Goal: Task Accomplishment & Management: Complete application form

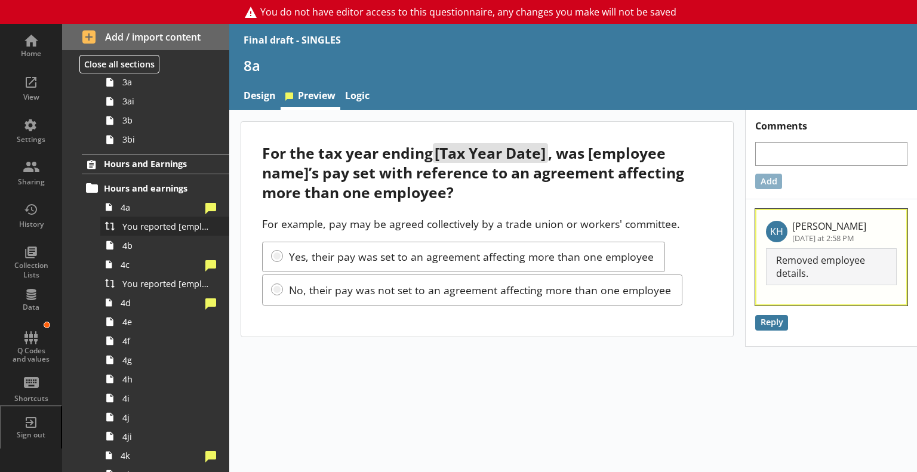
scroll to position [399, 0]
click at [134, 224] on span "You reported [employee name]'s pay period that included [Reference Date] to be …" at bounding box center [167, 227] width 90 height 11
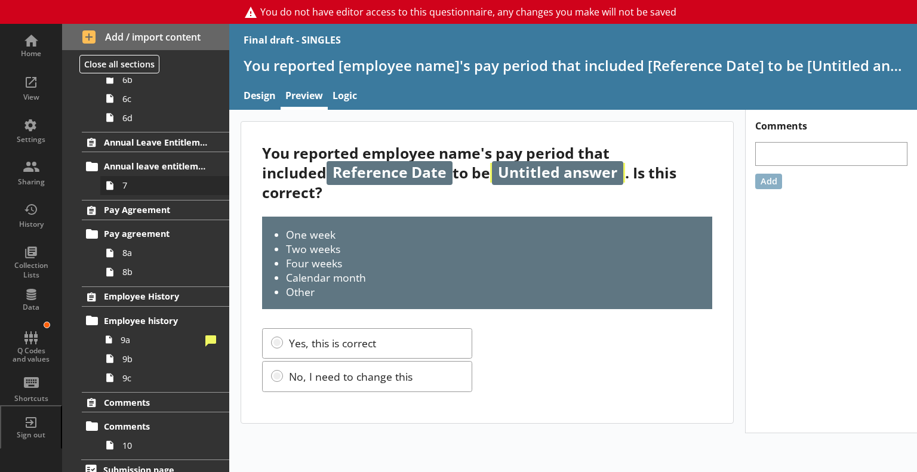
scroll to position [1111, 0]
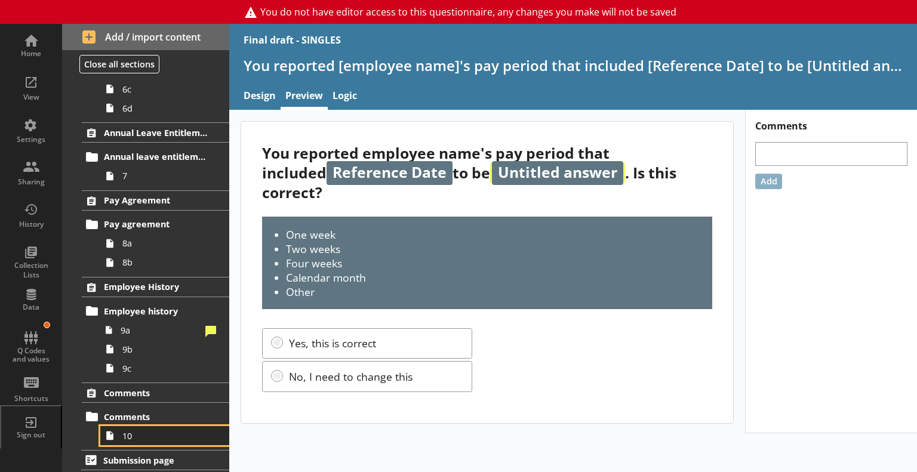
click at [133, 440] on link "10" at bounding box center [164, 435] width 129 height 19
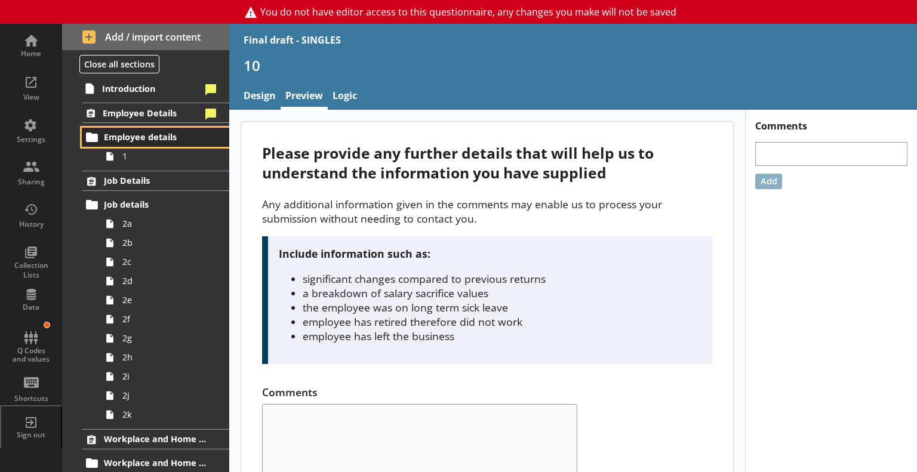
click at [130, 134] on span "Employee details" at bounding box center [156, 136] width 104 height 11
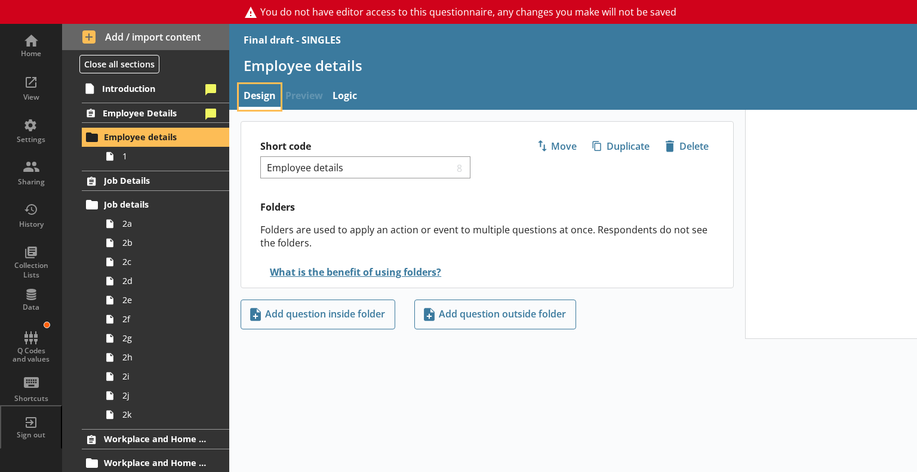
click at [242, 97] on link "Design" at bounding box center [260, 97] width 42 height 26
click at [289, 95] on span "Preview" at bounding box center [303, 97] width 47 height 26
click at [114, 155] on icon at bounding box center [109, 156] width 19 height 19
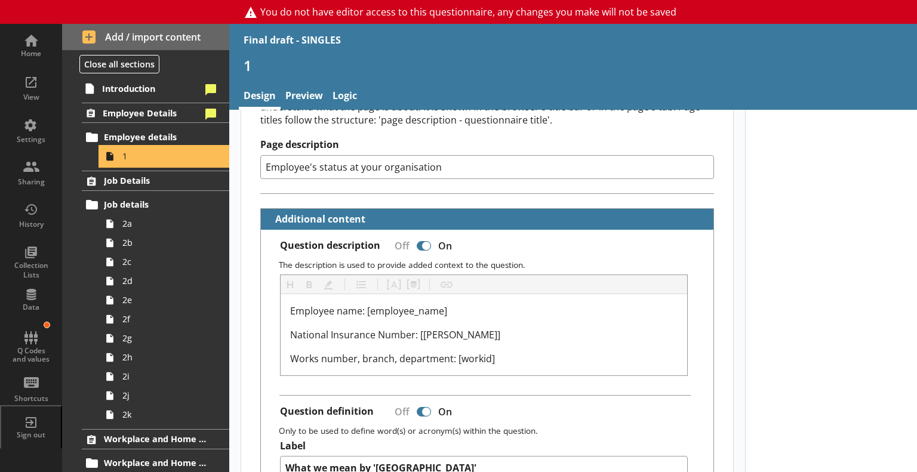
scroll to position [247, 0]
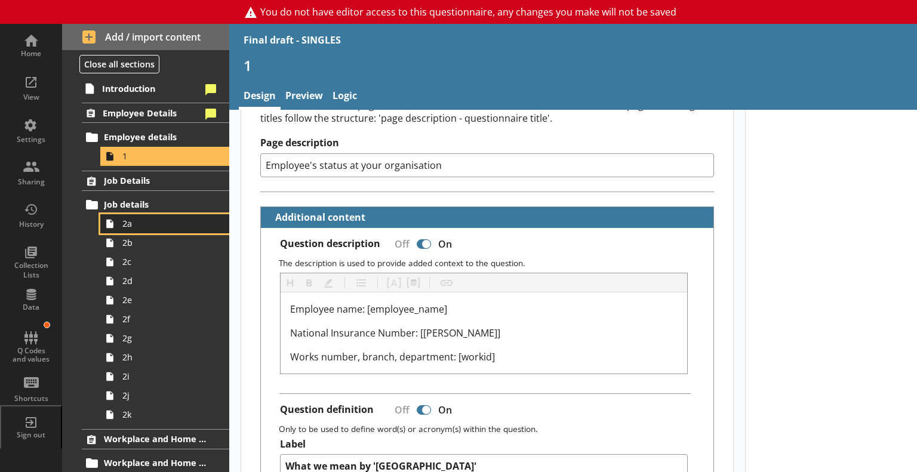
click at [146, 229] on link "2a" at bounding box center [164, 223] width 129 height 19
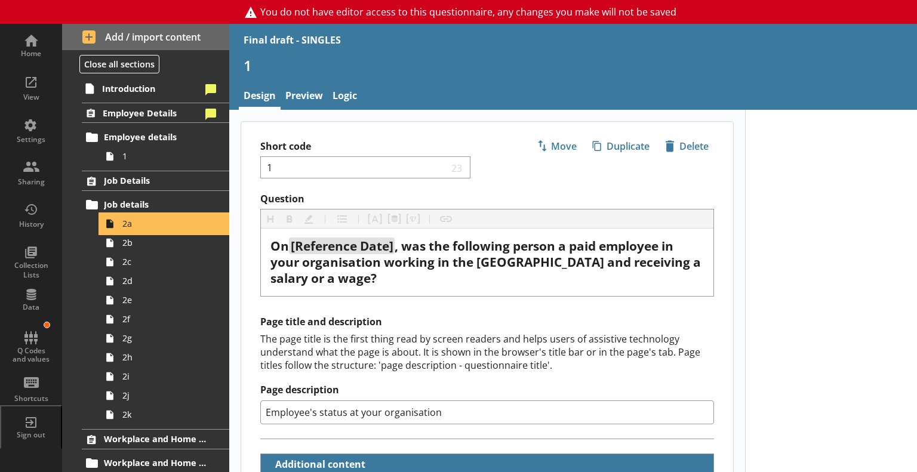
type textarea "x"
select select "mm/yyyy"
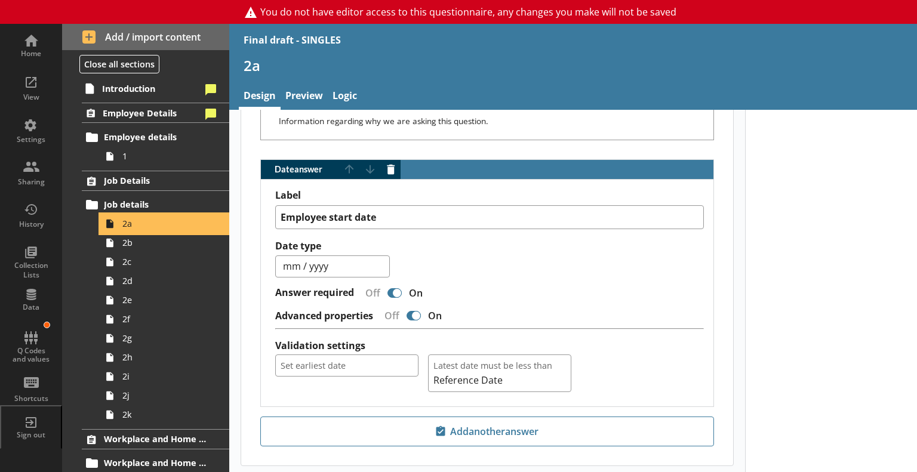
scroll to position [706, 0]
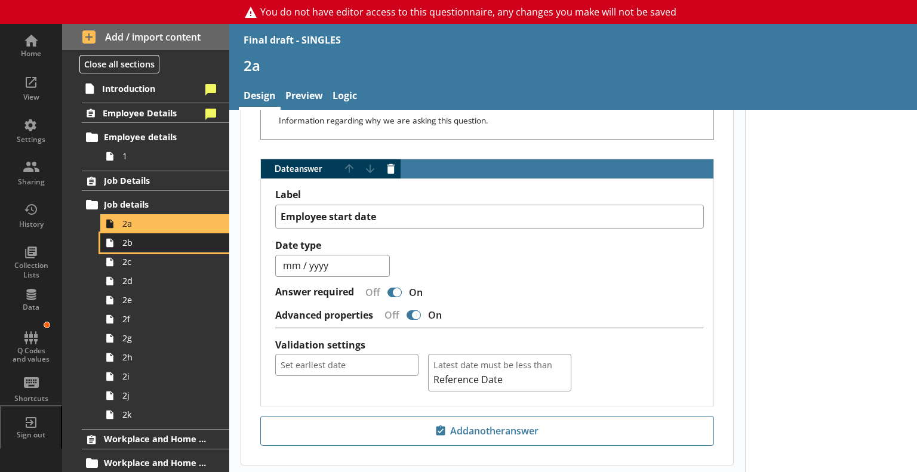
click at [131, 246] on span "2b" at bounding box center [167, 242] width 90 height 11
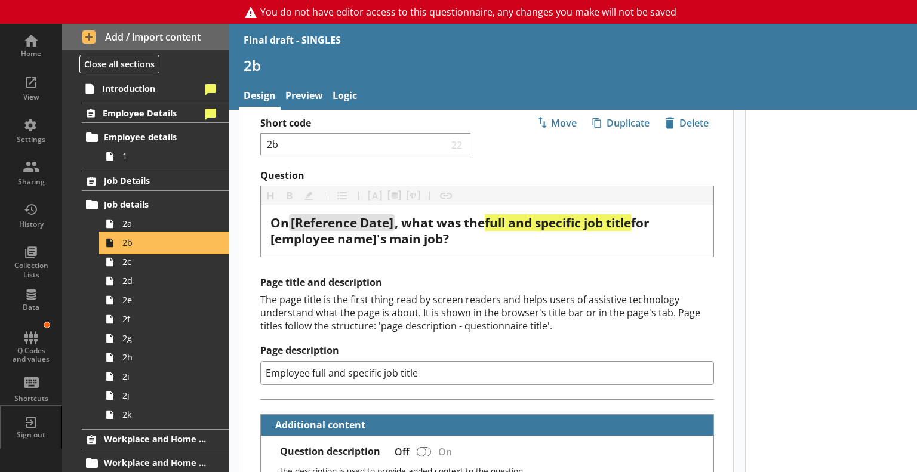
scroll to position [26, 0]
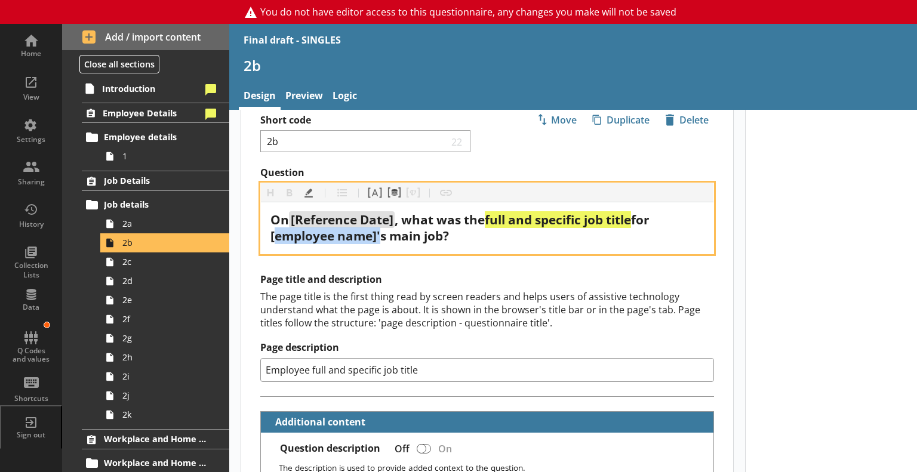
drag, startPoint x: 270, startPoint y: 238, endPoint x: 379, endPoint y: 240, distance: 108.6
click at [379, 240] on span "for [employee name]'s main job?" at bounding box center [460, 227] width 381 height 33
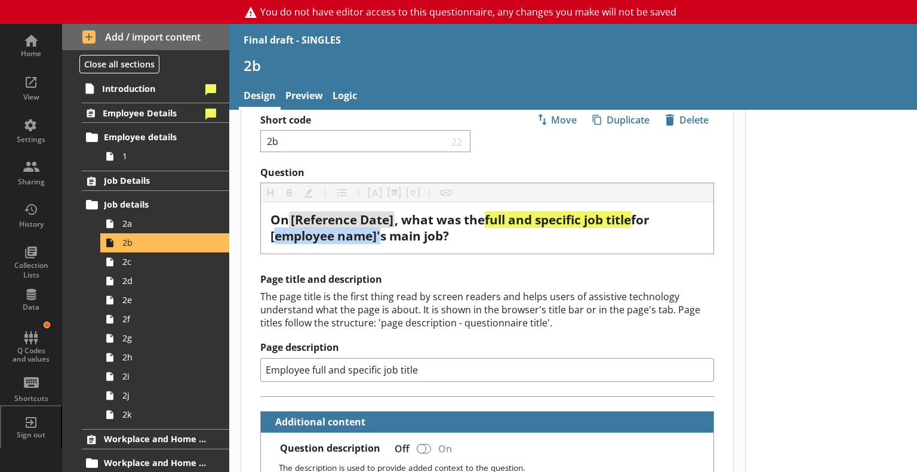
click at [480, 277] on h2 "Page title and description" at bounding box center [486, 279] width 453 height 13
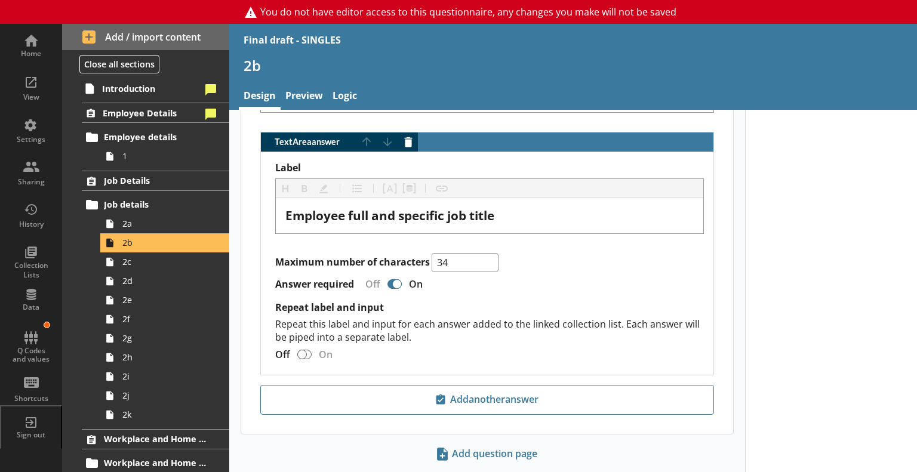
scroll to position [943, 0]
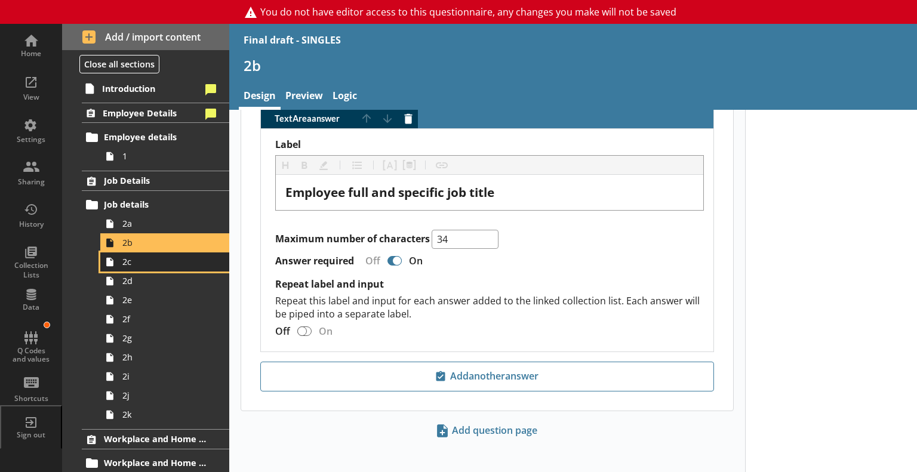
click at [146, 262] on span "2c" at bounding box center [167, 261] width 90 height 11
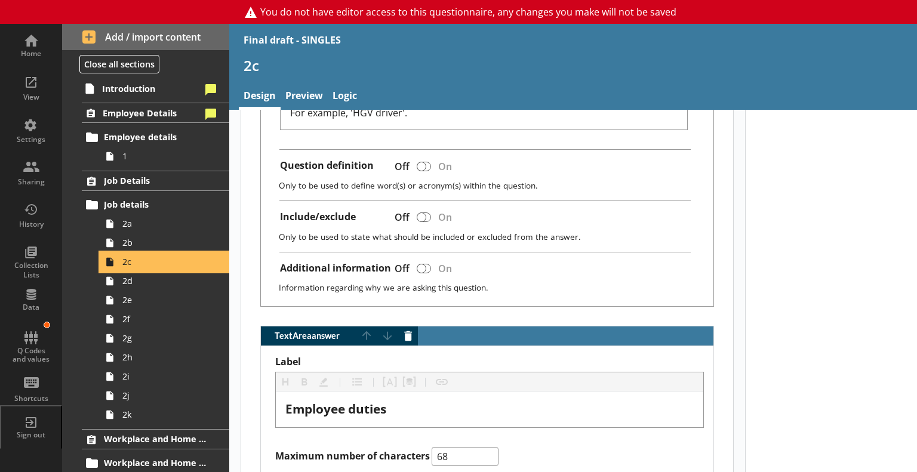
scroll to position [425, 0]
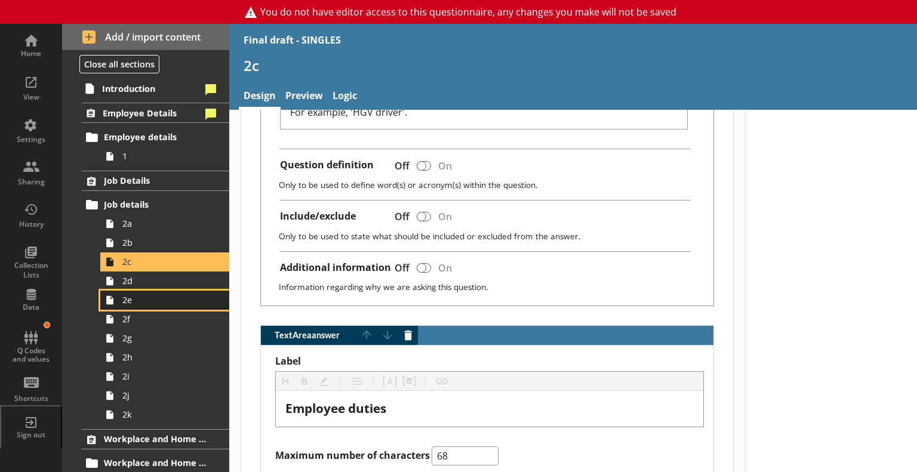
click at [122, 291] on link "2e" at bounding box center [164, 300] width 129 height 19
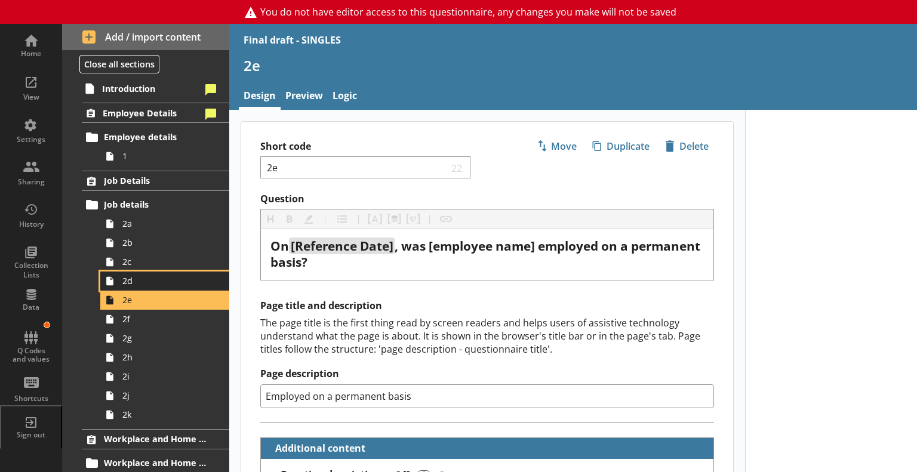
click at [138, 277] on span "2d" at bounding box center [167, 280] width 90 height 11
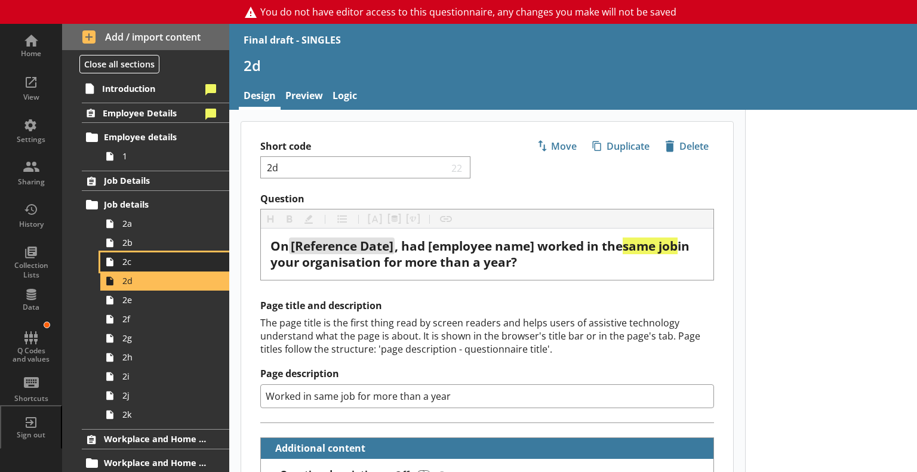
click at [141, 259] on span "2c" at bounding box center [167, 261] width 90 height 11
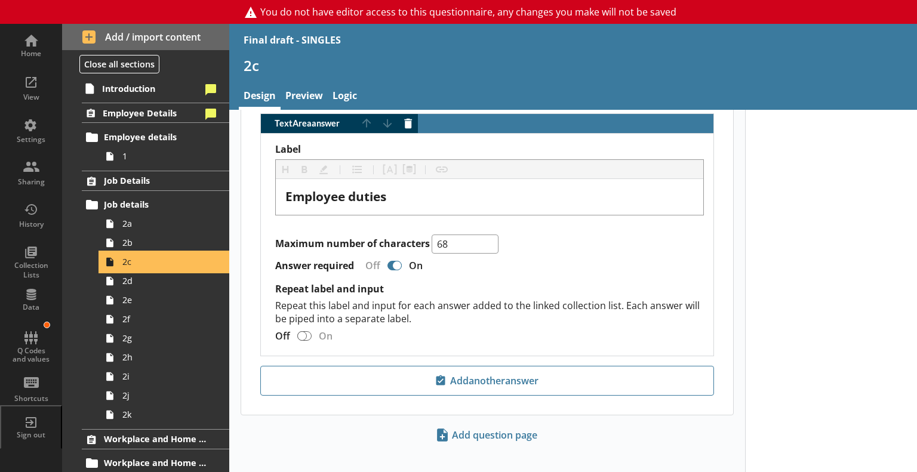
scroll to position [642, 0]
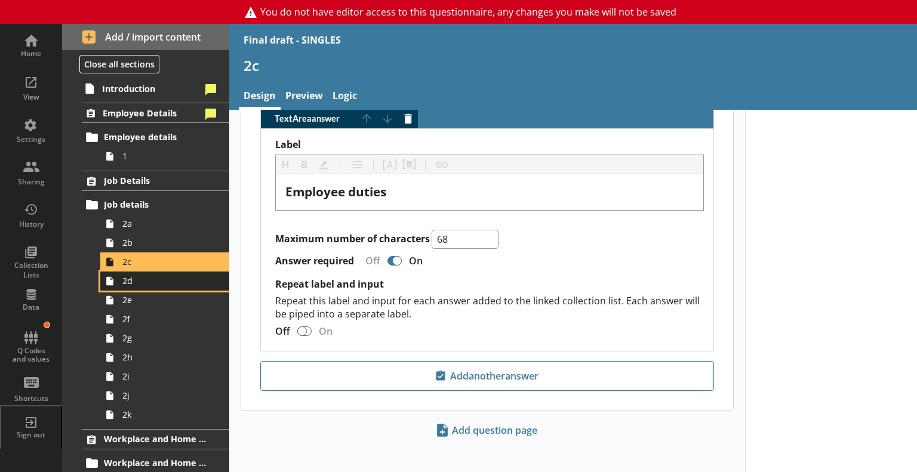
click at [127, 282] on span "2d" at bounding box center [167, 280] width 90 height 11
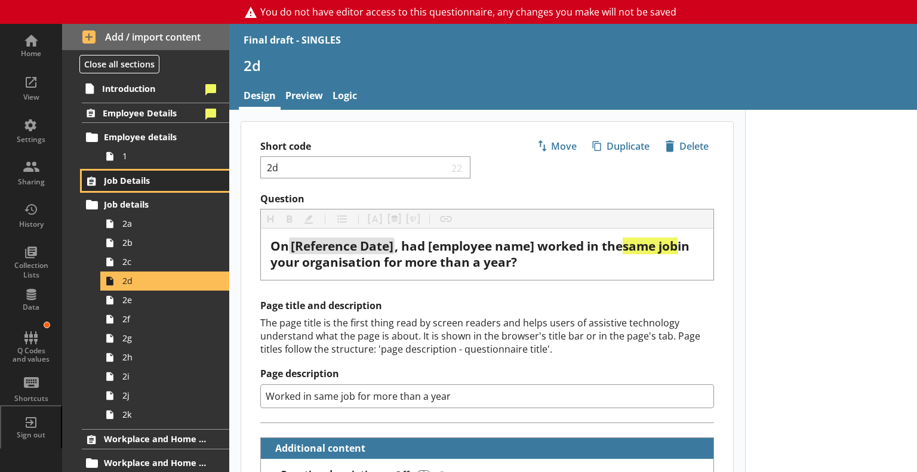
click at [147, 178] on span "Job Details" at bounding box center [156, 180] width 104 height 11
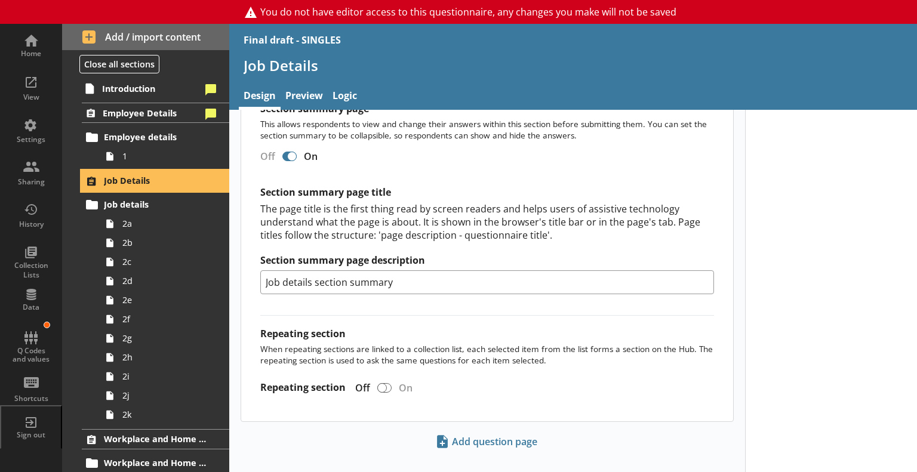
scroll to position [816, 0]
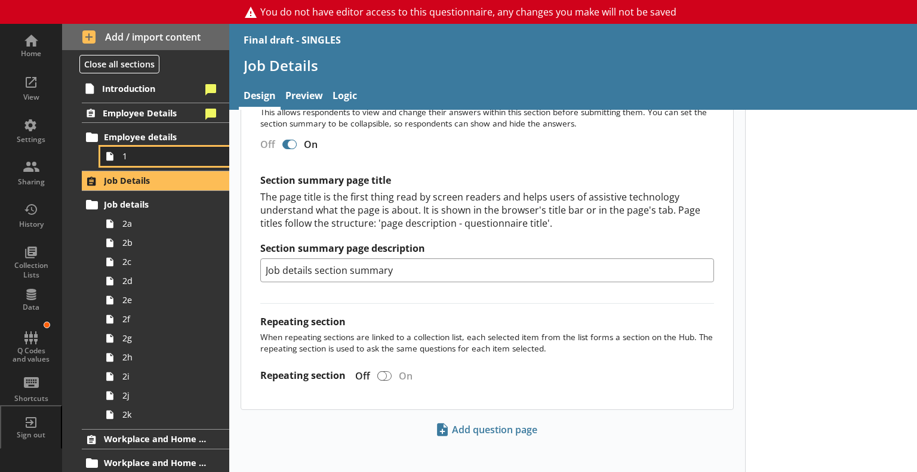
click at [131, 157] on span "1" at bounding box center [167, 155] width 90 height 11
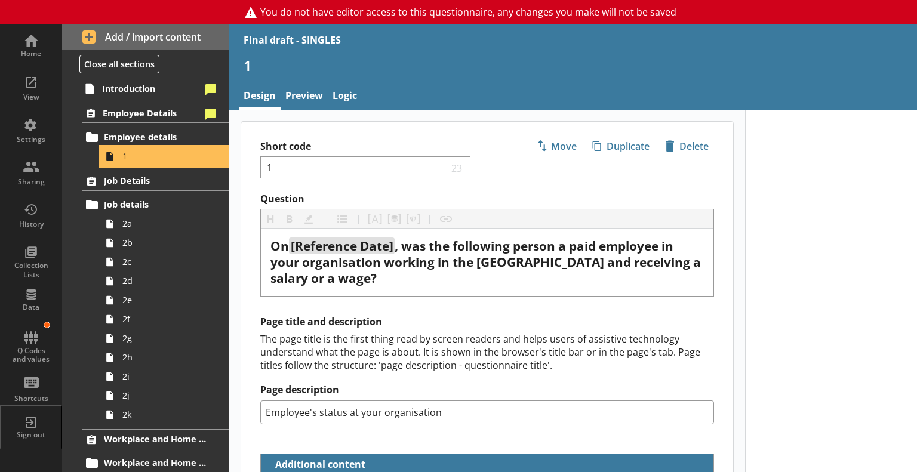
type textarea "x"
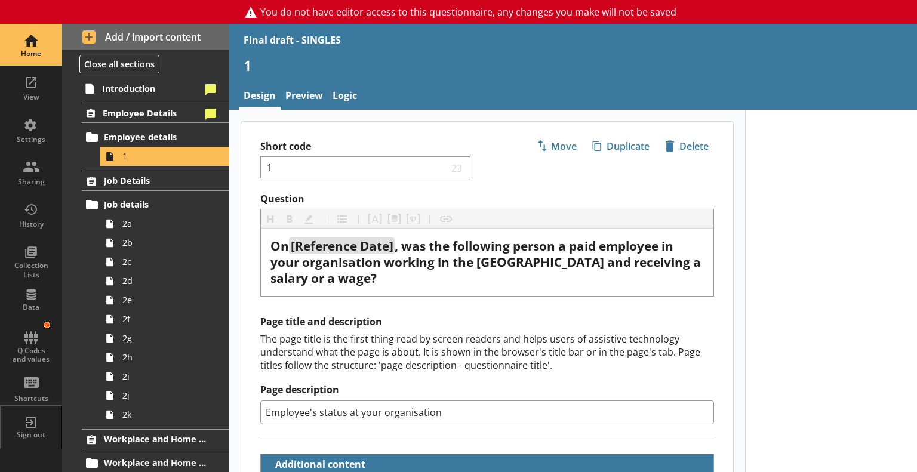
click at [33, 52] on div "Home" at bounding box center [31, 54] width 42 height 10
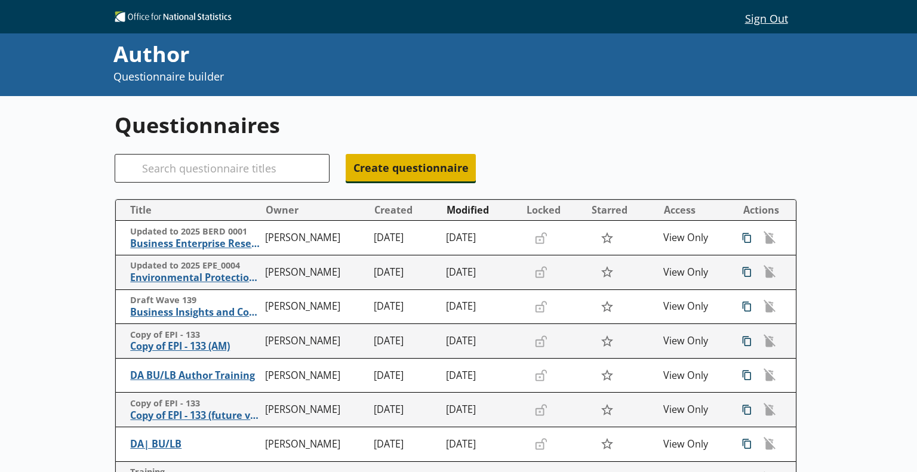
click at [422, 171] on span "Create questionnaire" at bounding box center [410, 167] width 130 height 27
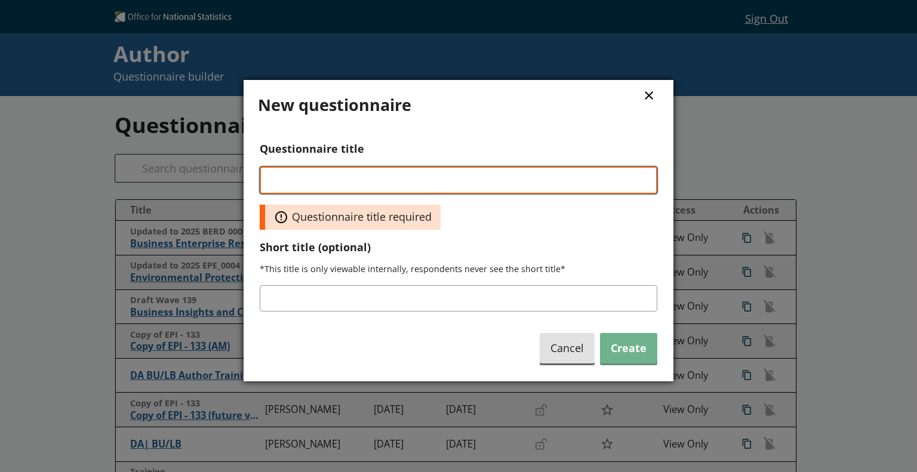
click at [397, 189] on input "Questionnaire title" at bounding box center [458, 179] width 397 height 27
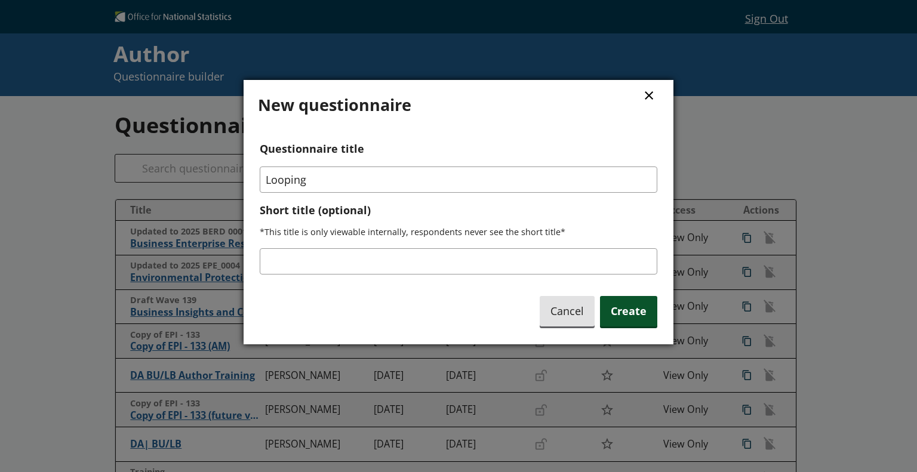
type input "Looping"
click at [649, 313] on span "Create" at bounding box center [628, 311] width 57 height 30
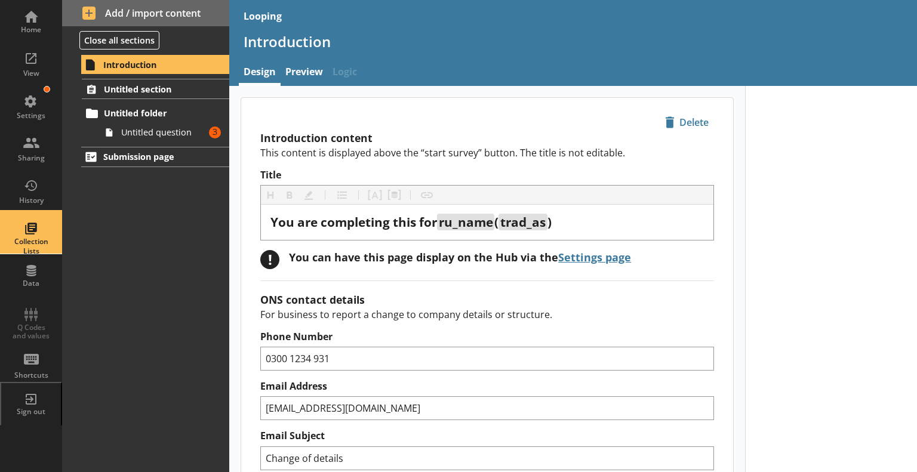
click at [41, 232] on div "Collection Lists" at bounding box center [31, 233] width 42 height 42
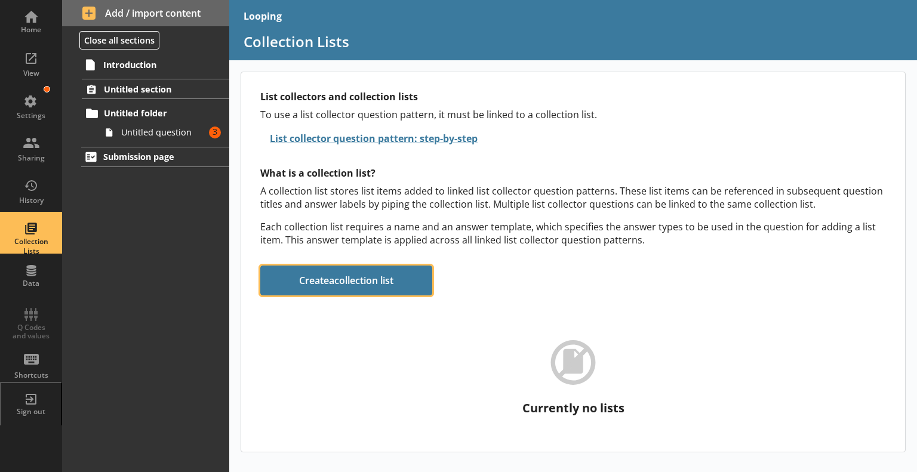
click at [351, 275] on button "Create a collection list" at bounding box center [346, 281] width 172 height 30
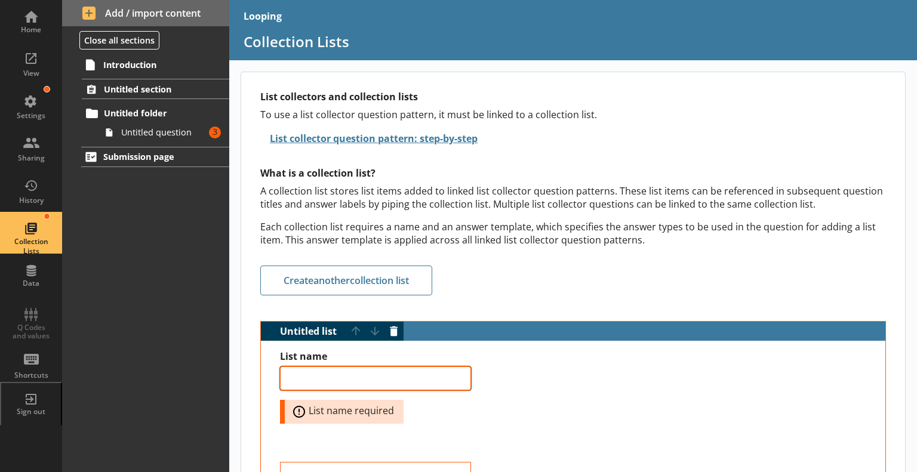
click at [374, 369] on textarea "List name" at bounding box center [375, 378] width 191 height 24
type textarea "x"
type textarea "P"
type textarea "x"
type textarea "Pe"
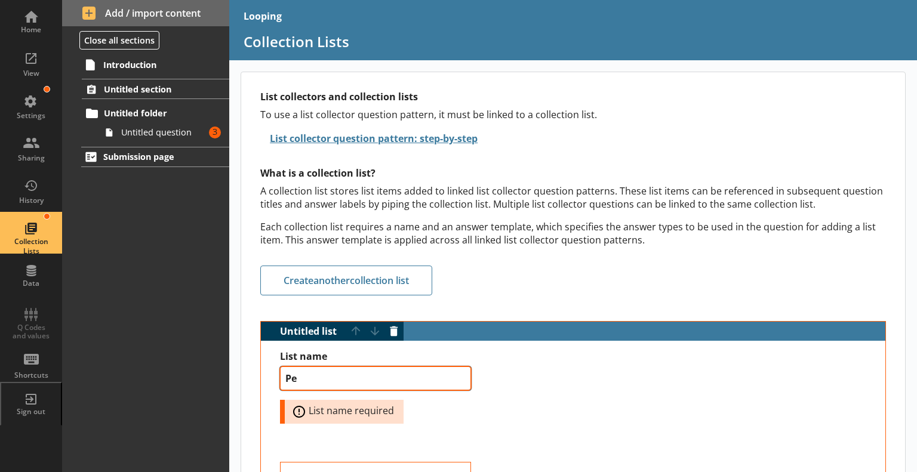
type textarea "x"
type textarea "Peo"
type textarea "x"
type textarea "Peop"
type textarea "x"
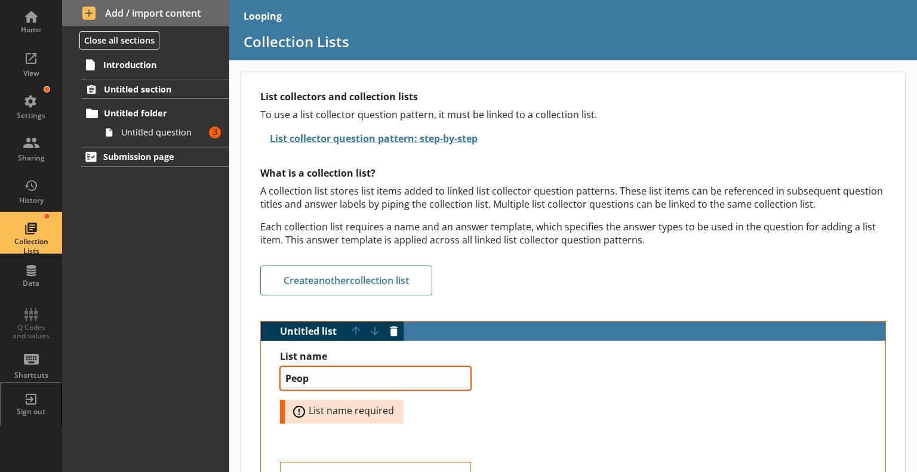
type textarea "Peopl"
type textarea "x"
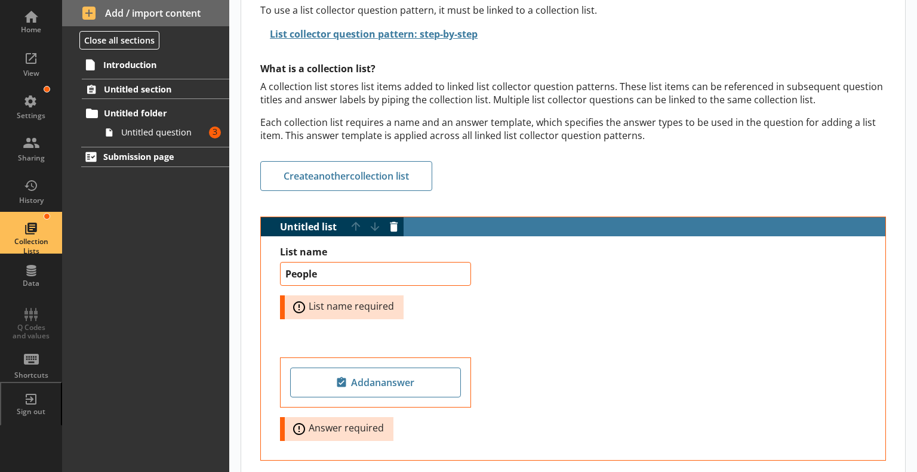
scroll to position [125, 0]
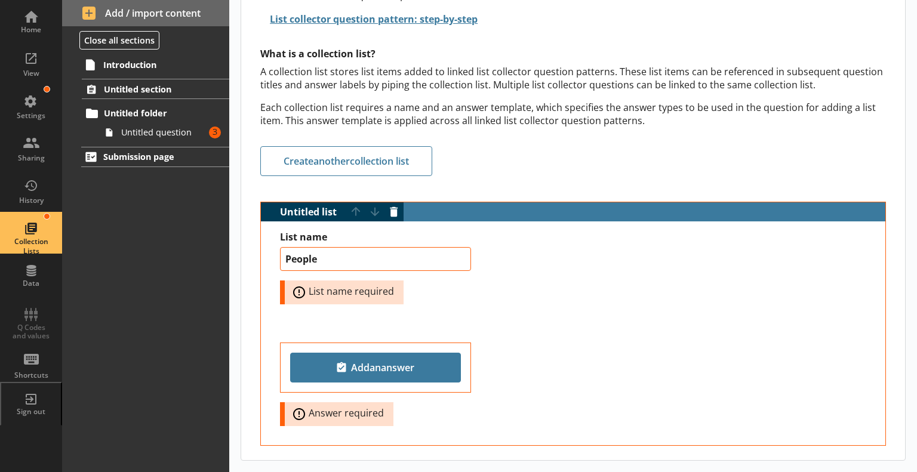
type textarea "People"
click at [376, 358] on span "Add an answer" at bounding box center [375, 367] width 160 height 19
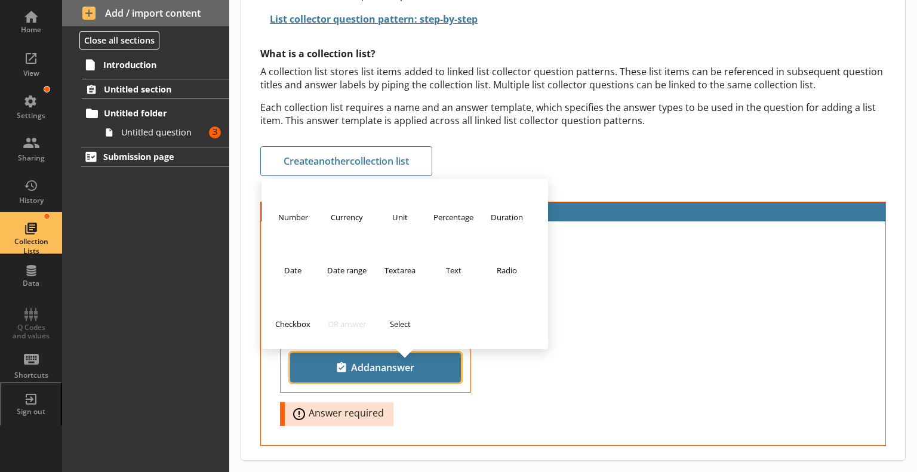
scroll to position [82, 0]
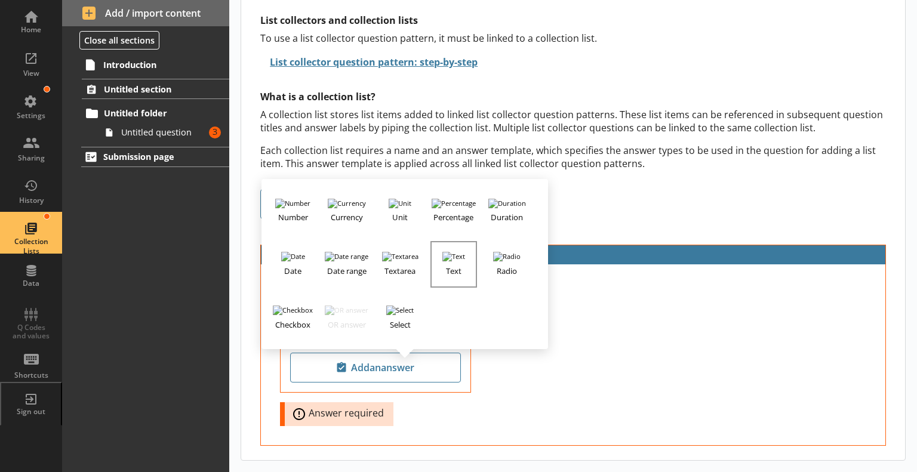
click at [456, 251] on button "Text" at bounding box center [453, 264] width 47 height 47
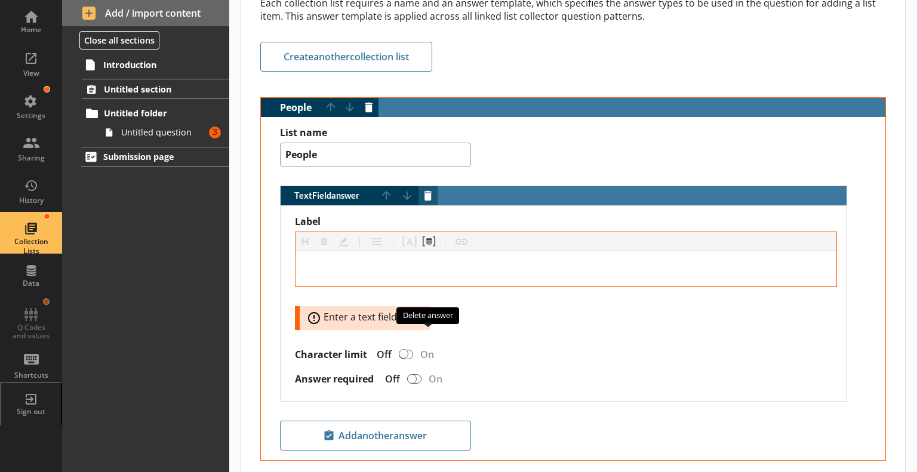
scroll to position [206, 0]
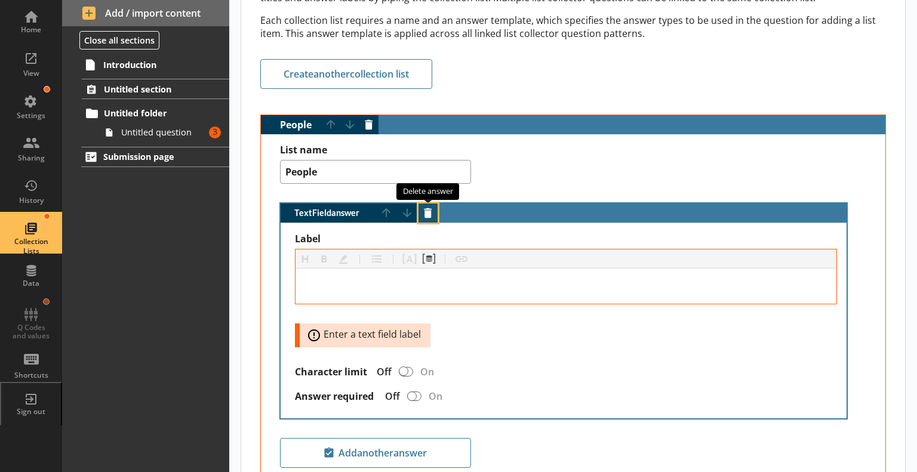
click at [426, 207] on button "Delete answer" at bounding box center [427, 212] width 19 height 19
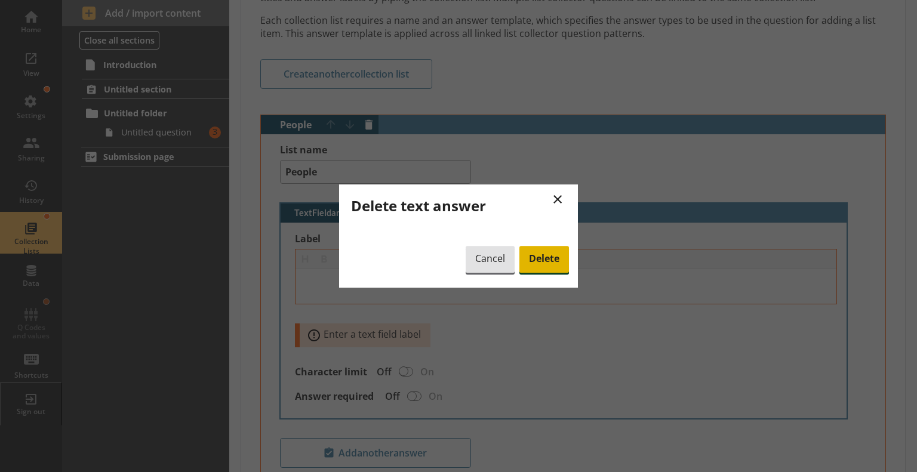
click at [554, 250] on span "Delete" at bounding box center [544, 259] width 50 height 27
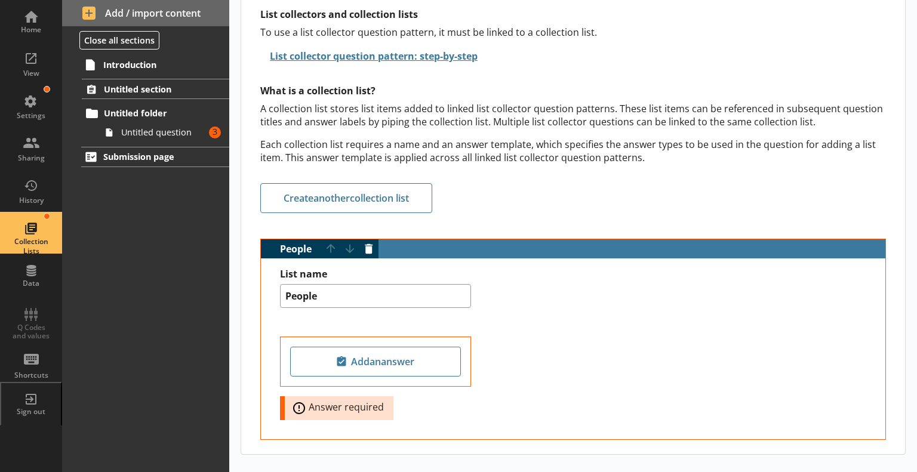
scroll to position [82, 0]
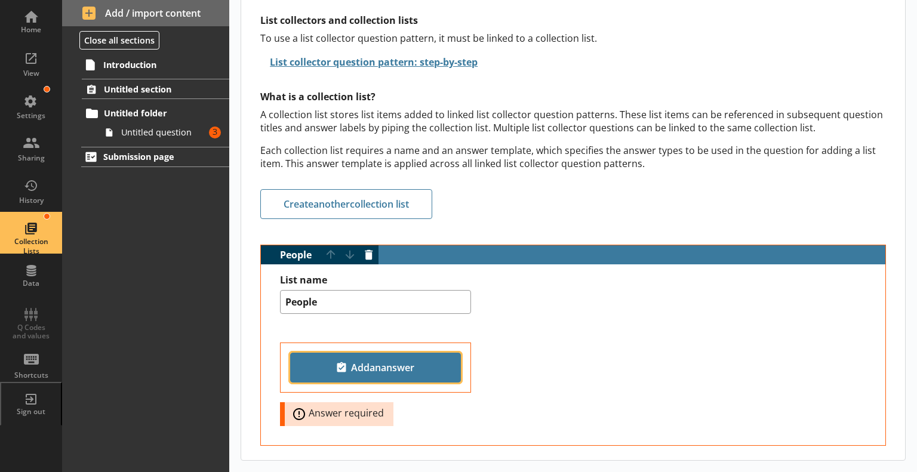
click at [365, 369] on button "Add an answer" at bounding box center [375, 368] width 171 height 30
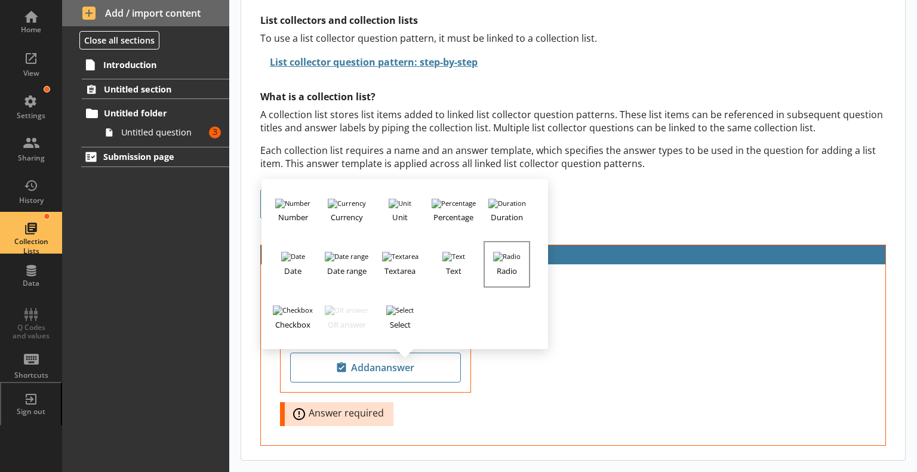
click at [502, 252] on img "button" at bounding box center [506, 257] width 27 height 10
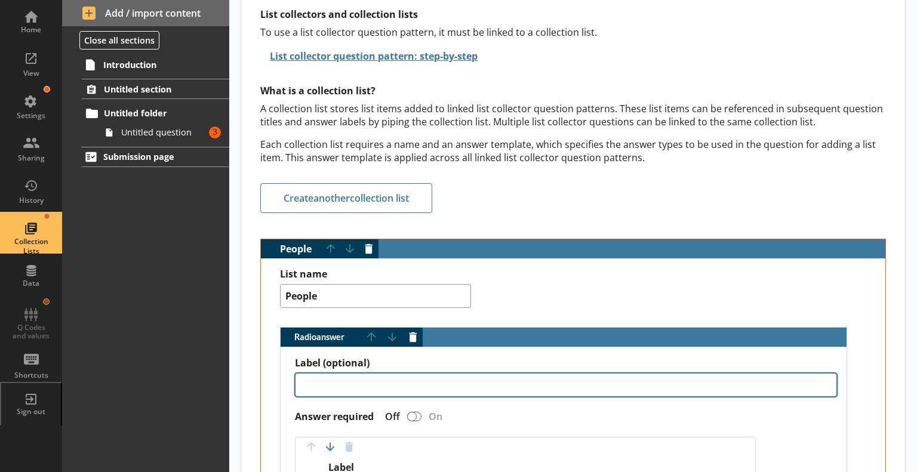
type textarea "x"
type textarea "A"
type textarea "x"
type textarea "Al"
type textarea "x"
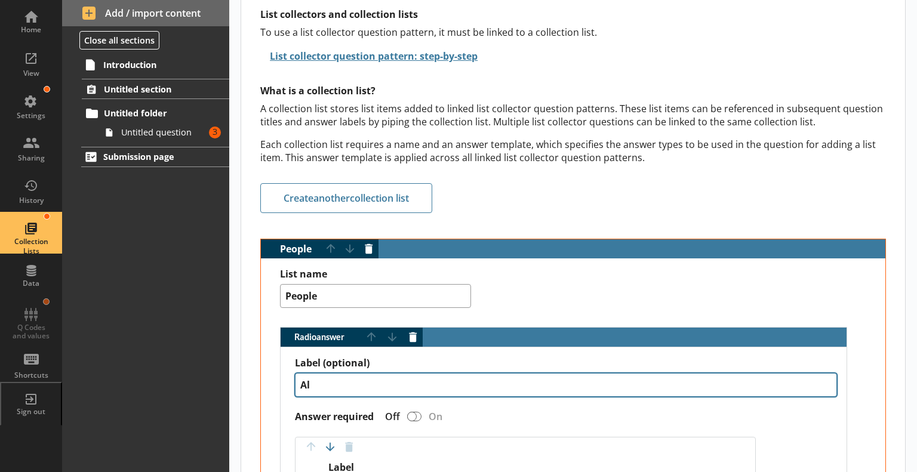
type textarea "[PERSON_NAME]"
type textarea "x"
type textarea "Alin"
type textarea "x"
type textarea "Alina"
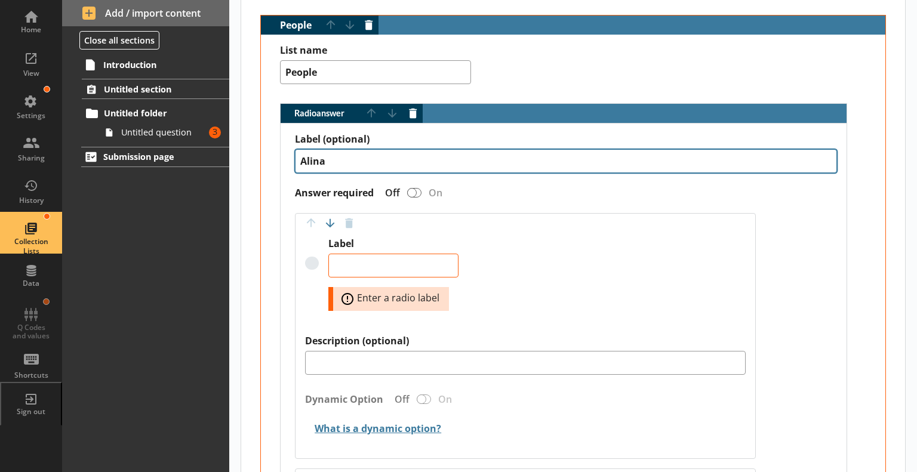
scroll to position [311, 0]
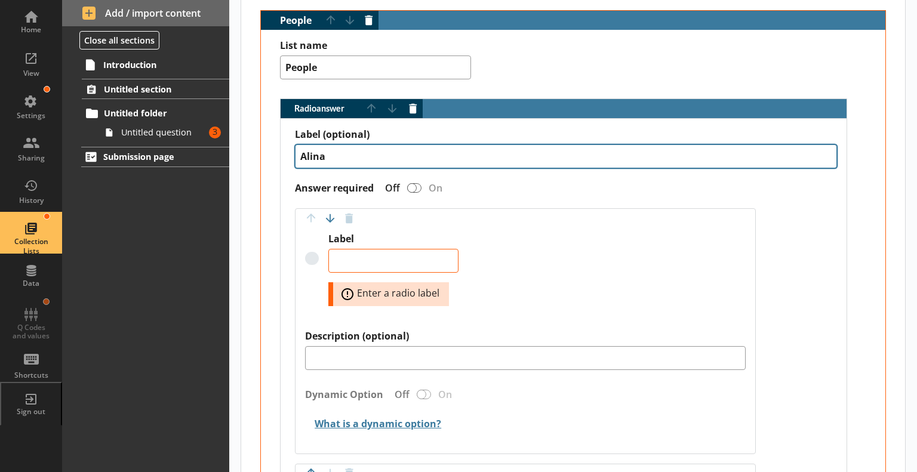
type textarea "x"
type textarea "Alin"
type textarea "x"
type textarea "[PERSON_NAME]"
type textarea "x"
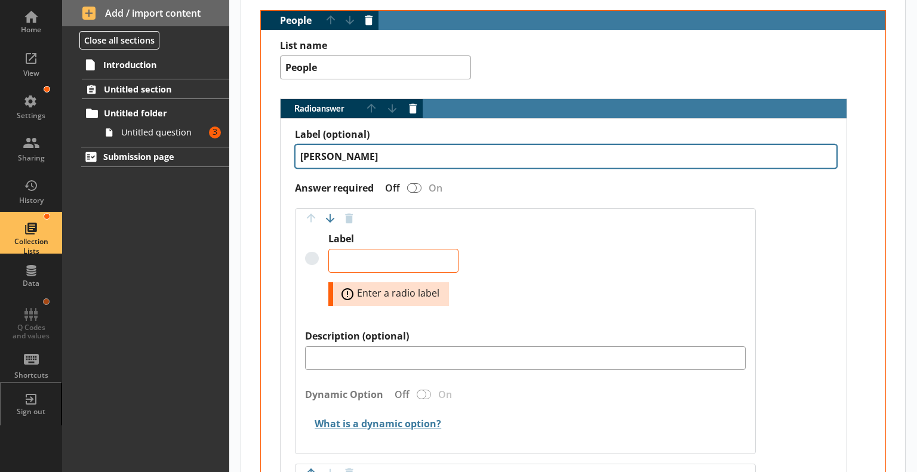
type textarea "Al"
type textarea "x"
type textarea "A"
type textarea "x"
type textarea "N"
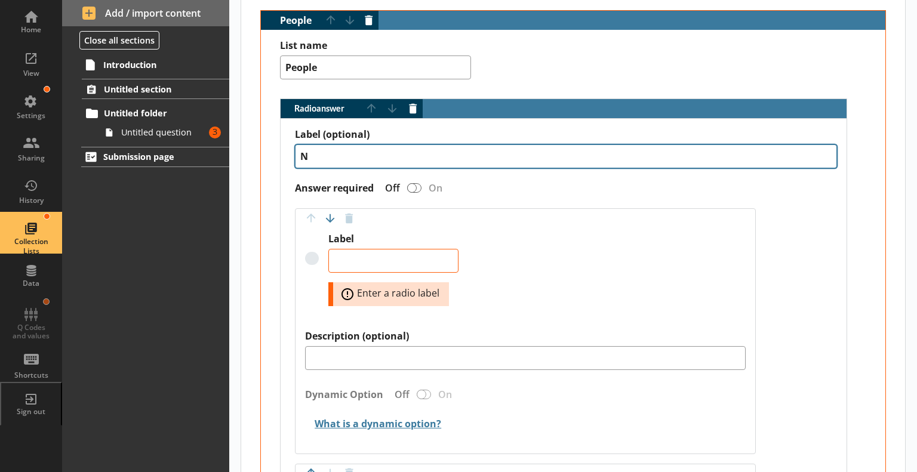
type textarea "x"
type textarea "Na"
type textarea "x"
type textarea "Nam"
type textarea "x"
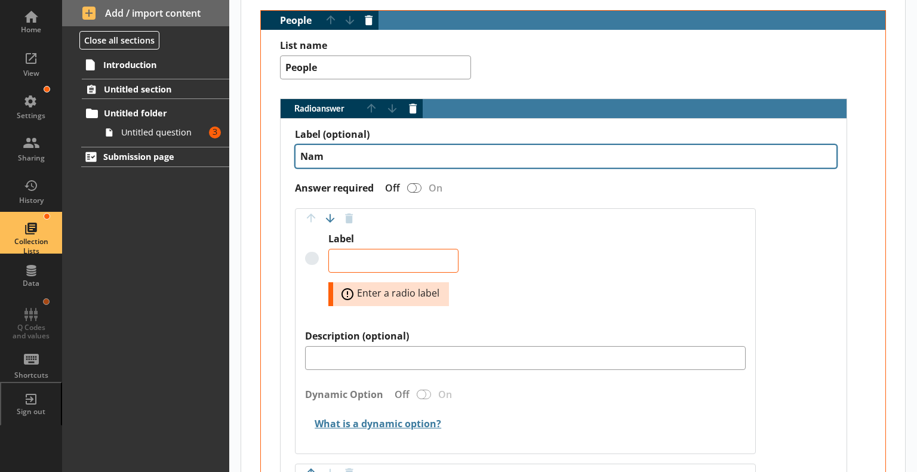
type textarea "Name"
type textarea "x"
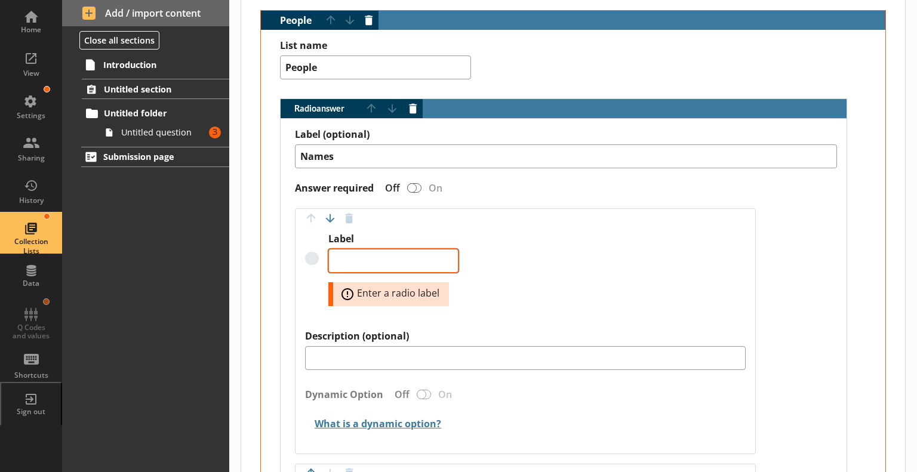
type textarea "Names"
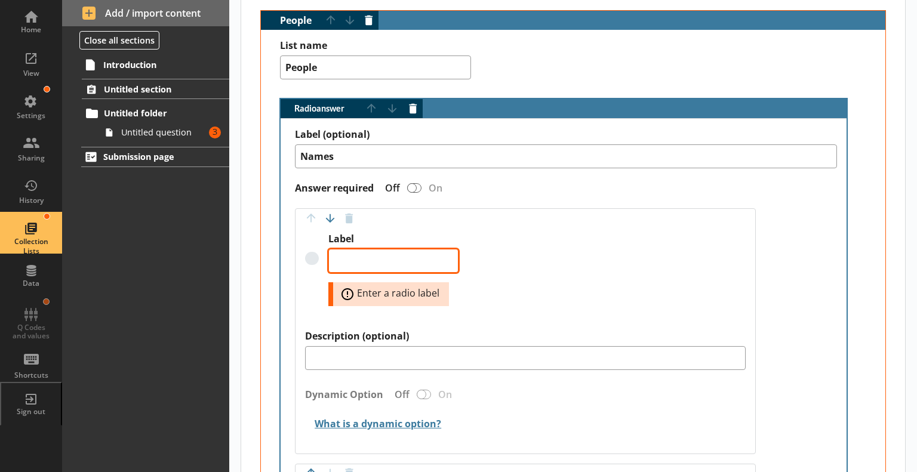
click at [370, 261] on textarea "Label" at bounding box center [393, 261] width 130 height 24
type textarea "x"
type textarea "A"
type textarea "x"
type textarea "Al"
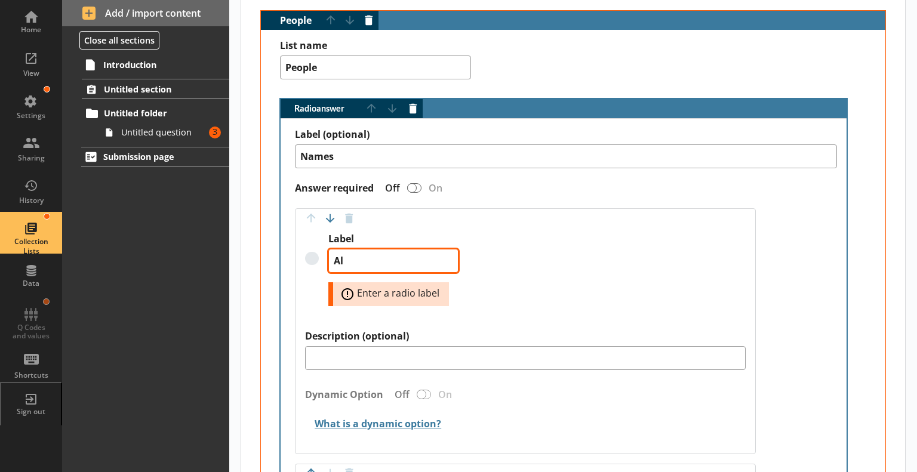
type textarea "x"
type textarea "[PERSON_NAME]"
type textarea "x"
type textarea "Alin"
type textarea "x"
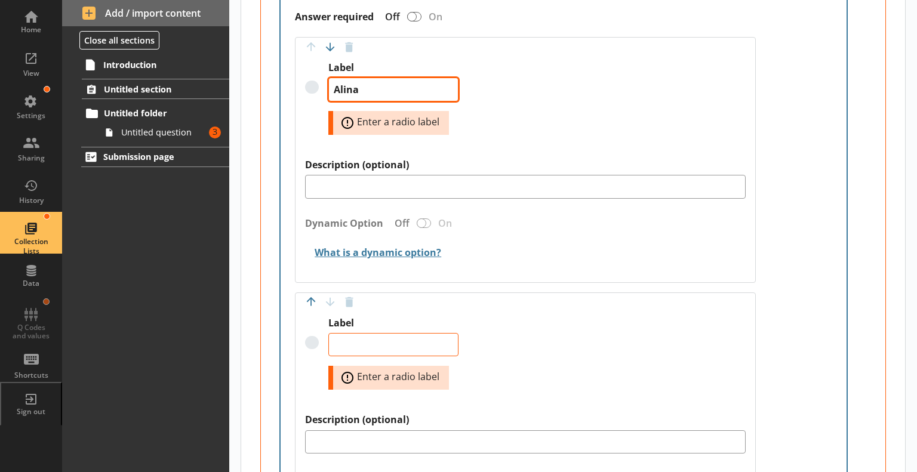
scroll to position [490, 0]
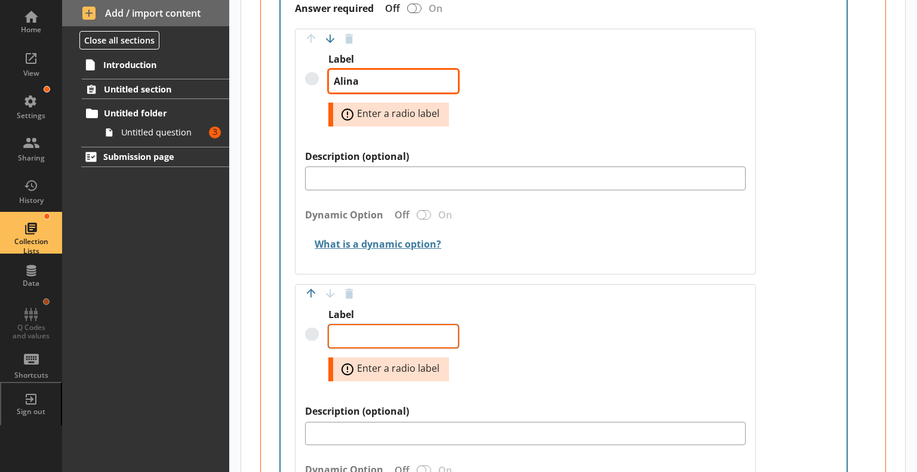
type textarea "Alina"
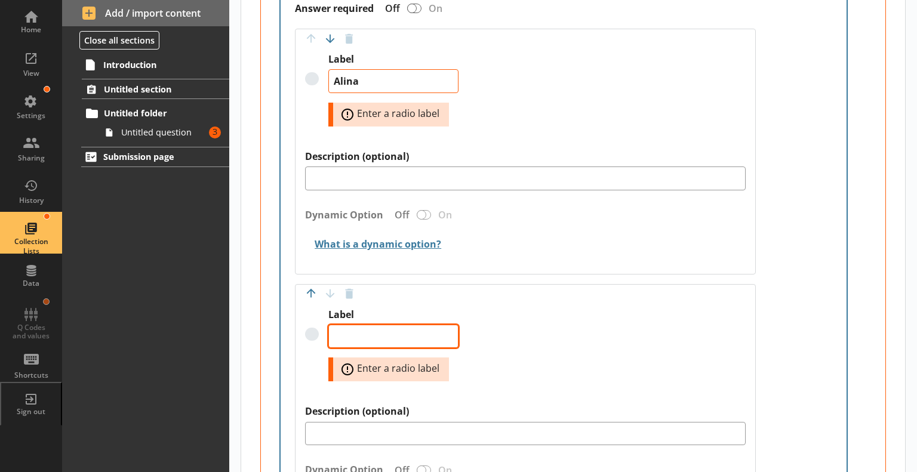
click at [377, 338] on textarea "Label" at bounding box center [393, 337] width 130 height 24
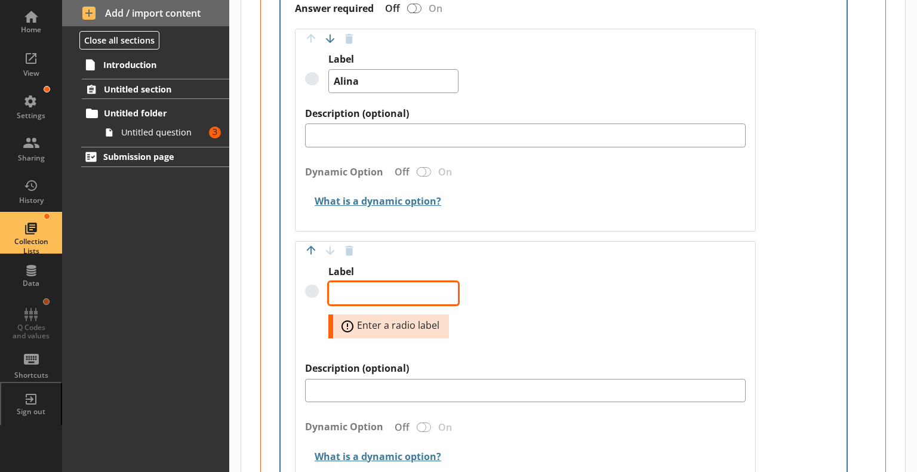
type textarea "x"
type textarea "S"
type textarea "x"
type textarea "St"
type textarea "x"
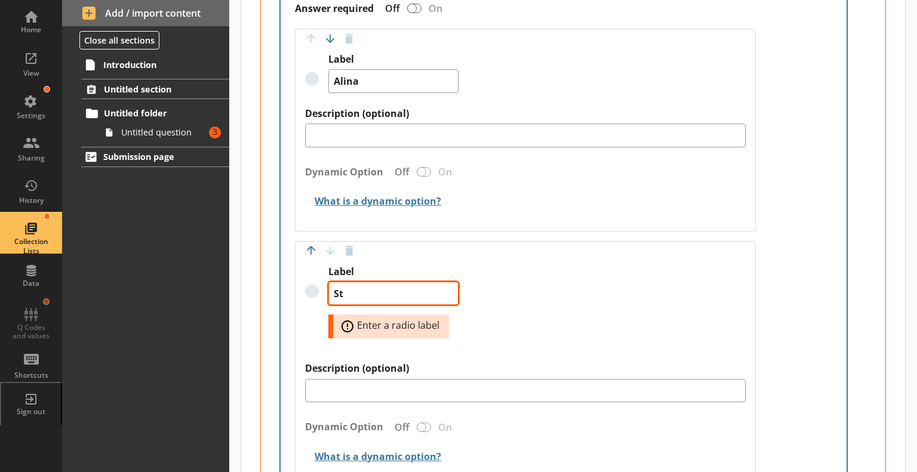
type textarea "Stu"
type textarea "x"
type textarea "Stua"
type textarea "x"
type textarea "Stuar"
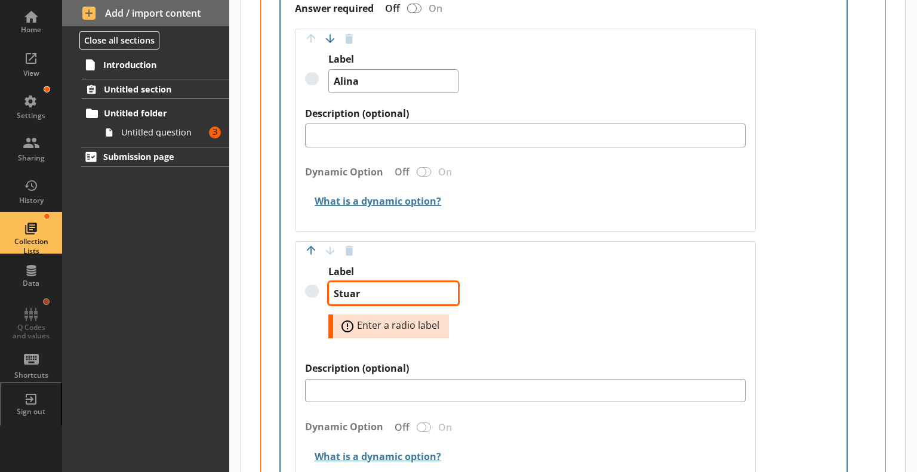
type textarea "x"
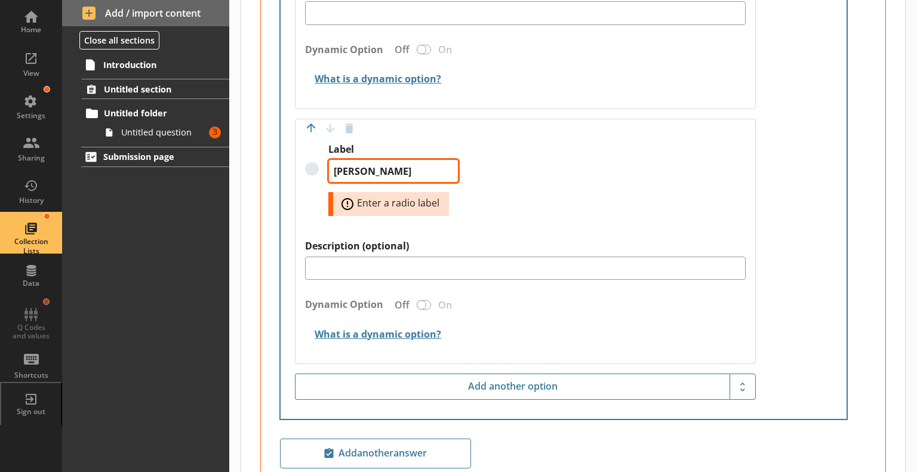
scroll to position [650, 0]
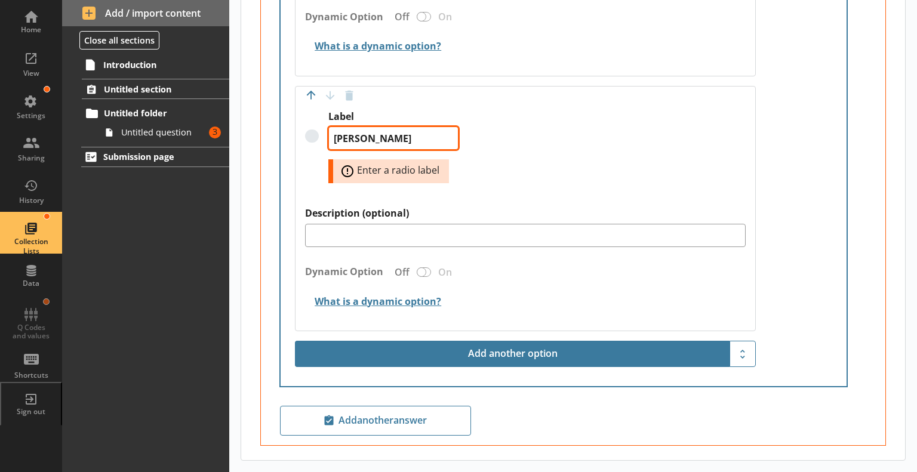
type textarea "[PERSON_NAME]"
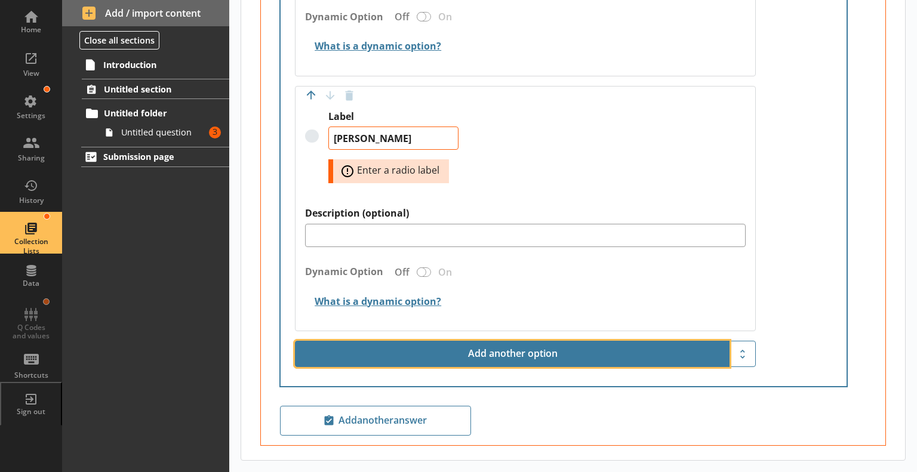
click at [427, 349] on button "Add another option" at bounding box center [512, 354] width 434 height 26
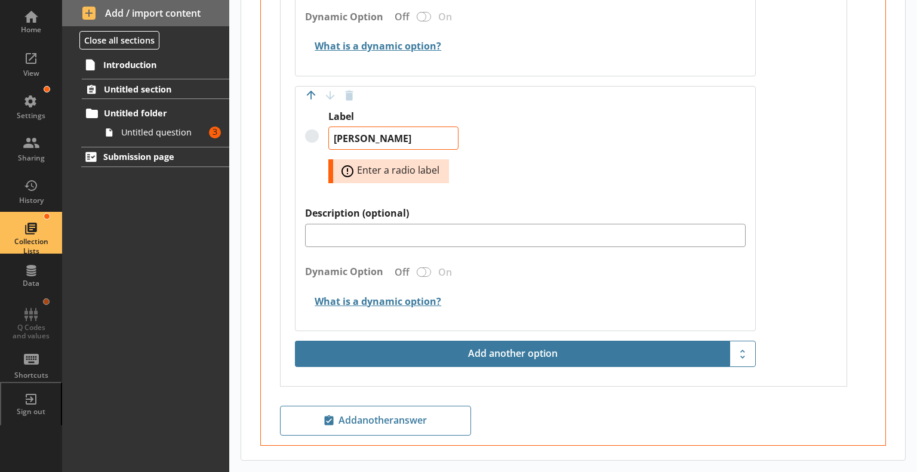
type textarea "x"
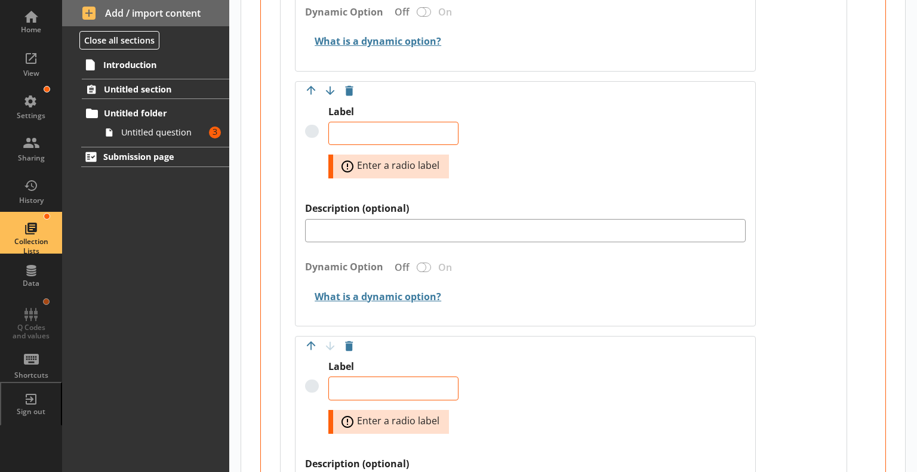
type textarea "x"
type textarea "[PERSON_NAME]"
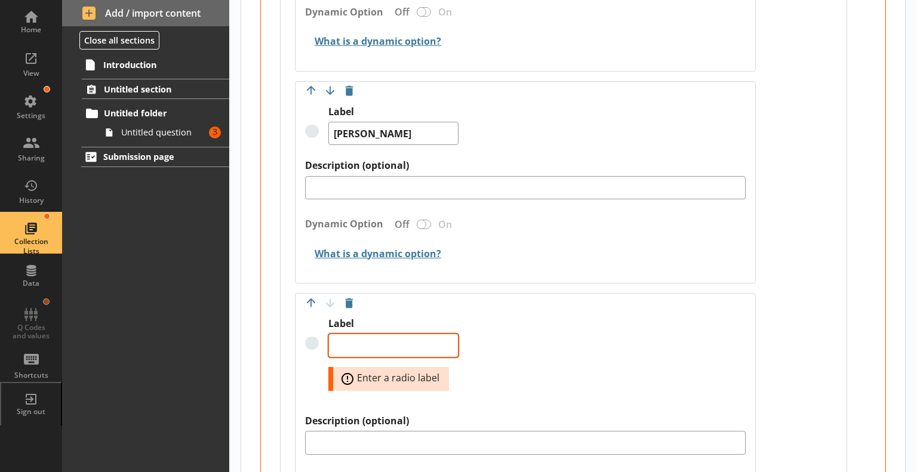
type textarea "x"
type textarea "K"
type textarea "x"
type textarea "Ka"
type textarea "x"
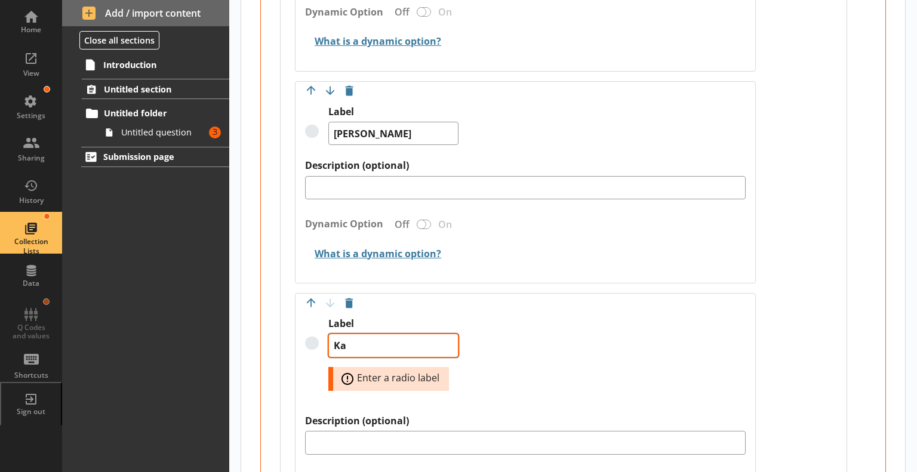
type textarea "Kat"
type textarea "x"
type textarea "Kata"
type textarea "x"
type textarea "Kat"
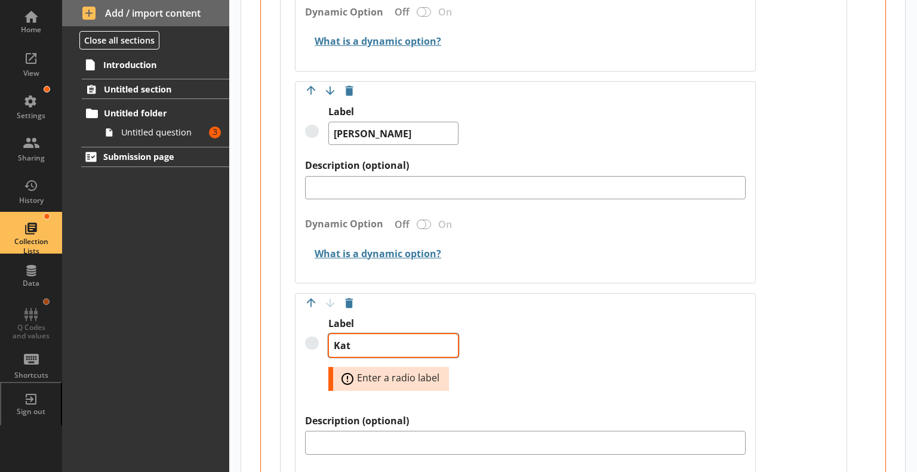
type textarea "x"
type textarea "[PERSON_NAME]"
type textarea "x"
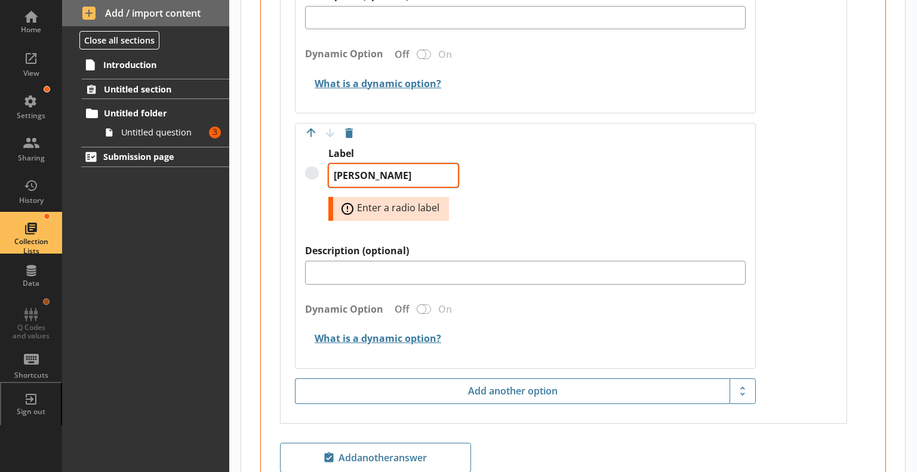
scroll to position [824, 0]
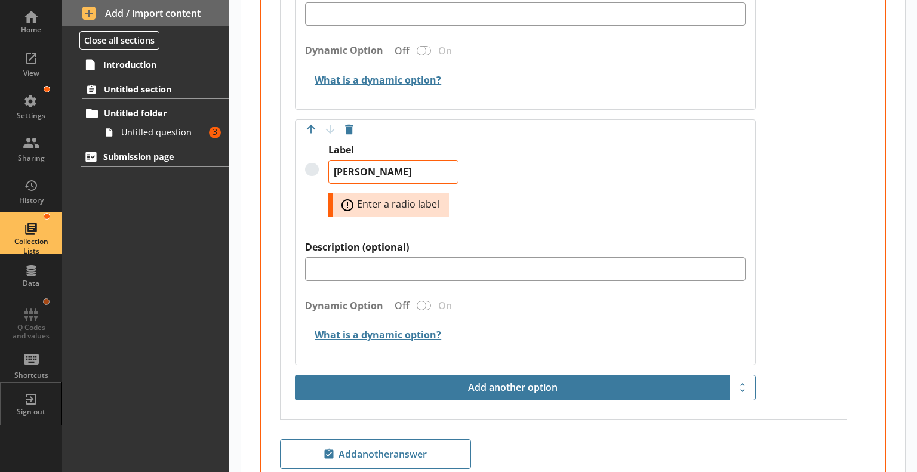
type textarea "[PERSON_NAME]"
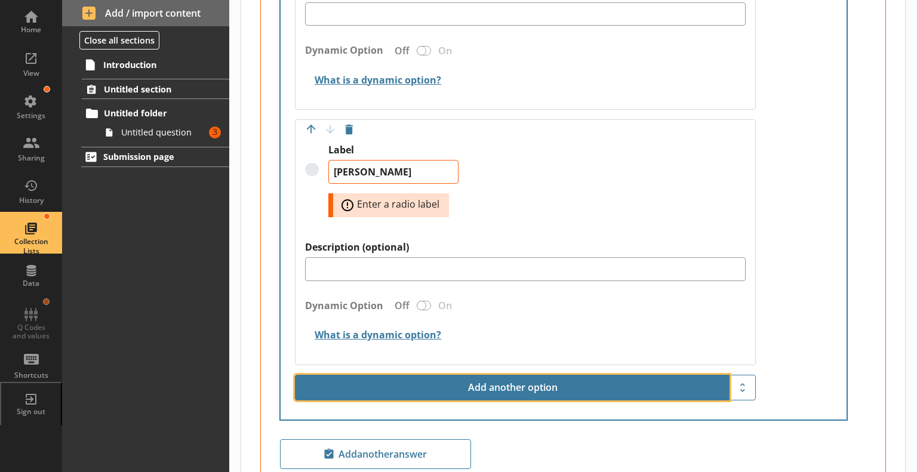
click at [407, 377] on button "Add another option" at bounding box center [512, 388] width 434 height 26
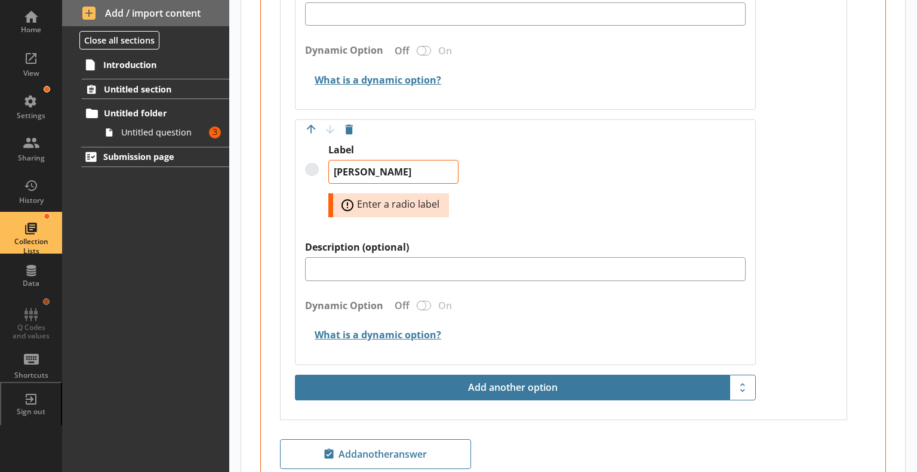
type textarea "x"
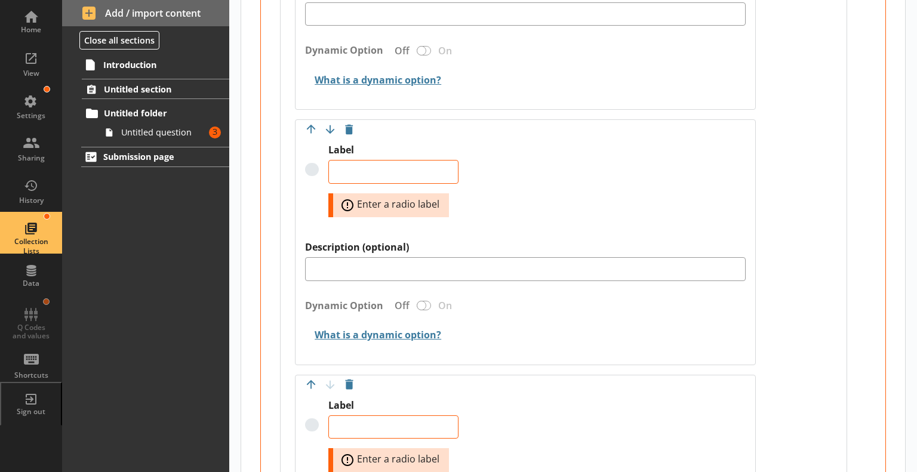
type textarea "x"
type textarea "[PERSON_NAME]"
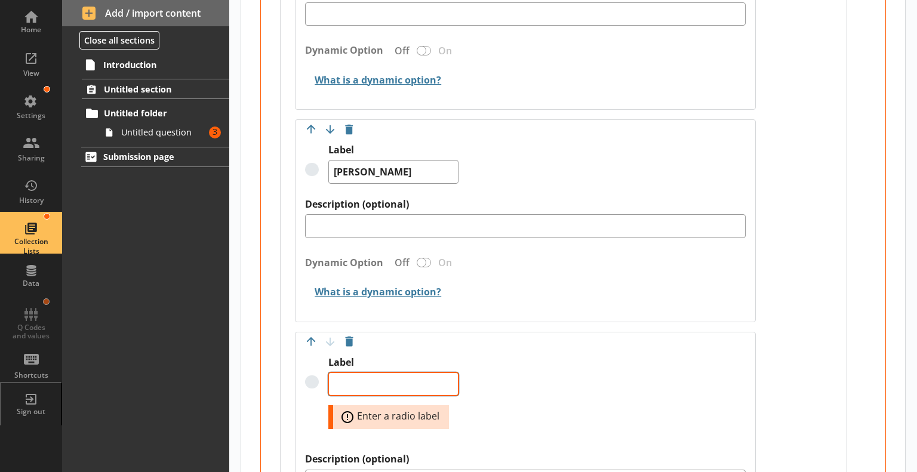
click at [368, 378] on textarea "Label" at bounding box center [393, 384] width 130 height 24
type textarea "x"
type textarea "M"
type textarea "x"
type textarea "Ma"
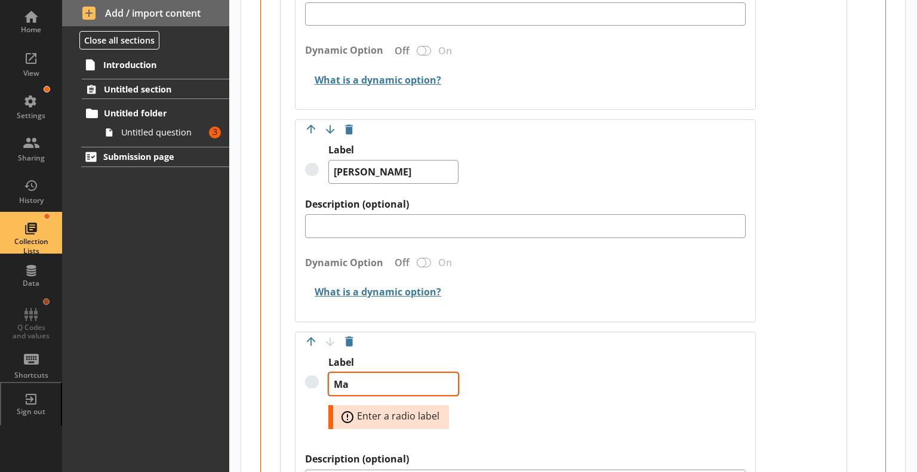
type textarea "x"
type textarea "Mag"
type textarea "x"
type textarea "Magd"
type textarea "x"
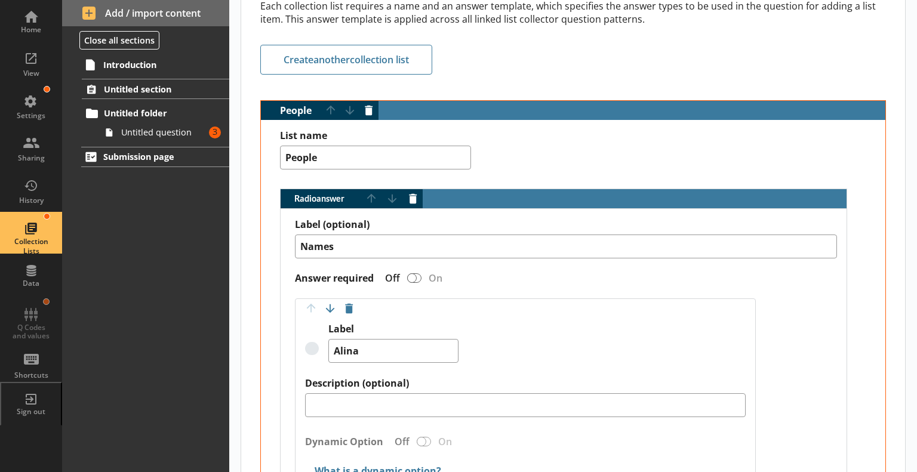
scroll to position [218, 0]
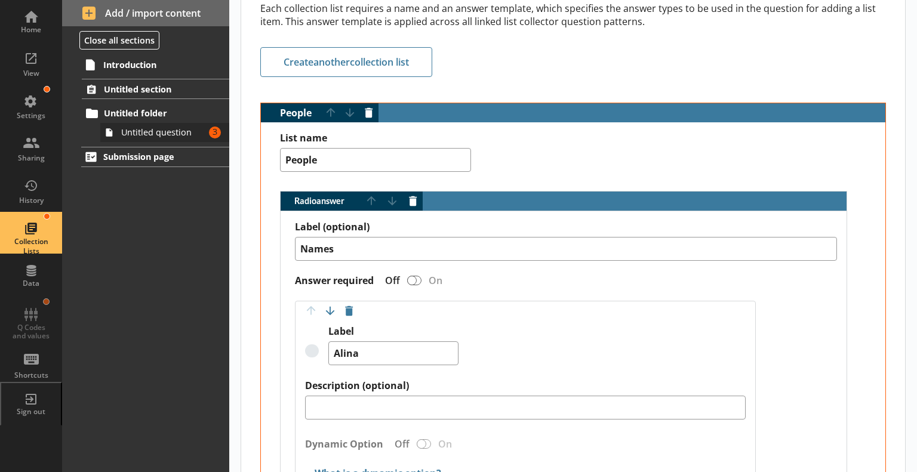
type textarea "[PERSON_NAME]"
click at [155, 131] on span "Untitled question" at bounding box center [163, 132] width 84 height 11
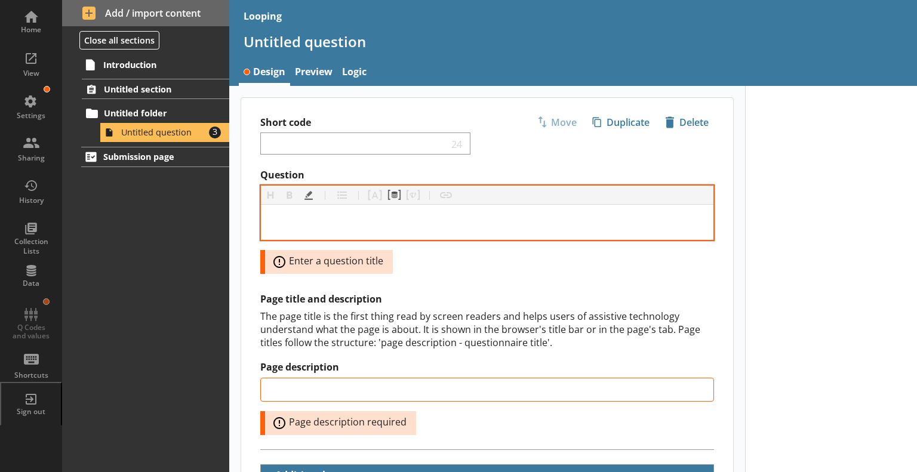
click at [317, 218] on div "Question" at bounding box center [486, 222] width 433 height 16
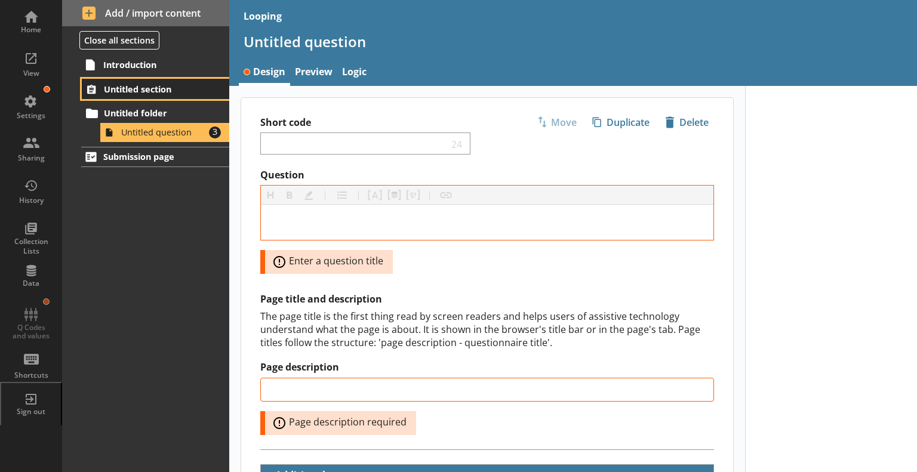
click at [152, 85] on span "Untitled section" at bounding box center [156, 89] width 104 height 11
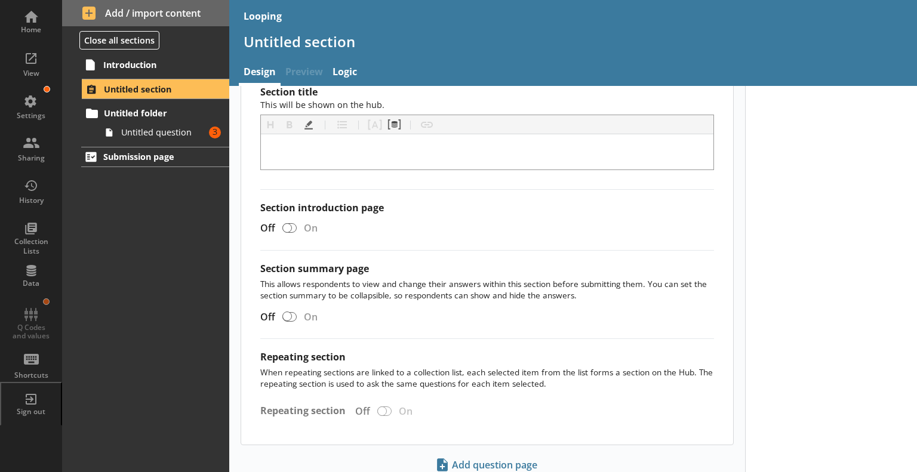
scroll to position [117, 0]
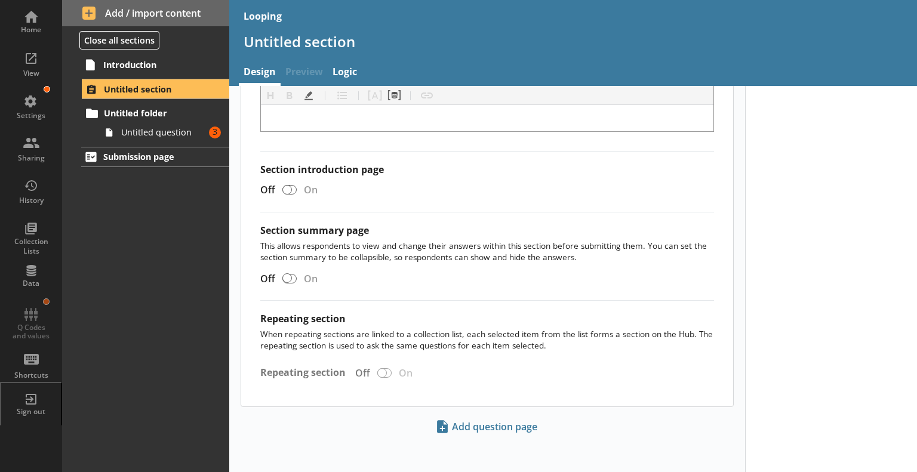
click at [381, 369] on div "Section title This will be shown on the hub. Heading Heading Bold Bold Highligh…" at bounding box center [487, 227] width 492 height 359
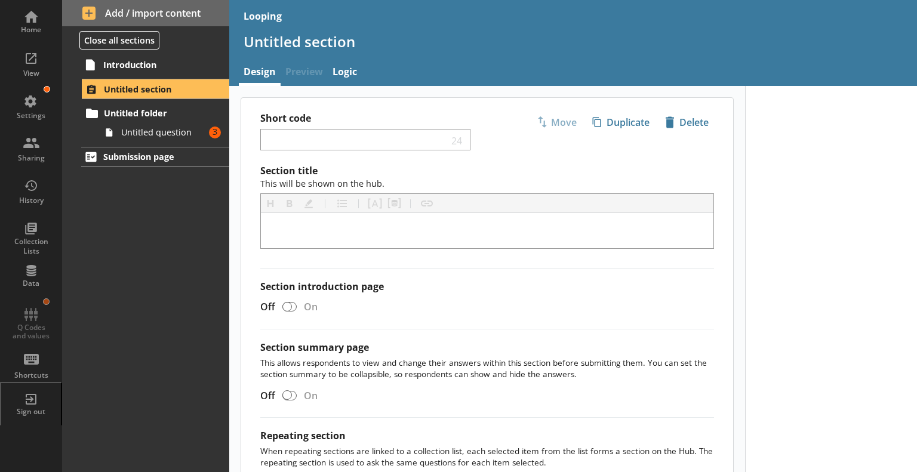
scroll to position [0, 0]
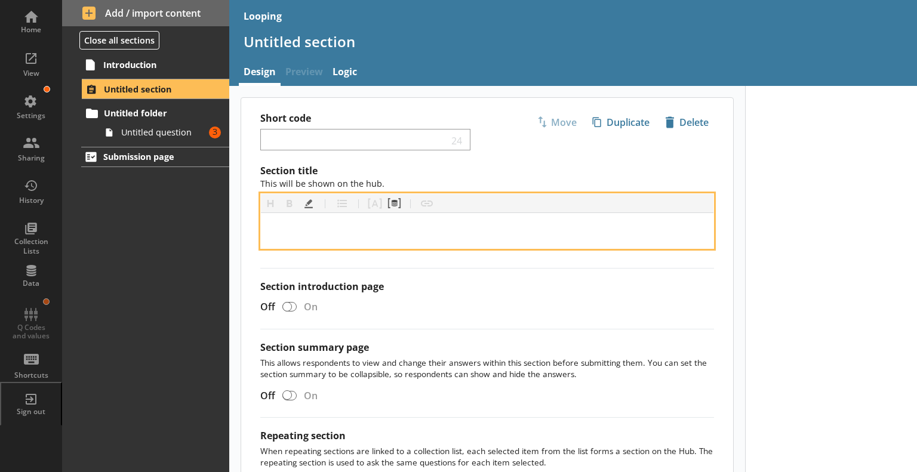
click at [353, 223] on div "[object Object]" at bounding box center [486, 231] width 433 height 16
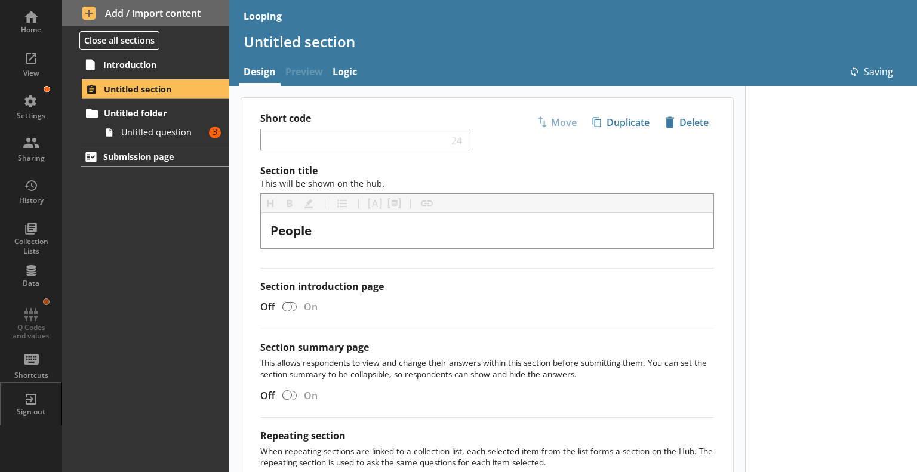
click at [388, 285] on label "Section introduction page" at bounding box center [486, 286] width 453 height 13
click at [299, 297] on input "Section introduction page" at bounding box center [289, 307] width 19 height 21
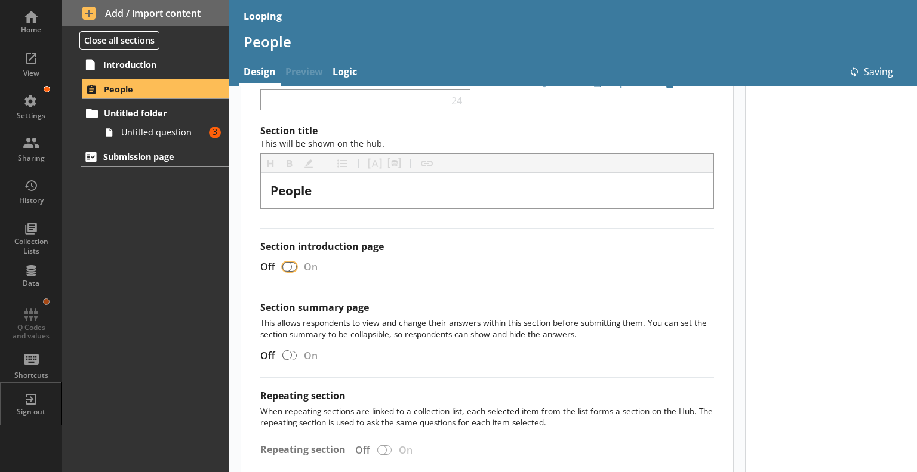
checkbox input "true"
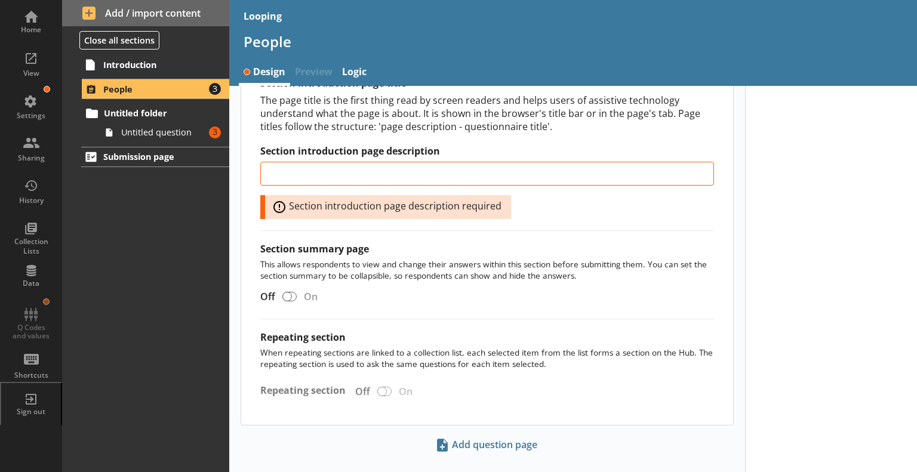
scroll to position [493, 0]
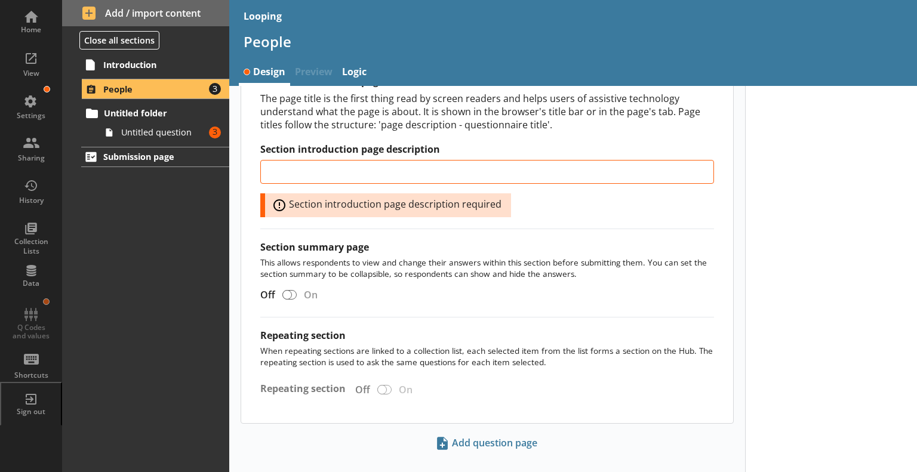
click at [385, 386] on div "Section title This will be shown on the hub. Heading Heading Bold Bold Highligh…" at bounding box center [487, 46] width 492 height 751
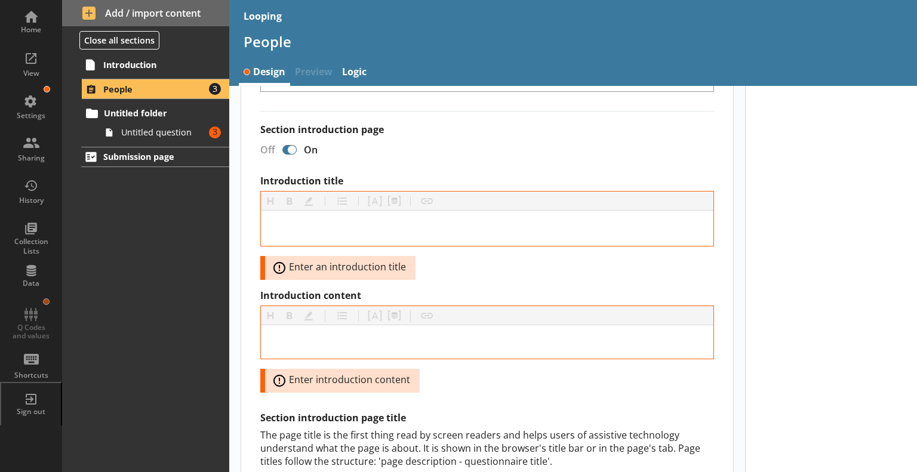
scroll to position [135, 0]
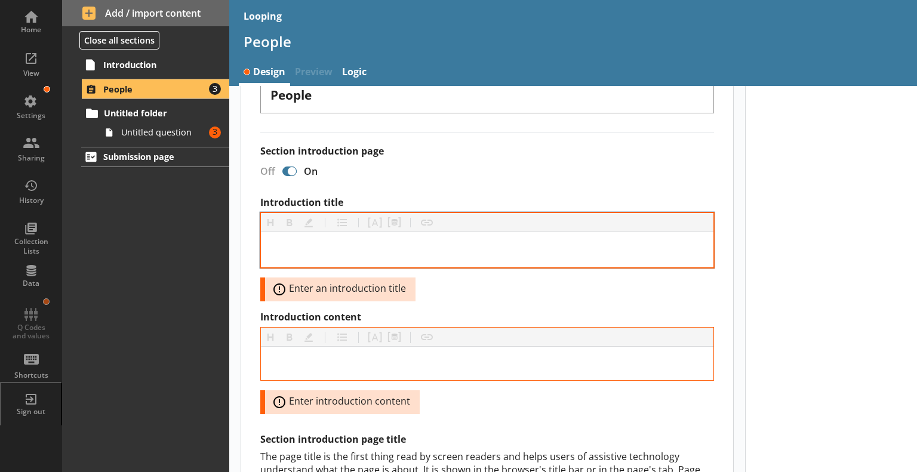
click at [347, 262] on div at bounding box center [487, 249] width 452 height 35
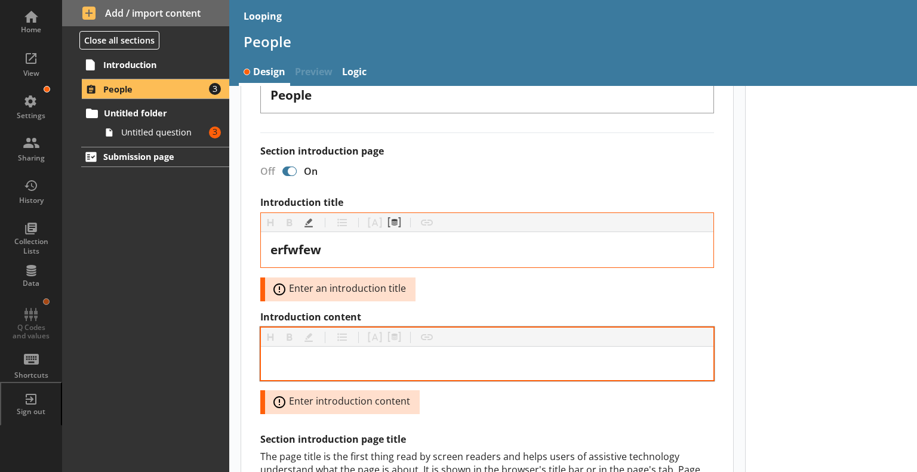
click at [312, 353] on div at bounding box center [487, 363] width 452 height 33
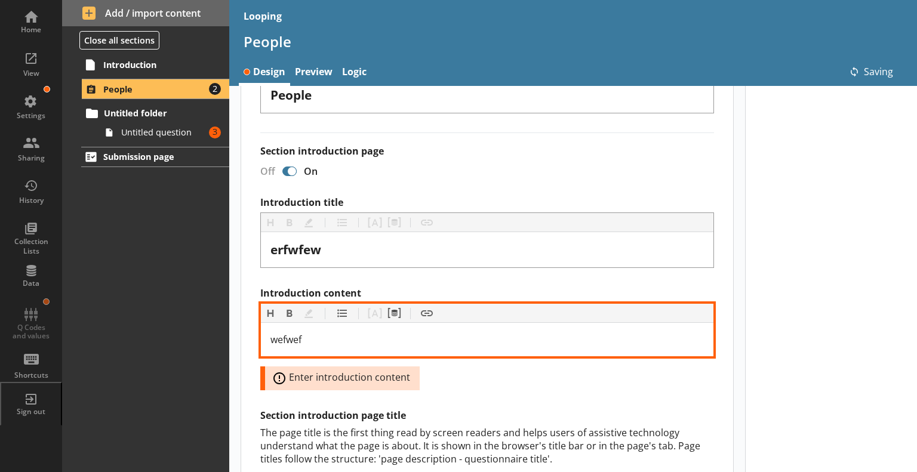
scroll to position [112, 0]
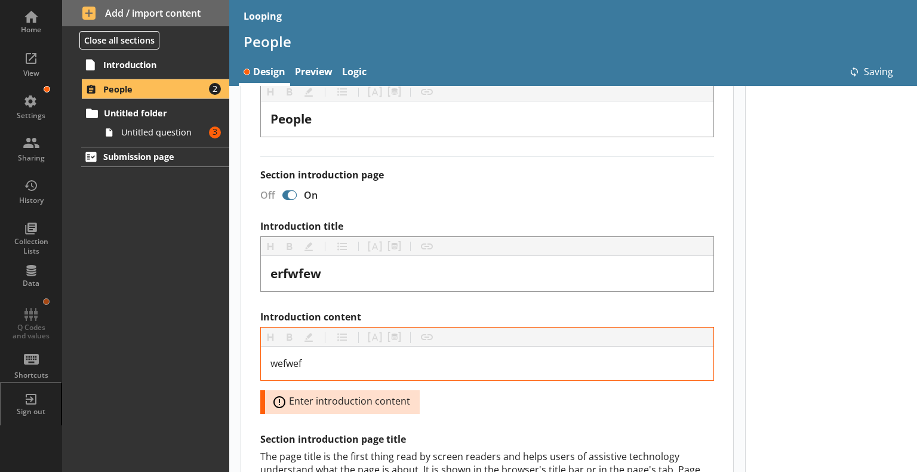
click at [471, 430] on div "Introduction title Heading Heading Bold Bold Highlight Highlight List List Pipe…" at bounding box center [486, 397] width 453 height 355
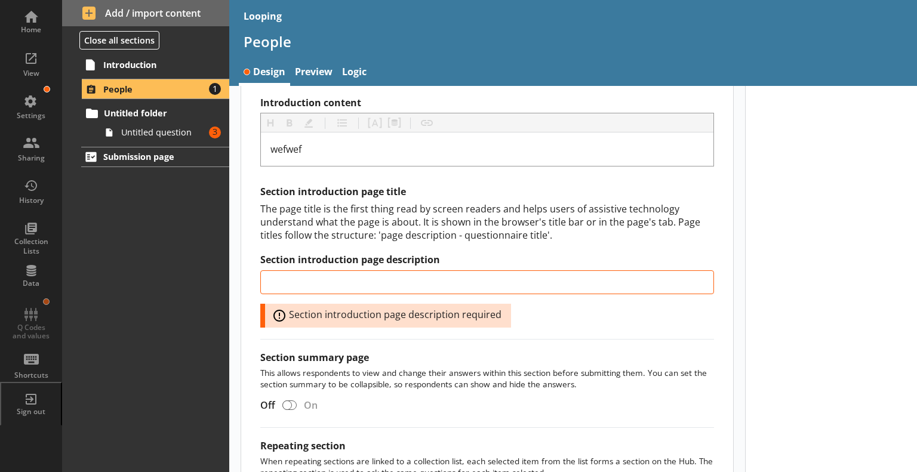
scroll to position [326, 0]
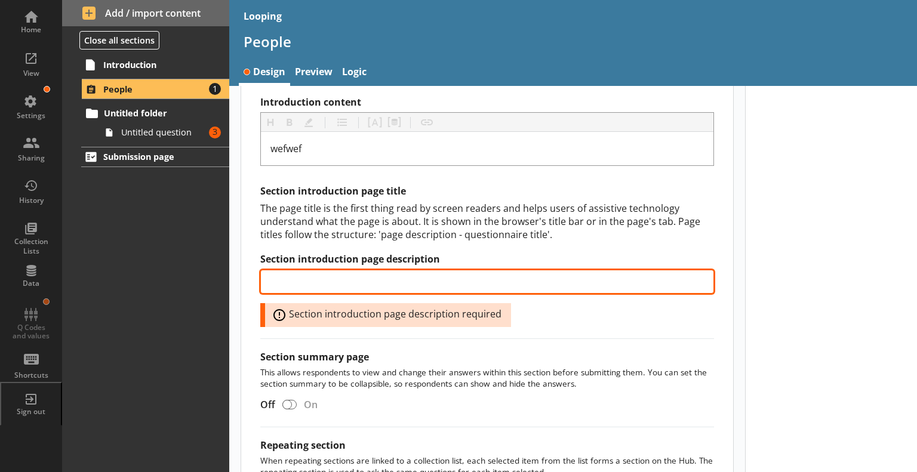
click at [327, 288] on input "Section introduction page description" at bounding box center [486, 282] width 453 height 24
type input "stuff"
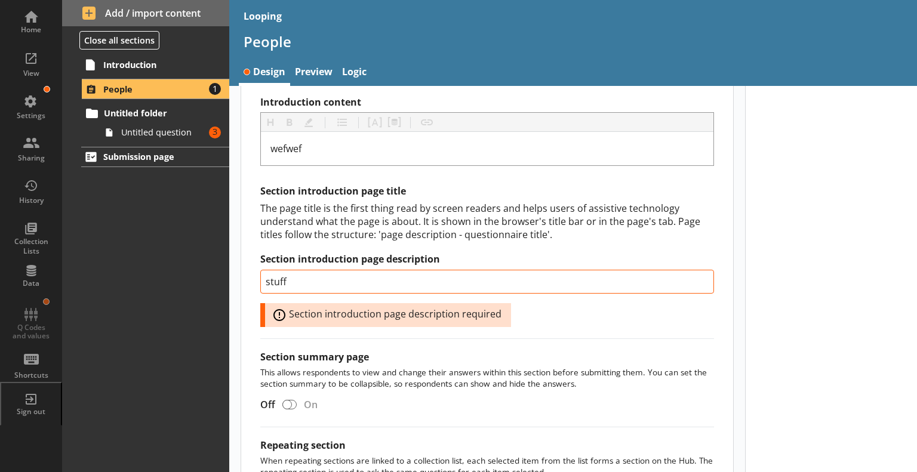
click at [453, 436] on div "Section title This will be shown on the hub. Heading Heading Bold Bold Highligh…" at bounding box center [487, 185] width 492 height 694
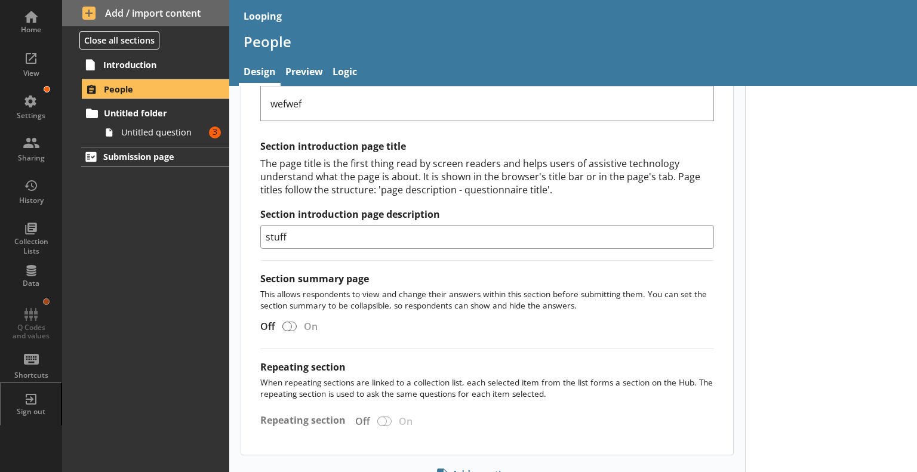
scroll to position [418, 0]
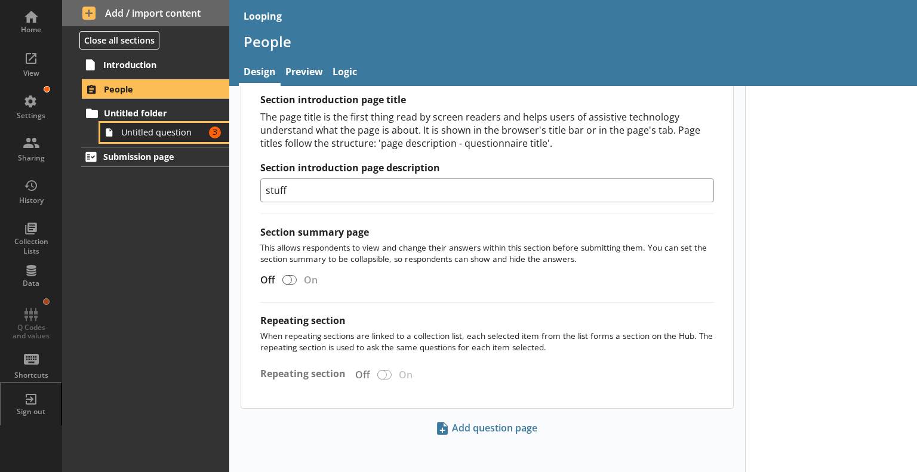
click at [138, 136] on span "Untitled question" at bounding box center [163, 132] width 84 height 11
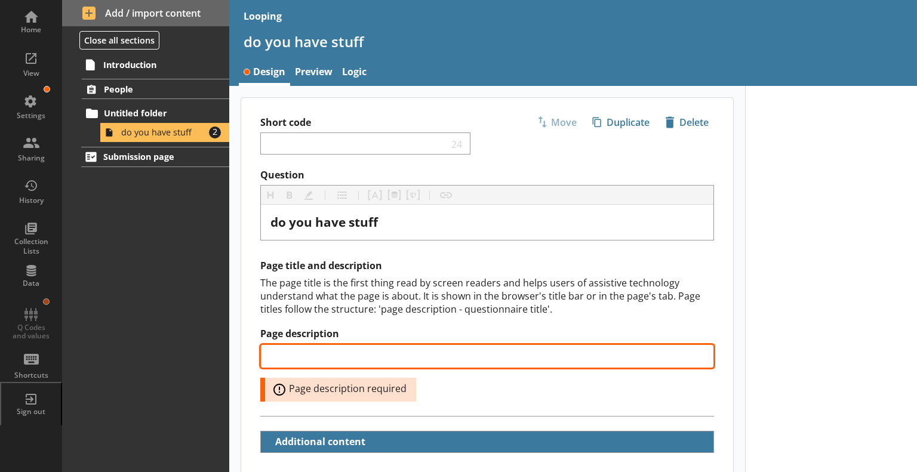
drag, startPoint x: 449, startPoint y: 278, endPoint x: 373, endPoint y: 353, distance: 106.3
click at [373, 353] on input "Page description" at bounding box center [486, 356] width 453 height 24
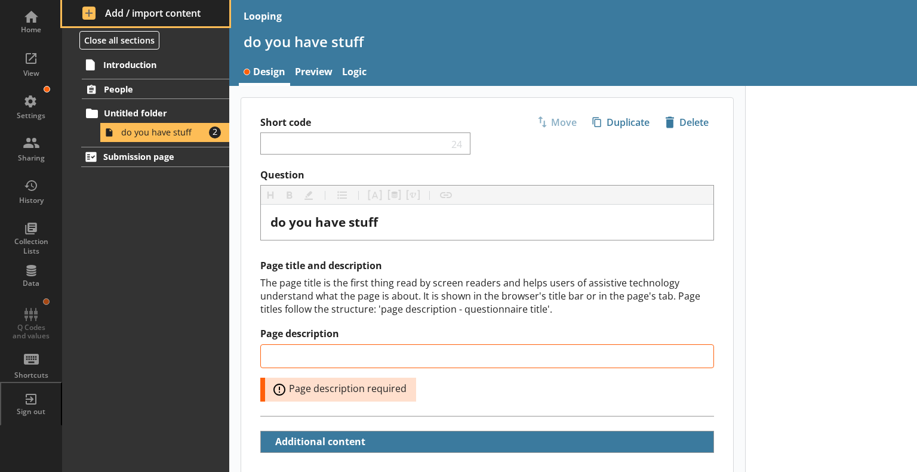
click at [90, 16] on span "Add / import content" at bounding box center [145, 13] width 127 height 13
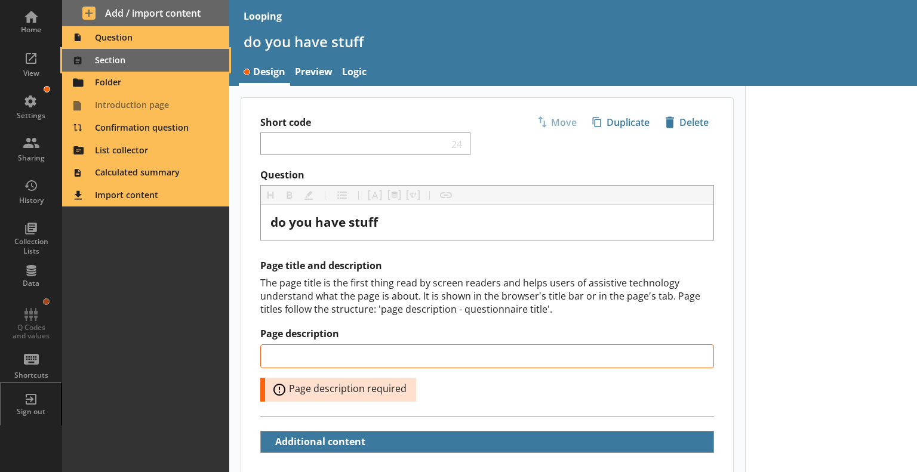
click at [113, 61] on span "Section" at bounding box center [145, 60] width 153 height 19
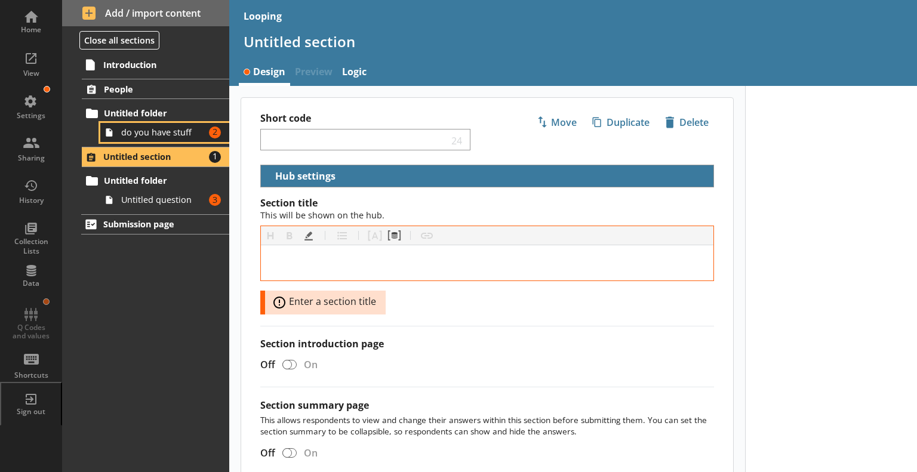
click at [155, 135] on span "do you have stuff" at bounding box center [163, 132] width 84 height 11
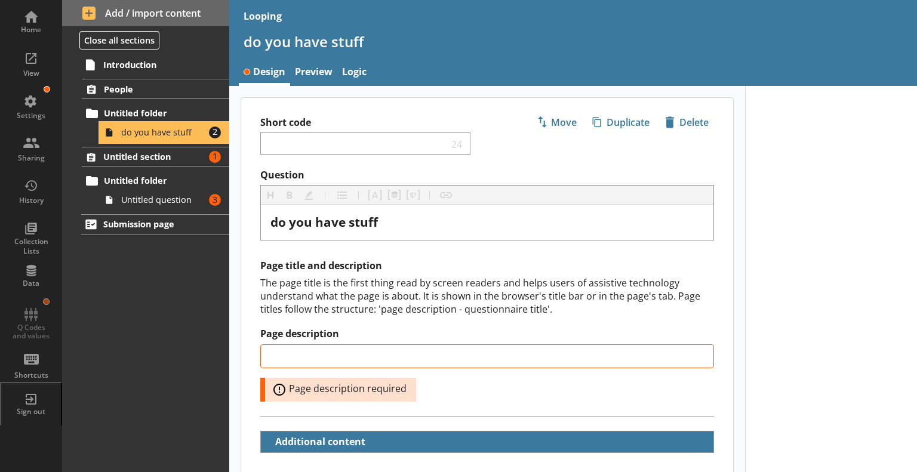
scroll to position [177, 0]
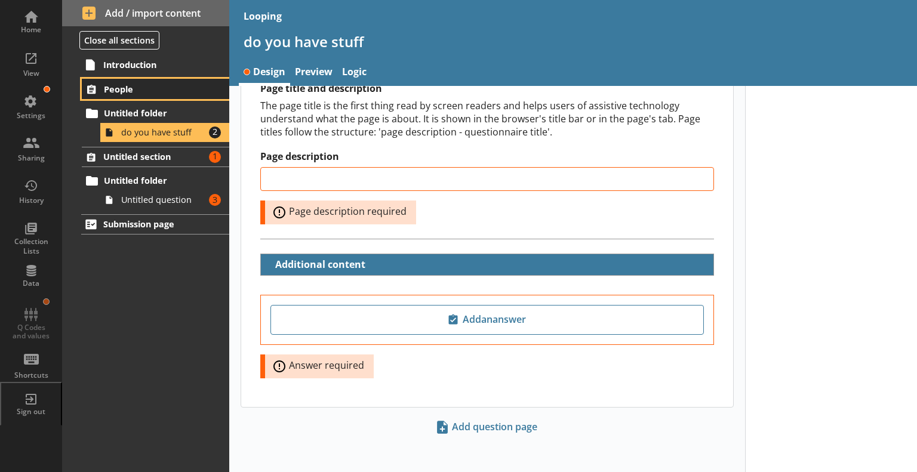
click at [121, 85] on span "People" at bounding box center [156, 89] width 104 height 11
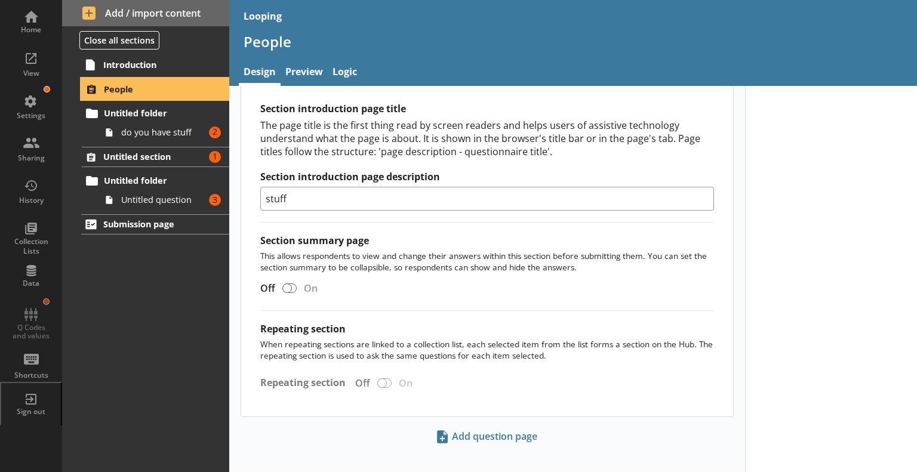
scroll to position [449, 0]
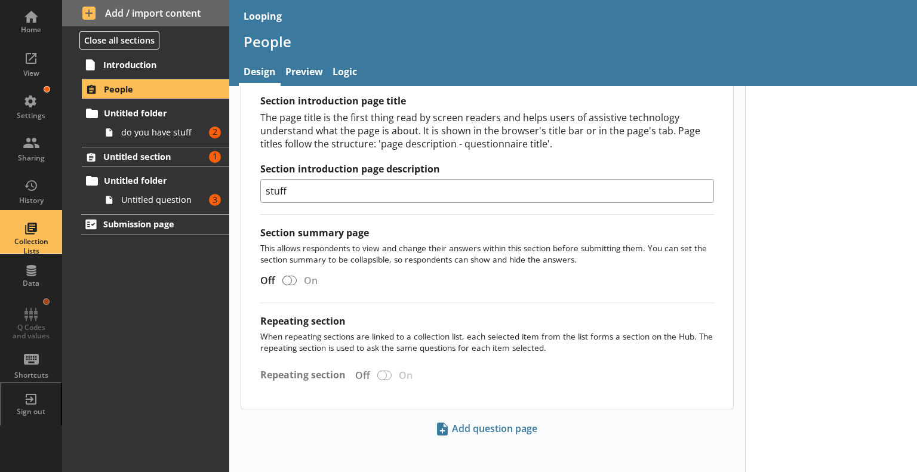
click at [30, 246] on div "Collection Lists" at bounding box center [31, 246] width 42 height 18
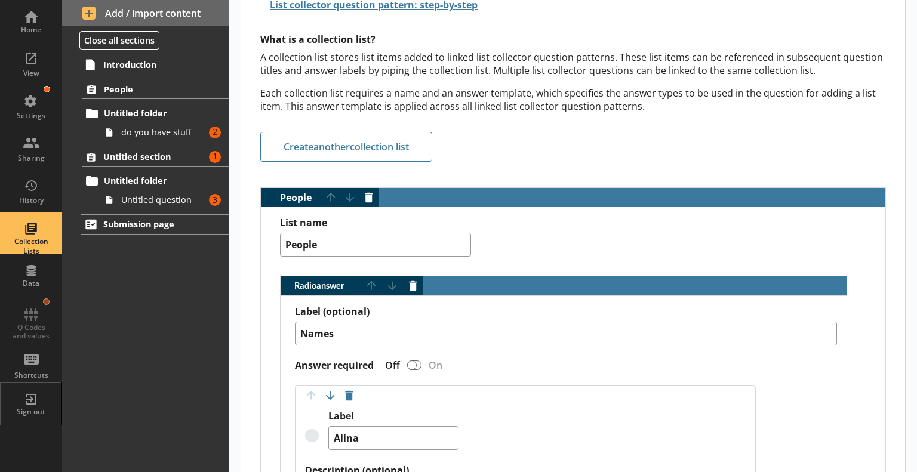
scroll to position [133, 0]
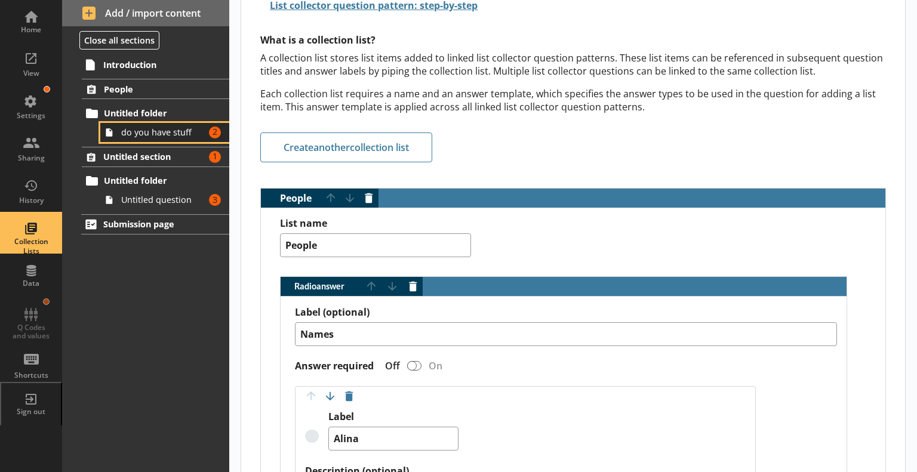
type textarea "x"
click at [129, 133] on span "do you have stuff" at bounding box center [163, 132] width 84 height 11
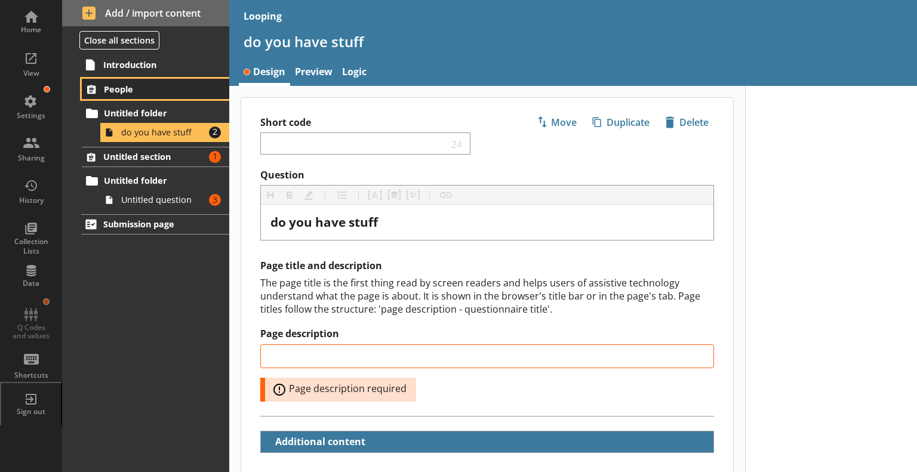
click at [115, 92] on span "People" at bounding box center [156, 89] width 104 height 11
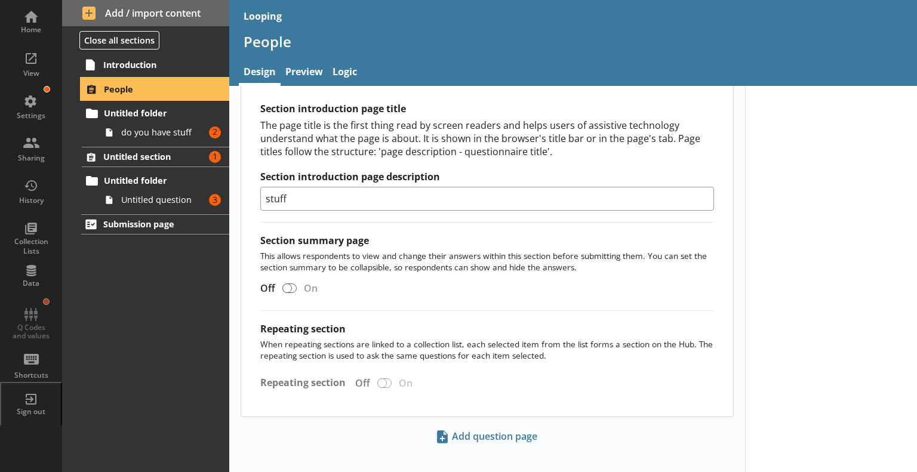
scroll to position [449, 0]
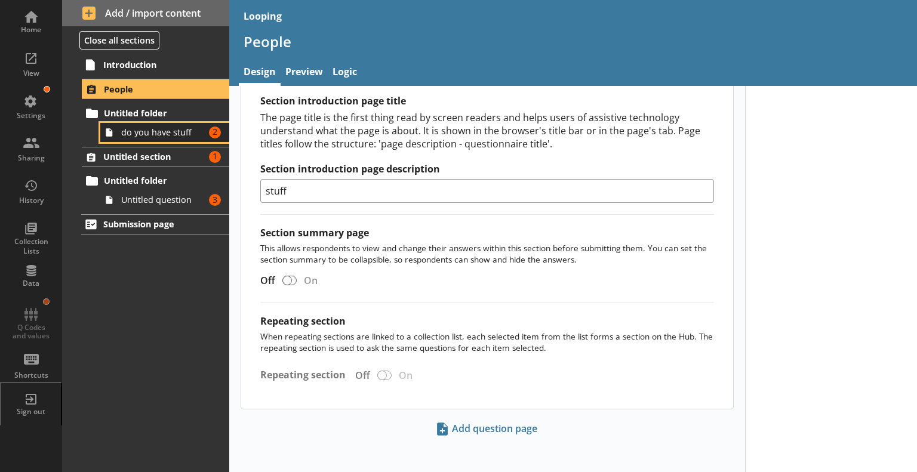
click at [152, 138] on link "do you have stuff Amount of errors: 2" at bounding box center [164, 132] width 129 height 19
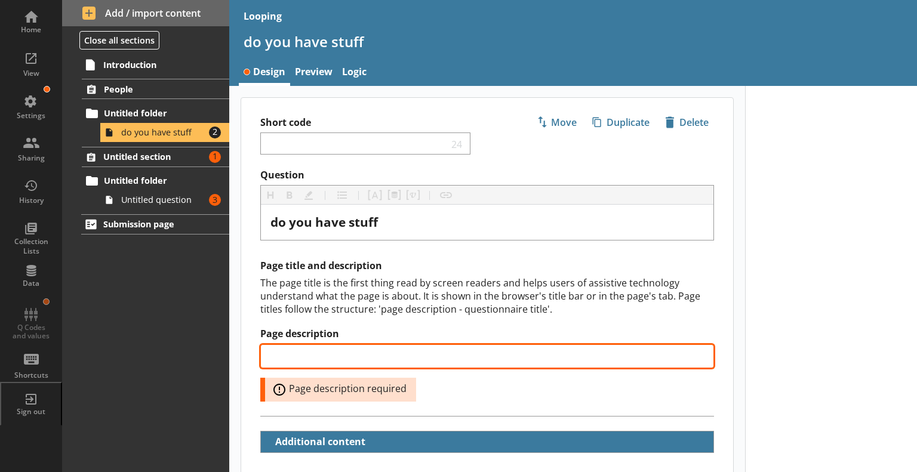
click at [351, 353] on input "Page description" at bounding box center [486, 356] width 453 height 24
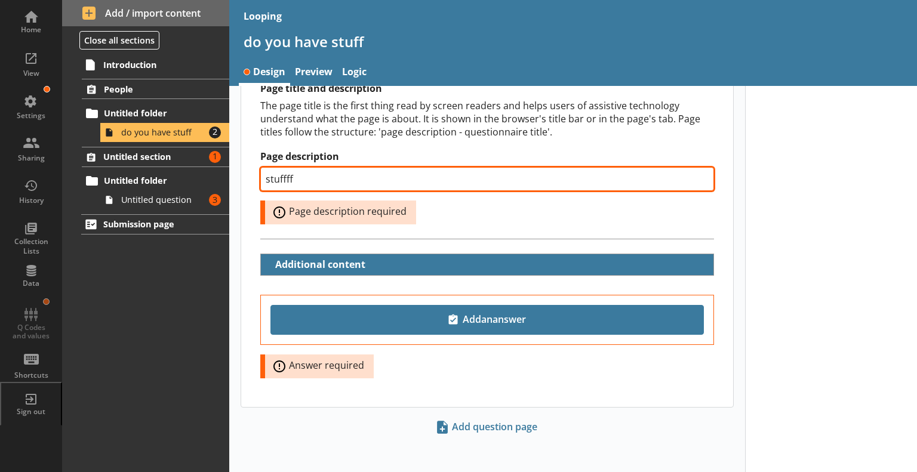
type input "stuffff"
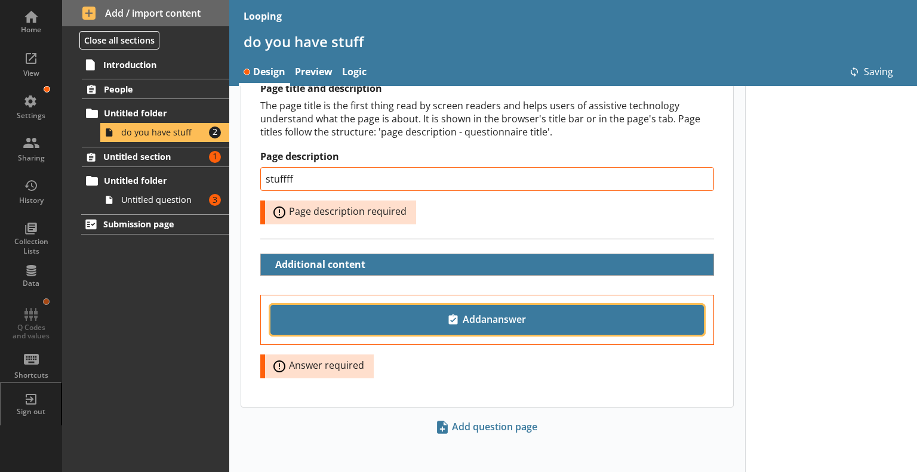
click at [455, 322] on span "Add an answer" at bounding box center [487, 319] width 422 height 19
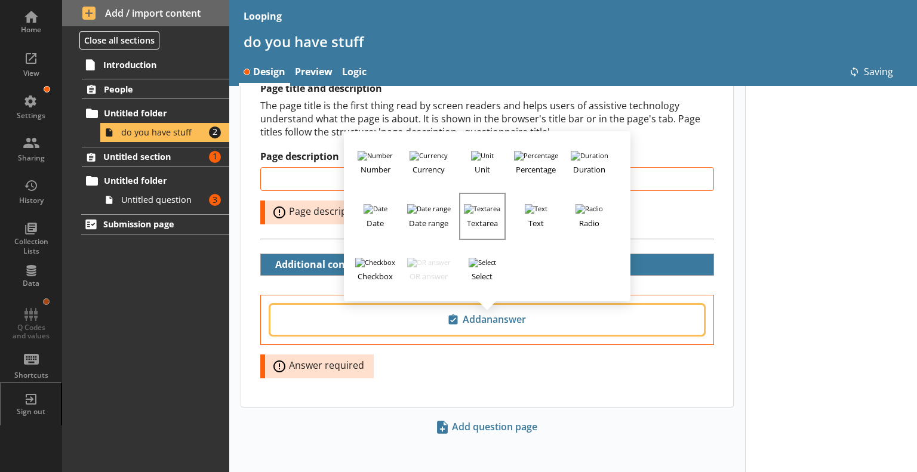
type input "stuffff"
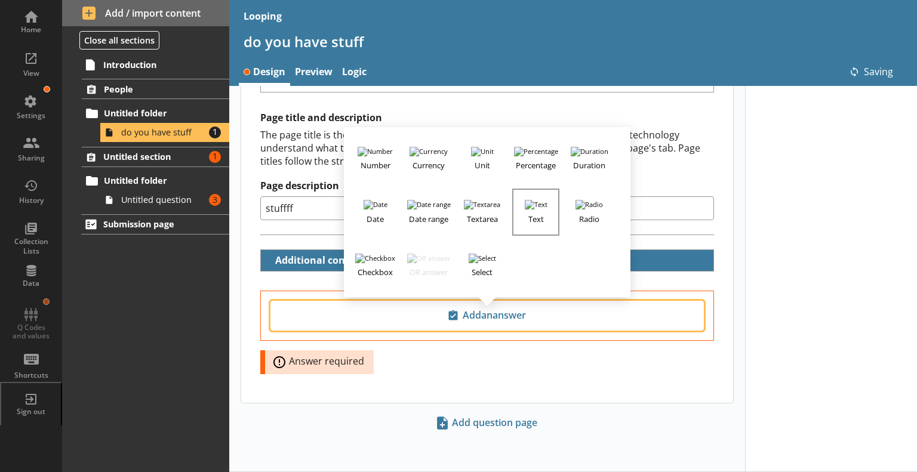
scroll to position [144, 0]
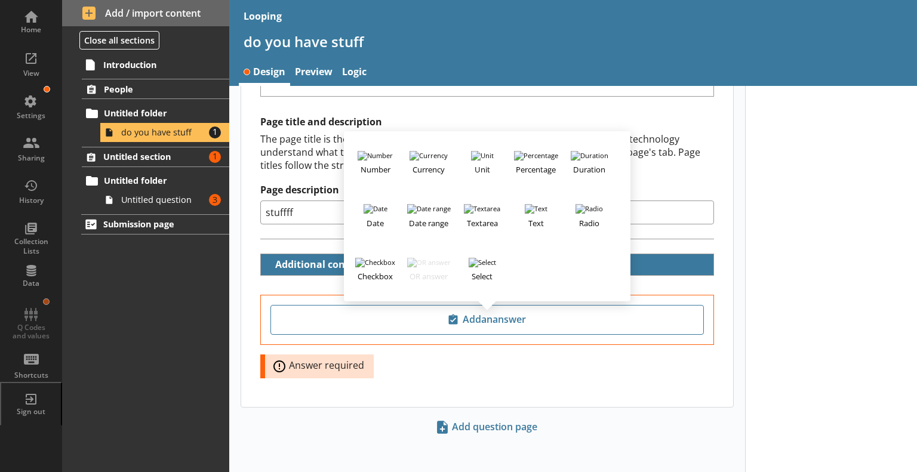
click at [533, 378] on div "Add an answer Number Currency Unit Percentage Duration Date Date range Textarea…" at bounding box center [487, 351] width 492 height 112
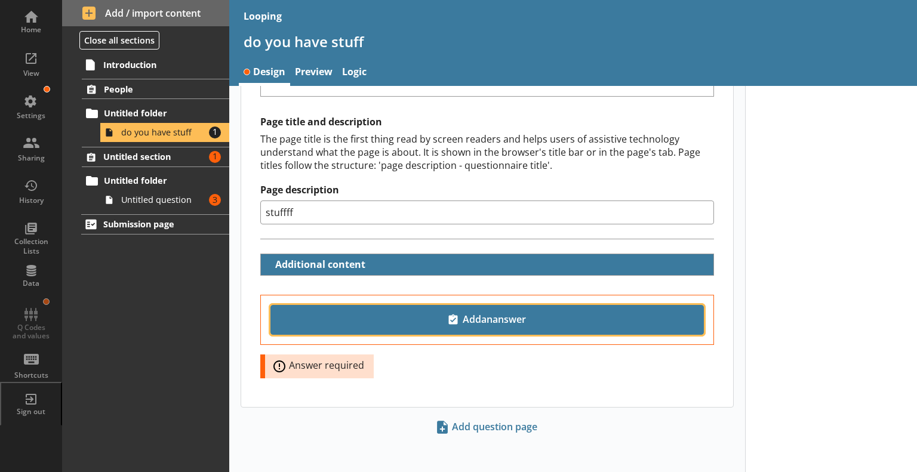
click at [496, 318] on span "Add an answer" at bounding box center [487, 319] width 422 height 19
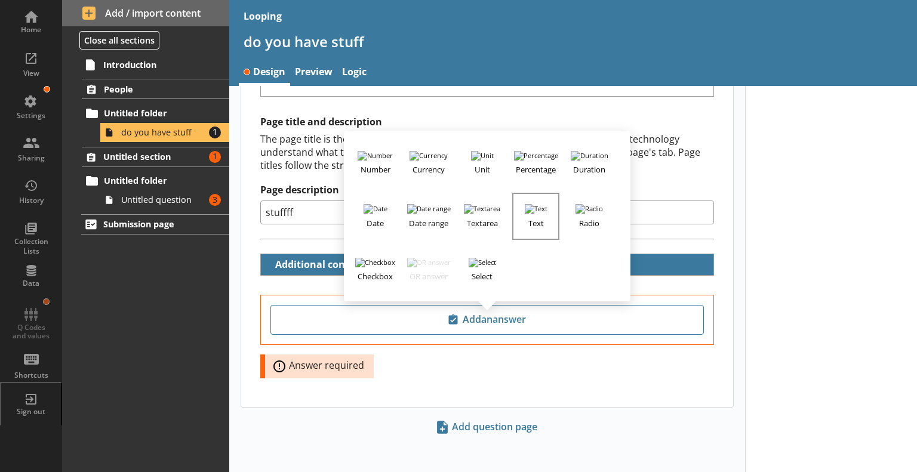
click at [534, 214] on h3 "Text" at bounding box center [535, 221] width 44 height 15
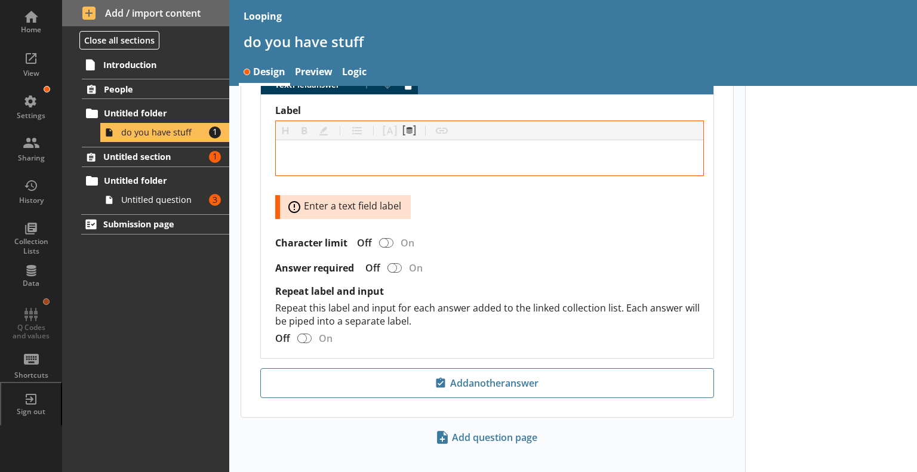
scroll to position [366, 0]
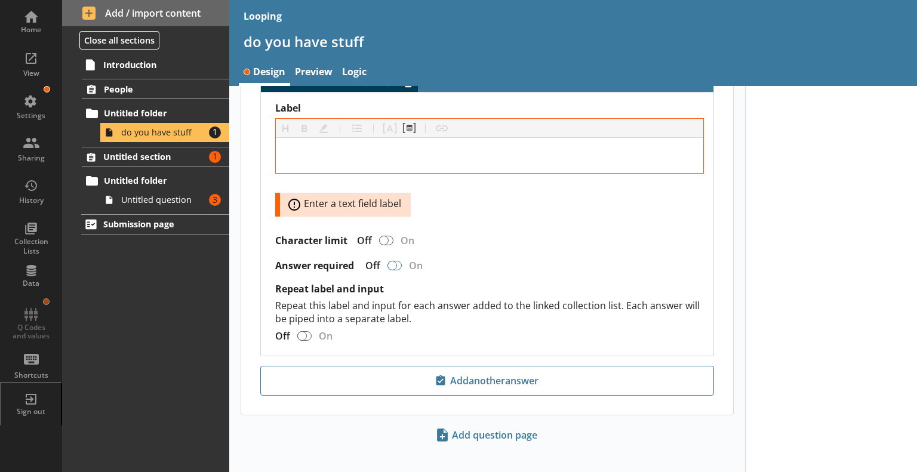
click at [389, 262] on div "TextField answer" at bounding box center [392, 266] width 10 height 10
click at [396, 263] on div "TextField answer" at bounding box center [397, 266] width 10 height 10
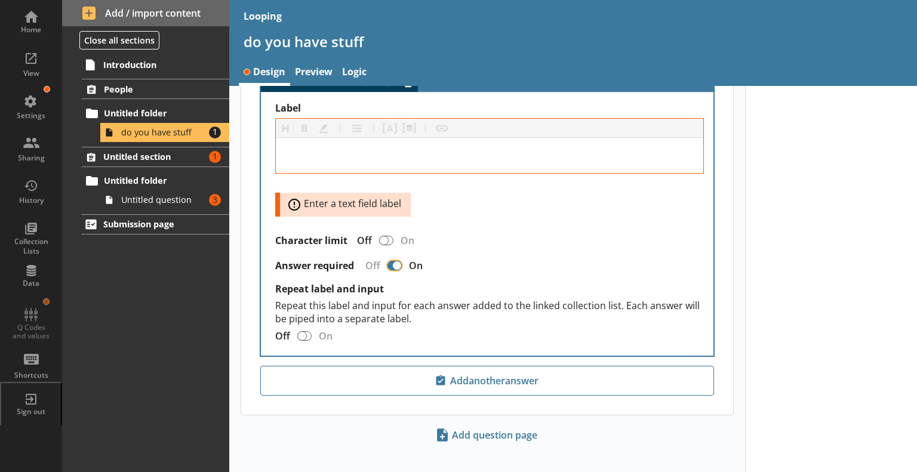
checkbox input "false"
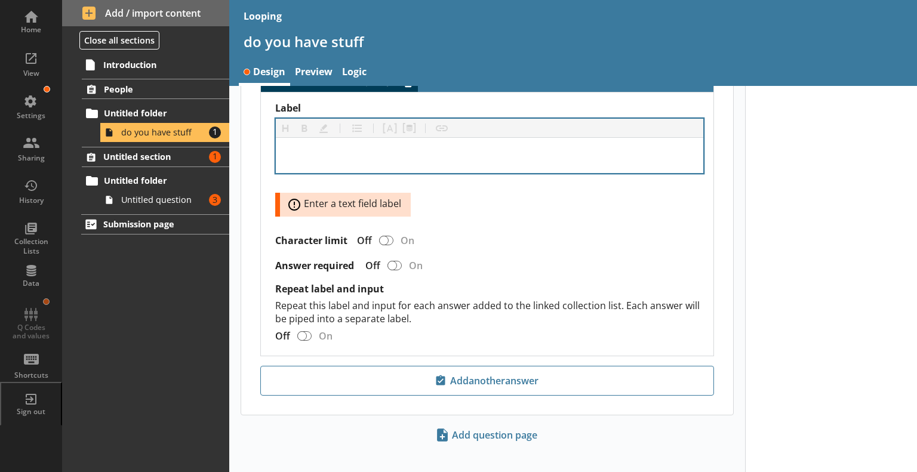
click at [329, 162] on div "TextField answer" at bounding box center [489, 155] width 427 height 35
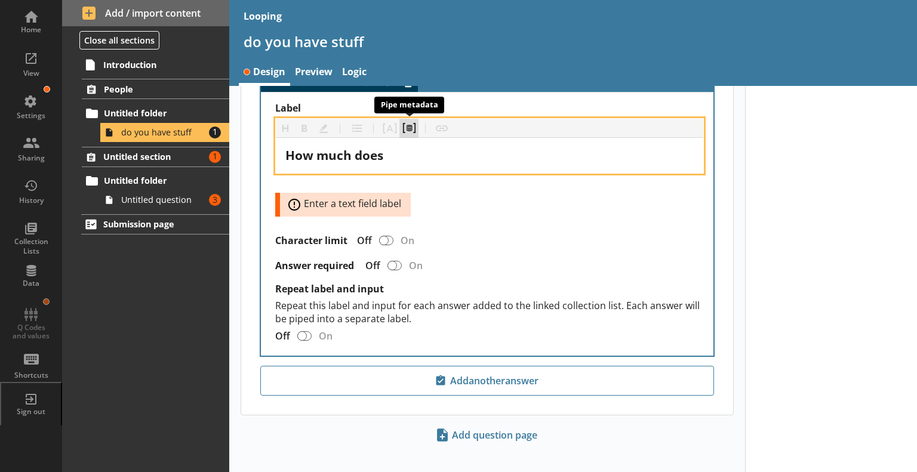
click at [409, 121] on button "Pipe metadata" at bounding box center [408, 128] width 19 height 19
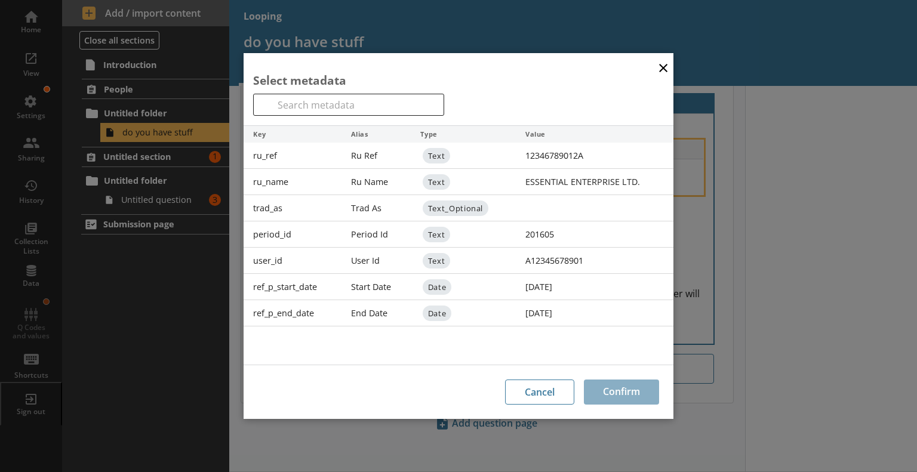
scroll to position [340, 0]
click at [550, 386] on button "Cancel" at bounding box center [539, 392] width 69 height 25
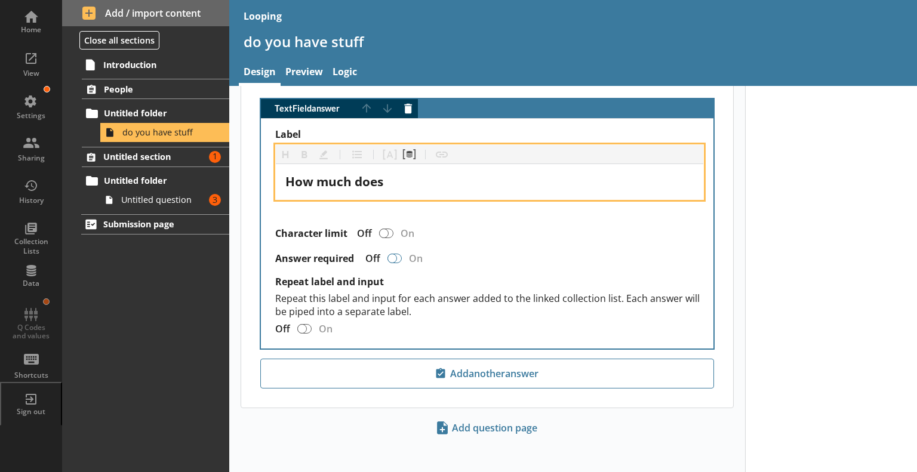
click at [391, 254] on div "TextField answer" at bounding box center [392, 259] width 10 height 10
checkbox input "true"
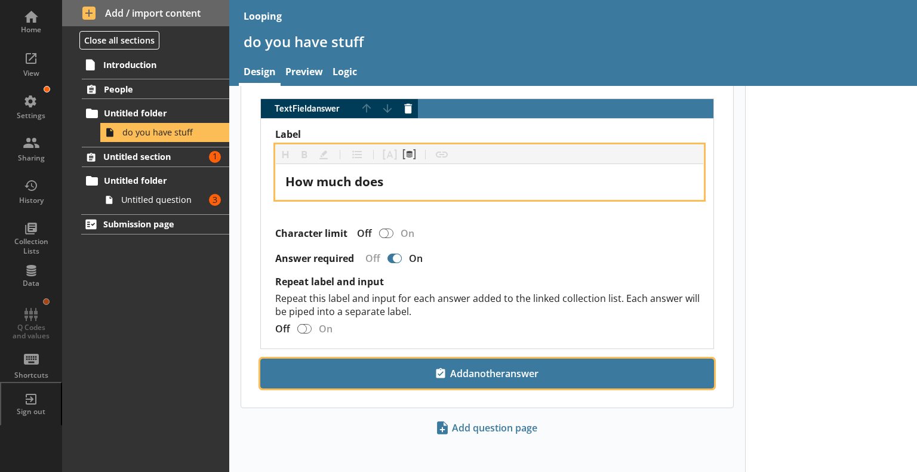
click at [452, 375] on span "Add another answer" at bounding box center [487, 373] width 443 height 19
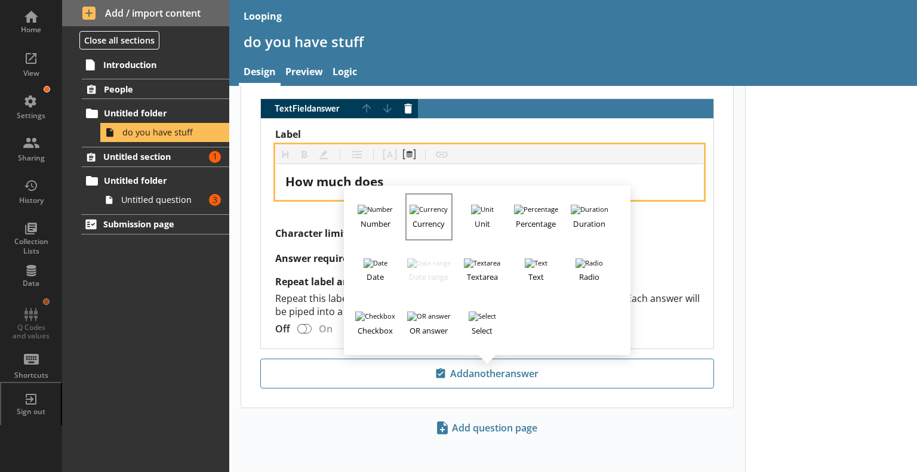
click at [422, 214] on h3 "Currency" at bounding box center [428, 221] width 44 height 15
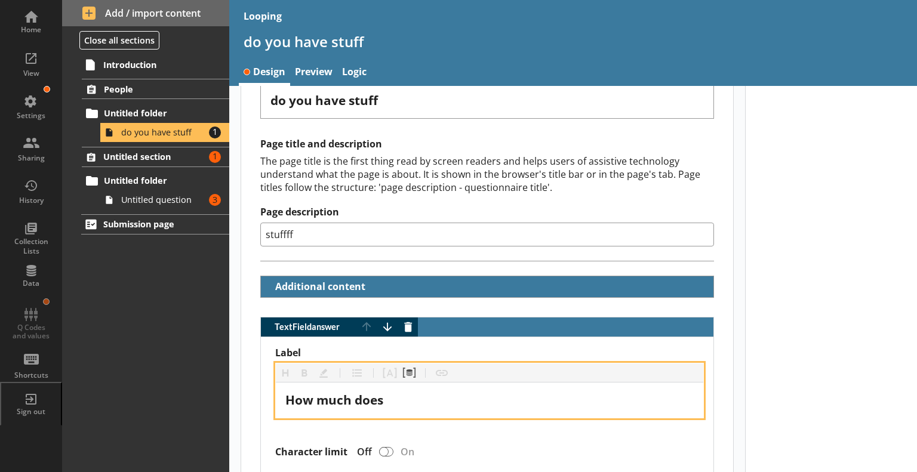
scroll to position [0, 0]
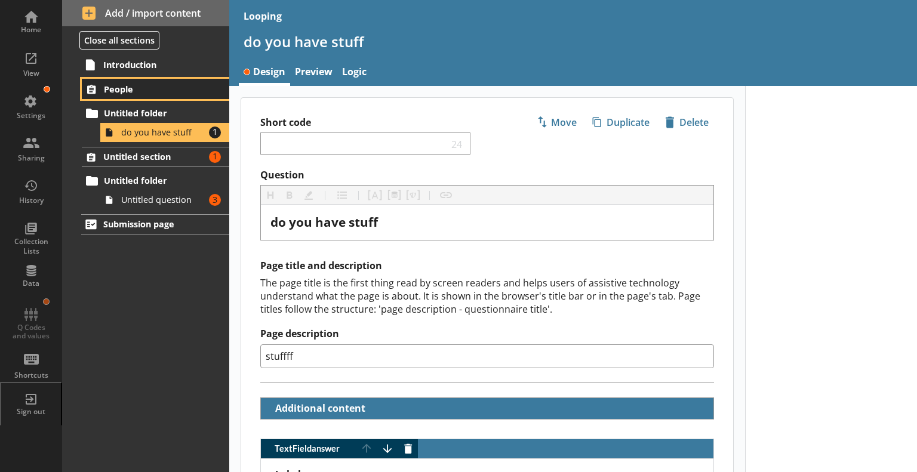
click at [112, 88] on span "People" at bounding box center [156, 89] width 104 height 11
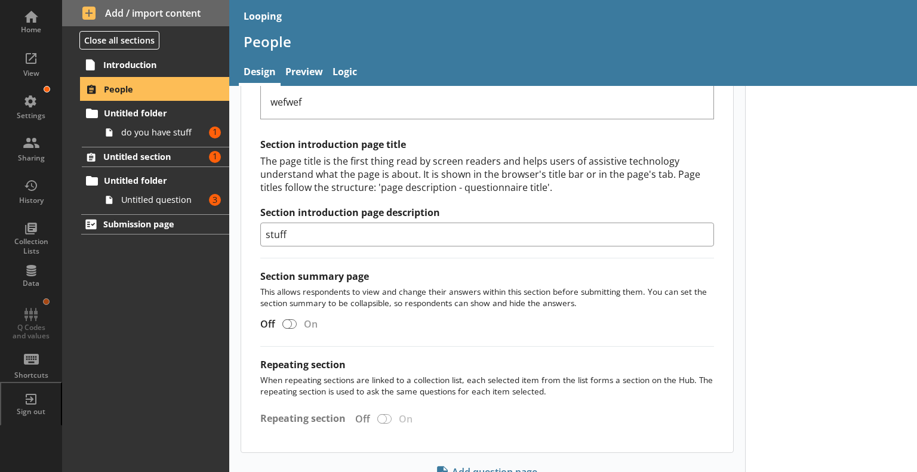
scroll to position [408, 0]
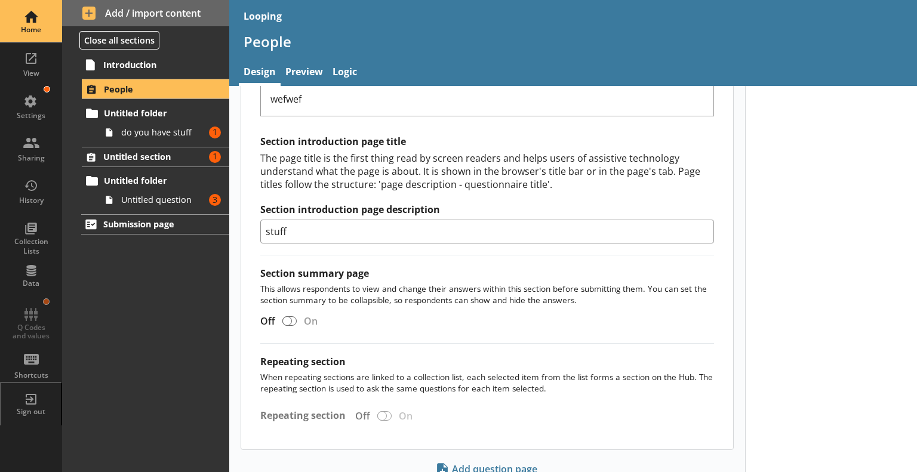
click at [32, 9] on div "Home" at bounding box center [31, 21] width 42 height 42
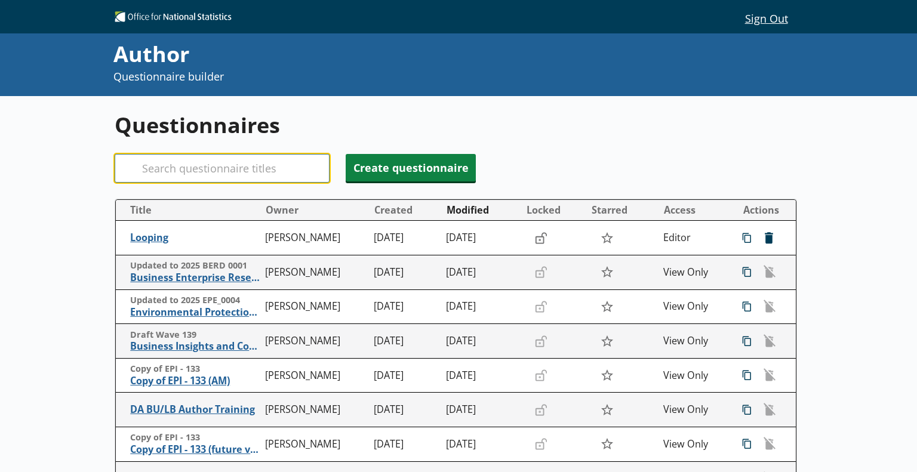
click at [214, 159] on input "Search" at bounding box center [222, 168] width 215 height 29
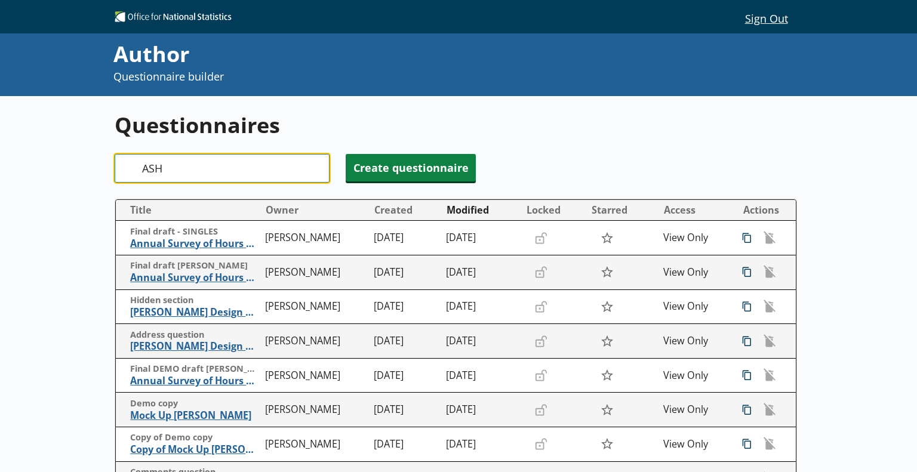
type input "[PERSON_NAME]"
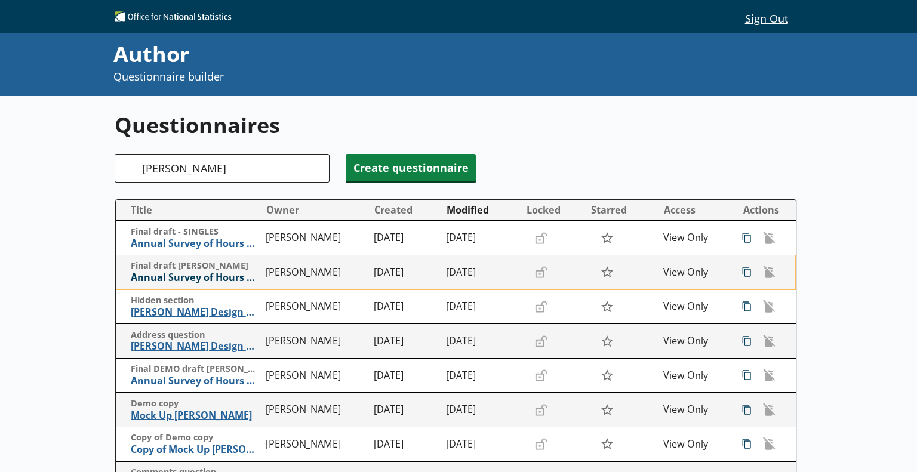
click at [146, 281] on span "Annual Survey of Hours and Earnings ([PERSON_NAME])" at bounding box center [195, 277] width 129 height 13
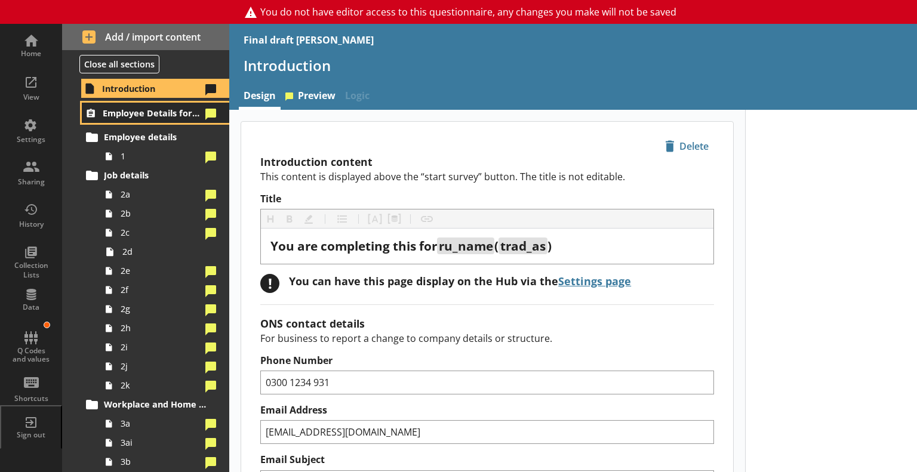
click at [141, 118] on span "Employee Details for [employee_name]" at bounding box center [152, 112] width 98 height 11
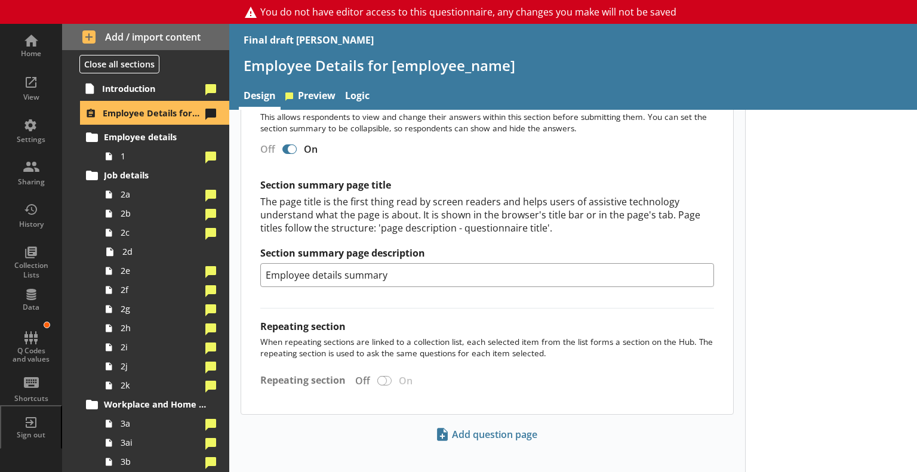
scroll to position [914, 0]
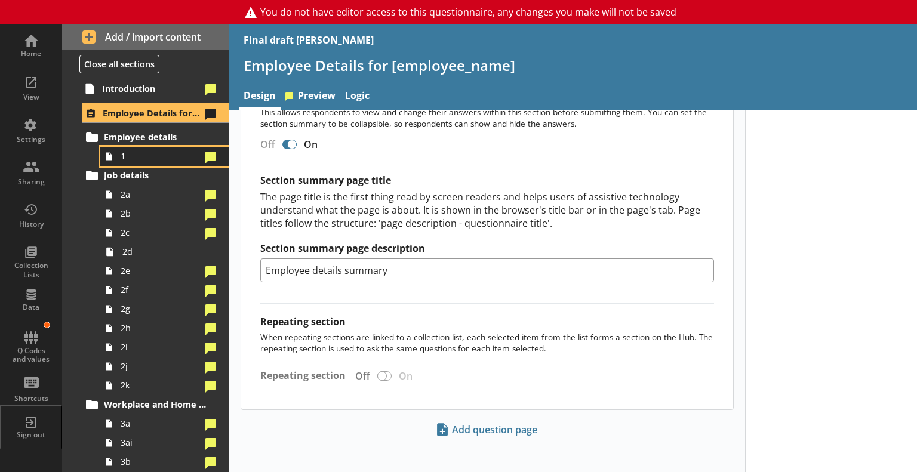
click at [136, 150] on span "1" at bounding box center [161, 155] width 81 height 11
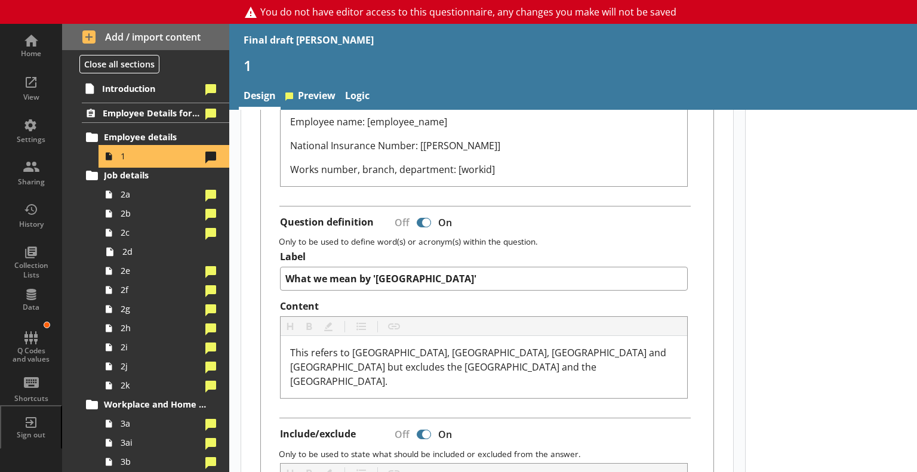
scroll to position [425, 0]
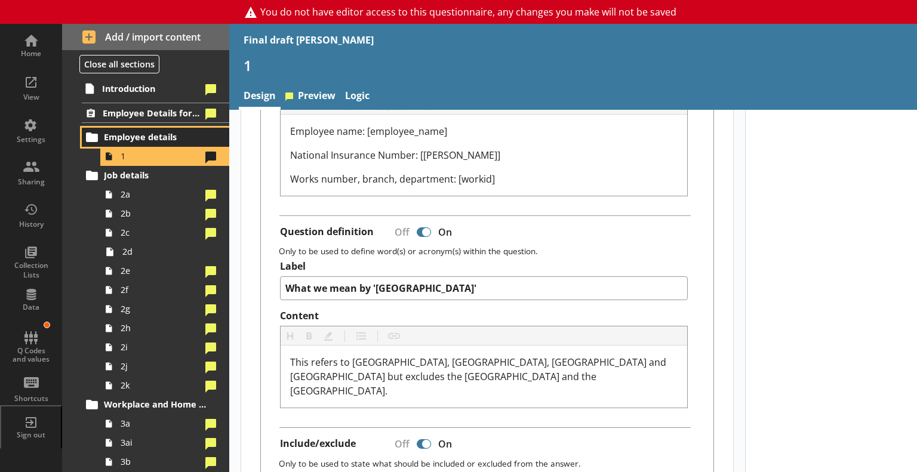
click at [110, 138] on span "Employee details" at bounding box center [156, 136] width 104 height 11
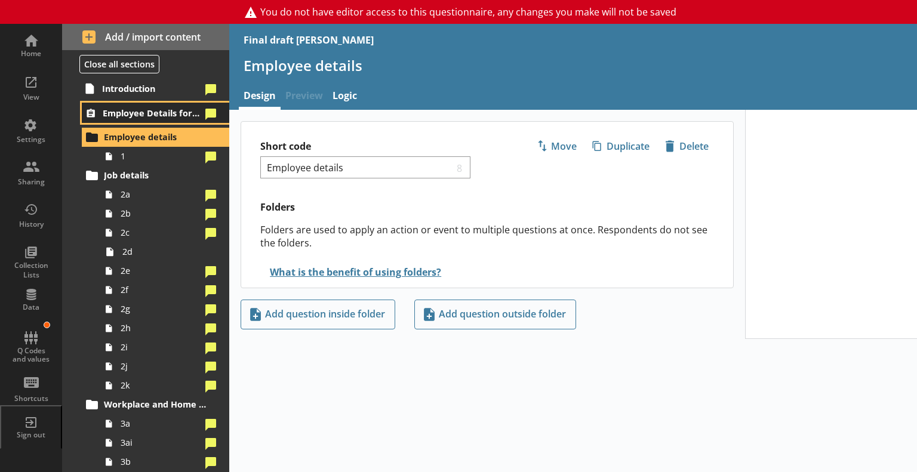
click at [133, 110] on span "Employee Details for [employee_name]" at bounding box center [152, 112] width 98 height 11
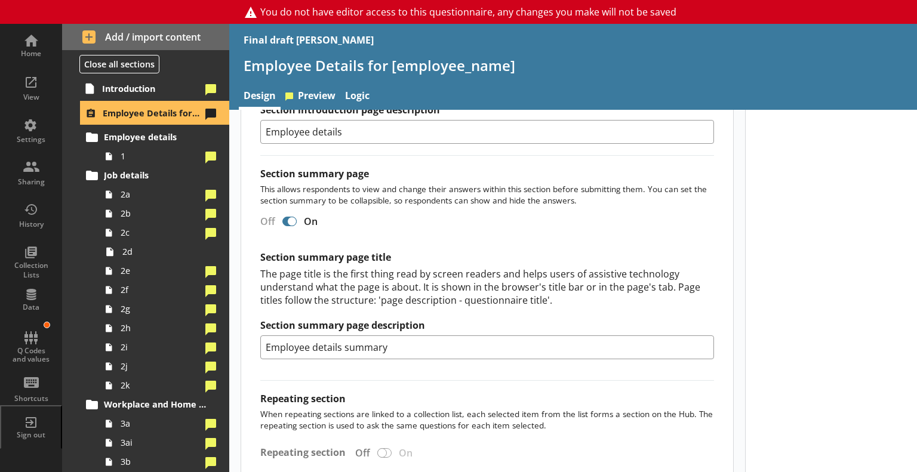
scroll to position [914, 0]
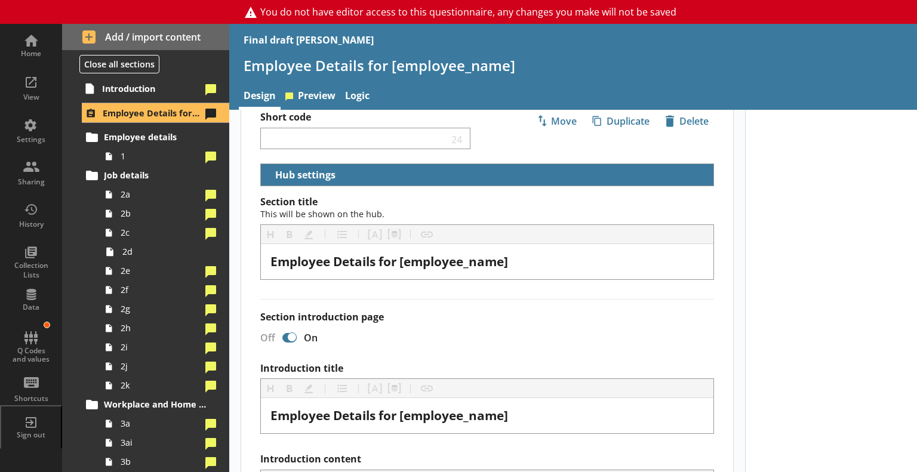
scroll to position [0, 0]
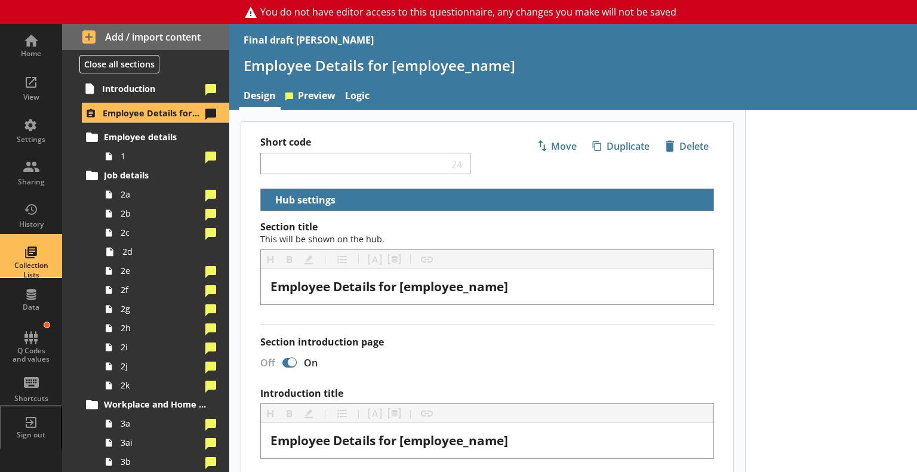
click at [36, 262] on div "Collection Lists" at bounding box center [31, 257] width 42 height 42
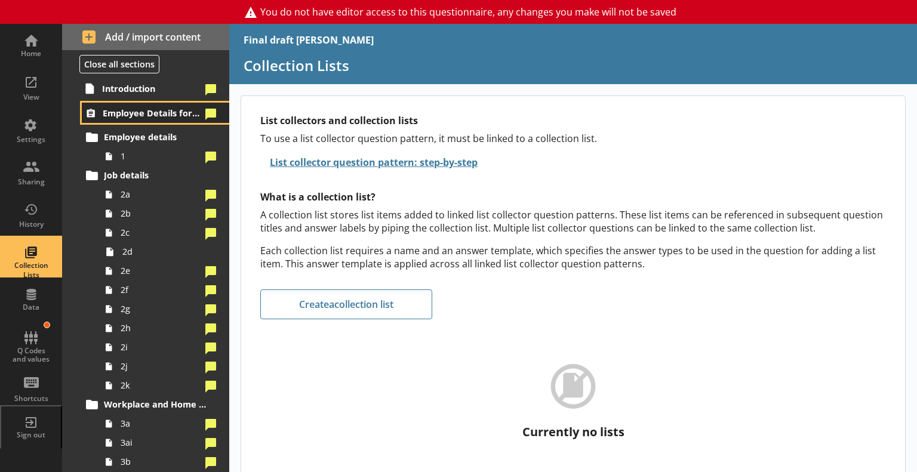
click at [119, 116] on span "Employee Details for [employee_name]" at bounding box center [152, 112] width 98 height 11
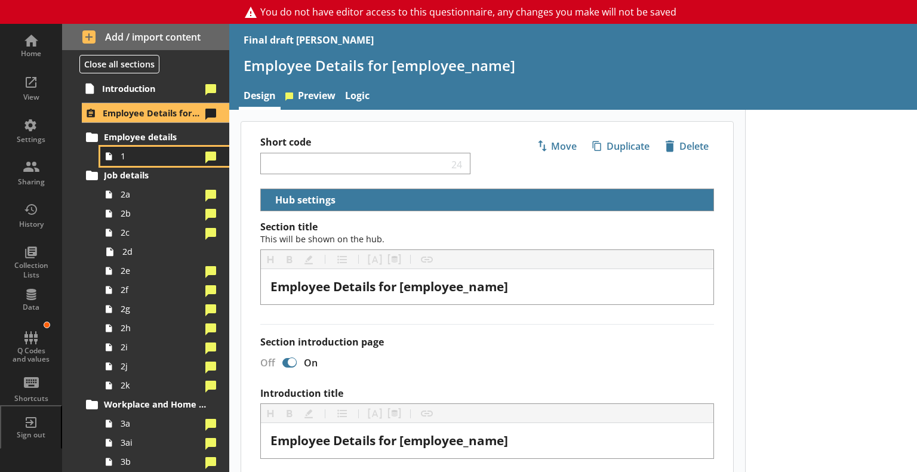
click at [143, 160] on span "1" at bounding box center [161, 155] width 81 height 11
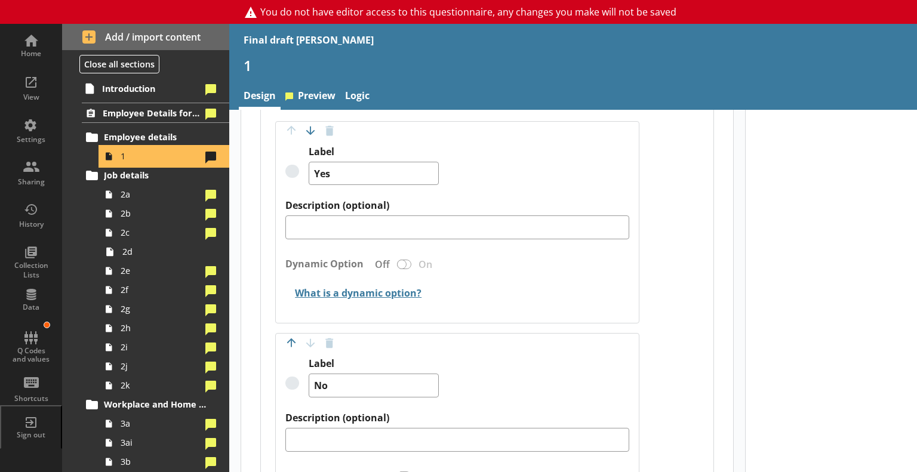
scroll to position [1227, 0]
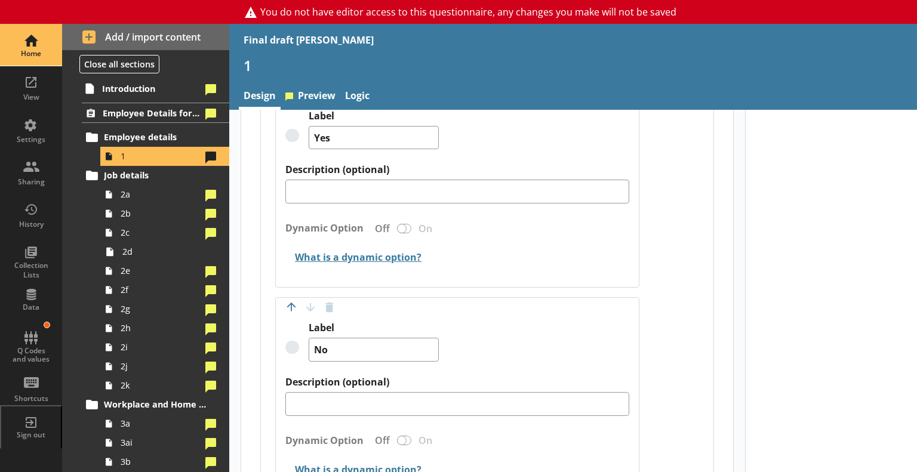
click at [24, 49] on div "Home" at bounding box center [31, 54] width 42 height 10
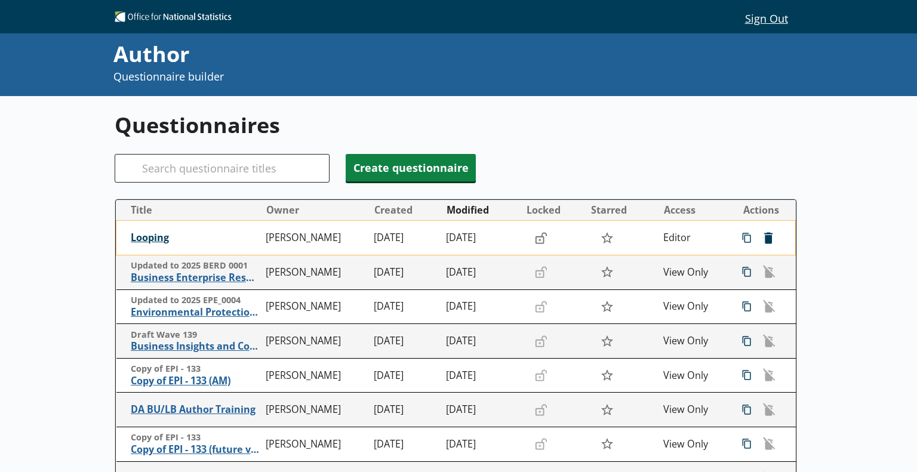
click at [149, 240] on span "Looping" at bounding box center [195, 238] width 129 height 13
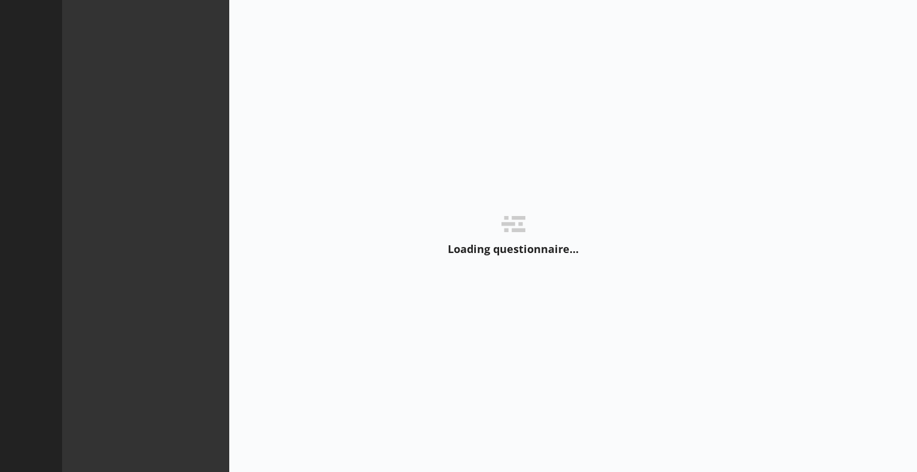
type textarea "x"
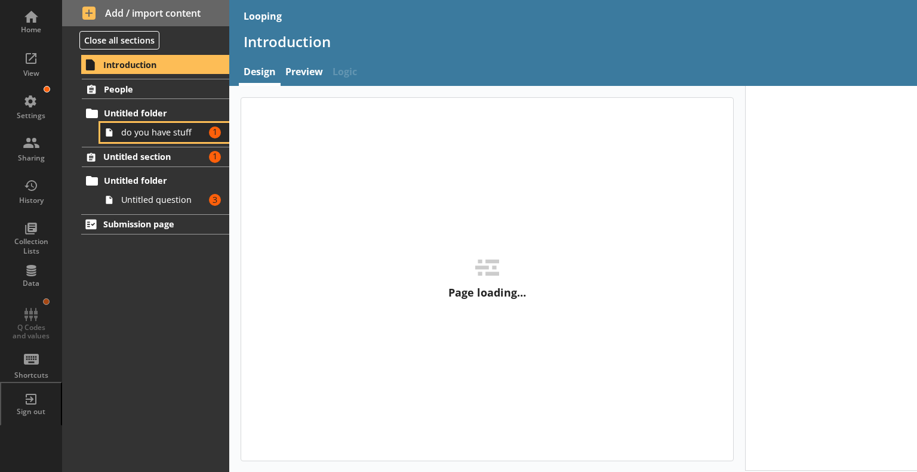
click at [162, 131] on span "do you have stuff" at bounding box center [163, 132] width 84 height 11
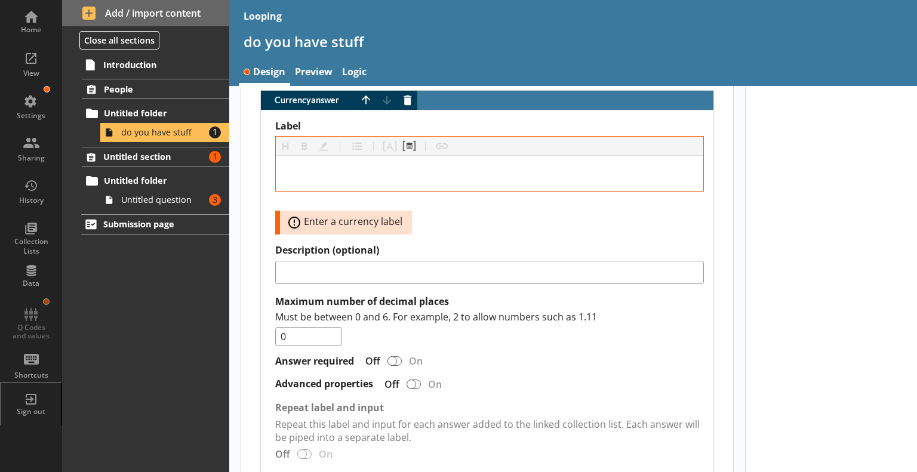
scroll to position [643, 0]
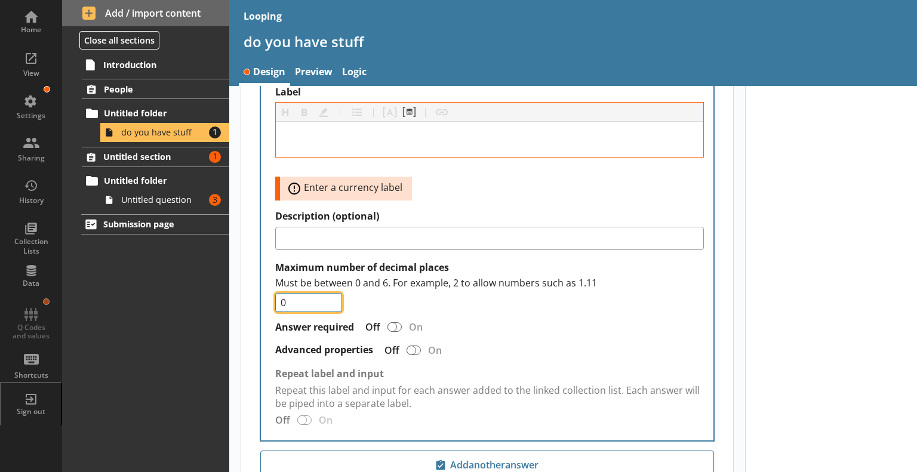
click at [296, 293] on input "0" at bounding box center [308, 302] width 67 height 19
type input "2"
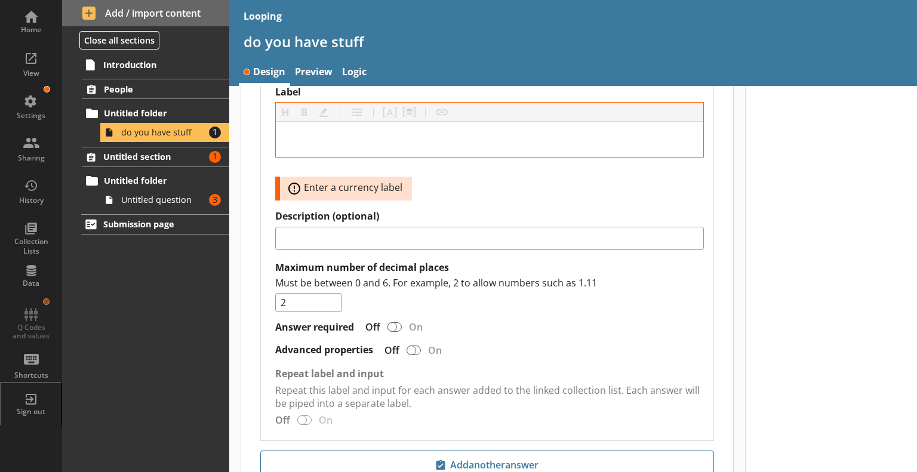
click at [438, 294] on div "Must be between 0 and 6. For example, 2 to allow numbers such as 1.11 2" at bounding box center [489, 294] width 428 height 36
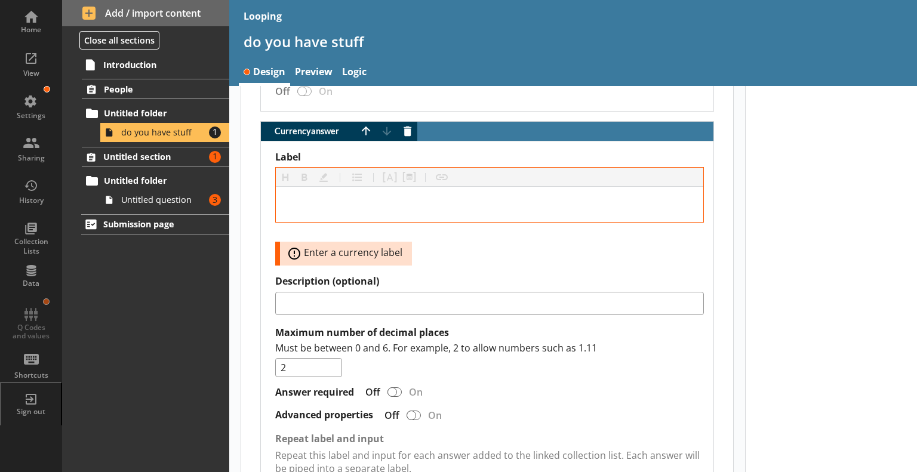
scroll to position [578, 0]
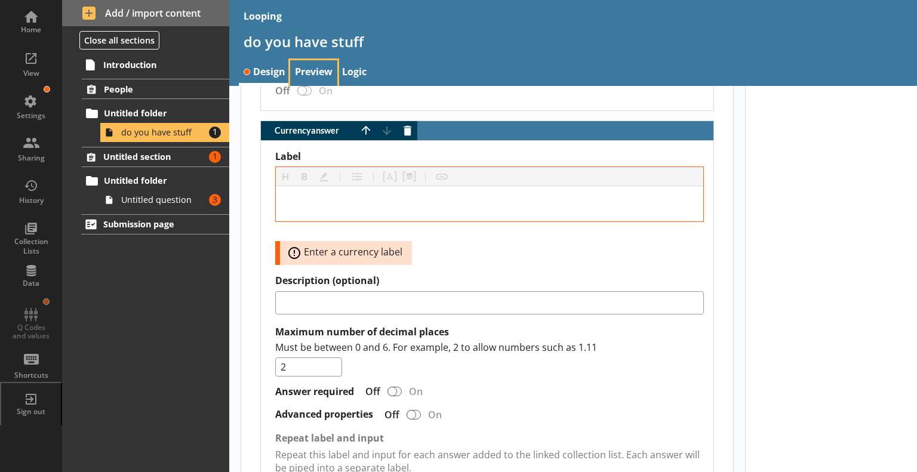
click at [319, 66] on link "Preview" at bounding box center [313, 73] width 47 height 26
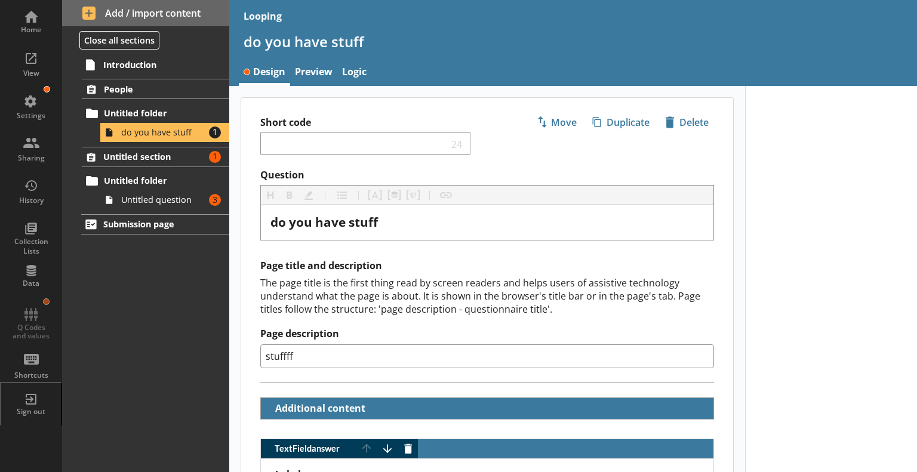
scroll to position [499, 0]
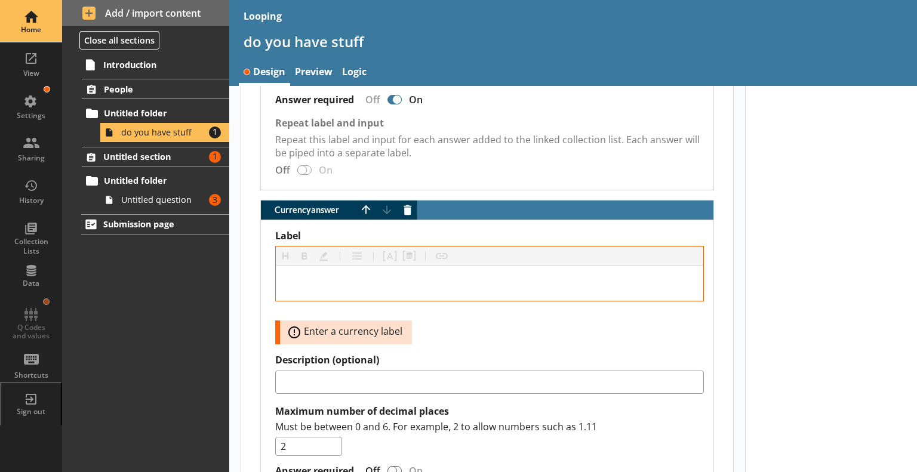
click at [31, 32] on div "Home" at bounding box center [31, 30] width 42 height 10
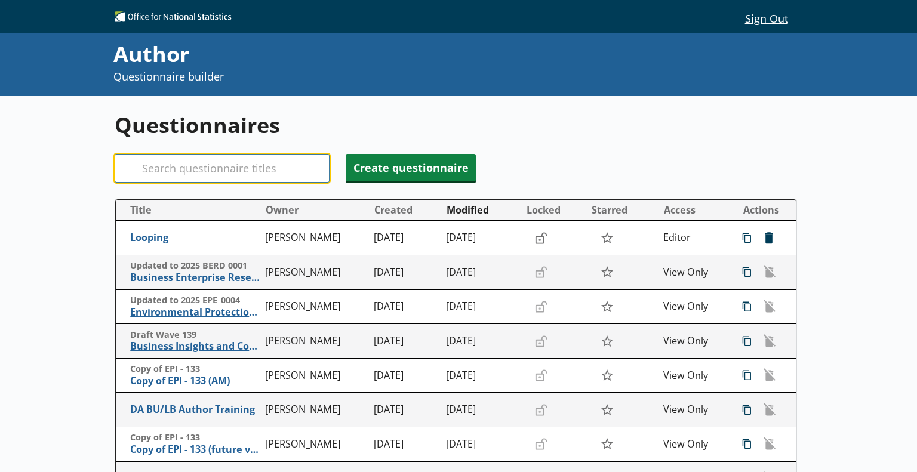
click at [186, 170] on input "Search" at bounding box center [222, 168] width 215 height 29
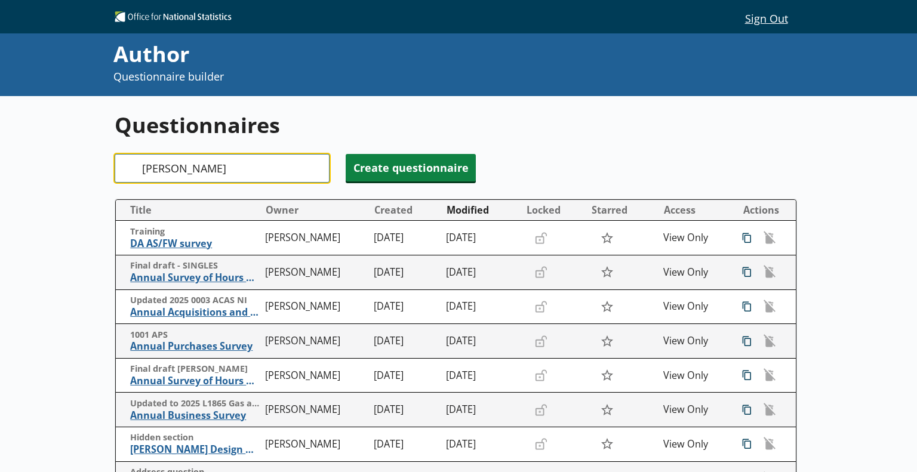
type input "[PERSON_NAME]"
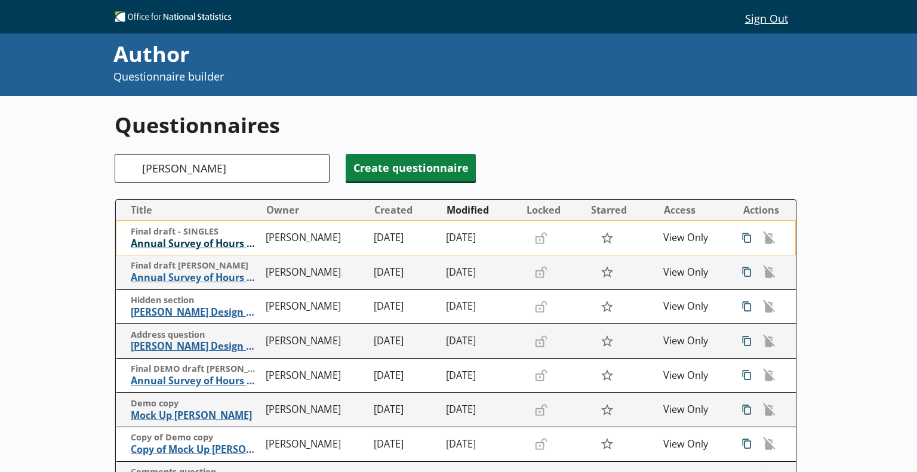
click at [203, 242] on span "Annual Survey of Hours and Earnings ([PERSON_NAME])" at bounding box center [195, 243] width 129 height 13
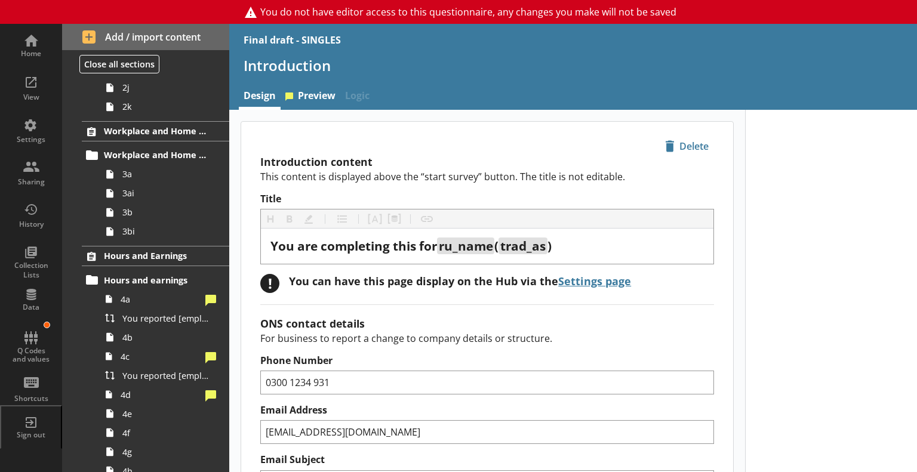
scroll to position [308, 0]
click at [156, 328] on link "4b" at bounding box center [164, 337] width 129 height 19
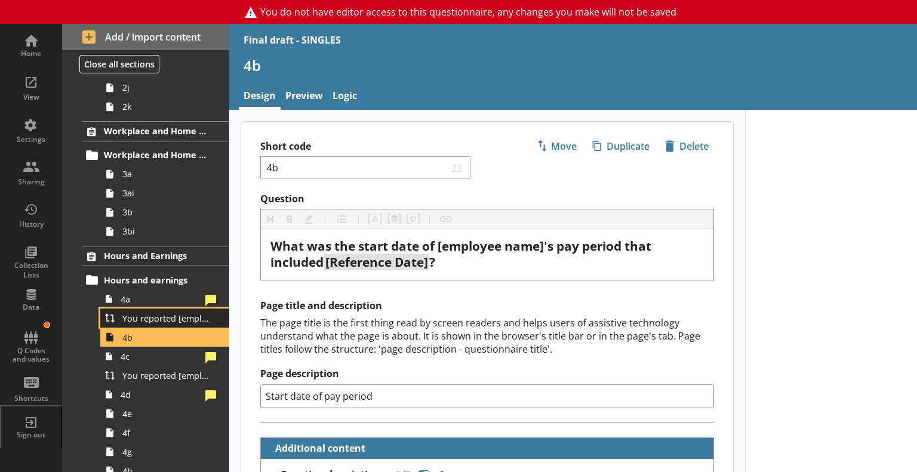
click at [155, 320] on span "You reported [employee name]'s pay period that included [Reference Date] to be …" at bounding box center [167, 318] width 90 height 11
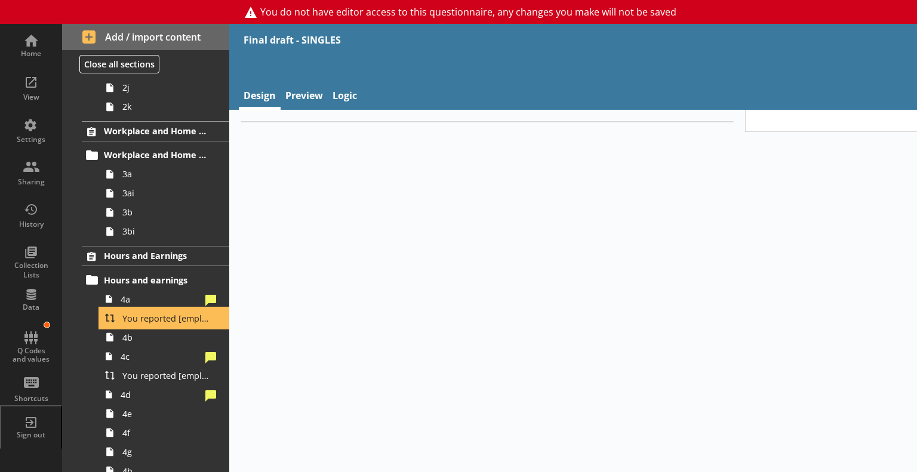
type textarea "x"
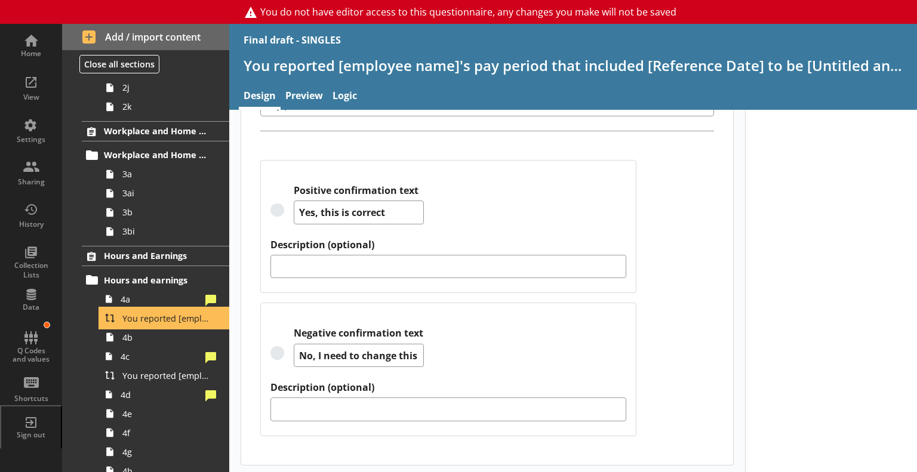
scroll to position [279, 0]
